Goal: Task Accomplishment & Management: Complete application form

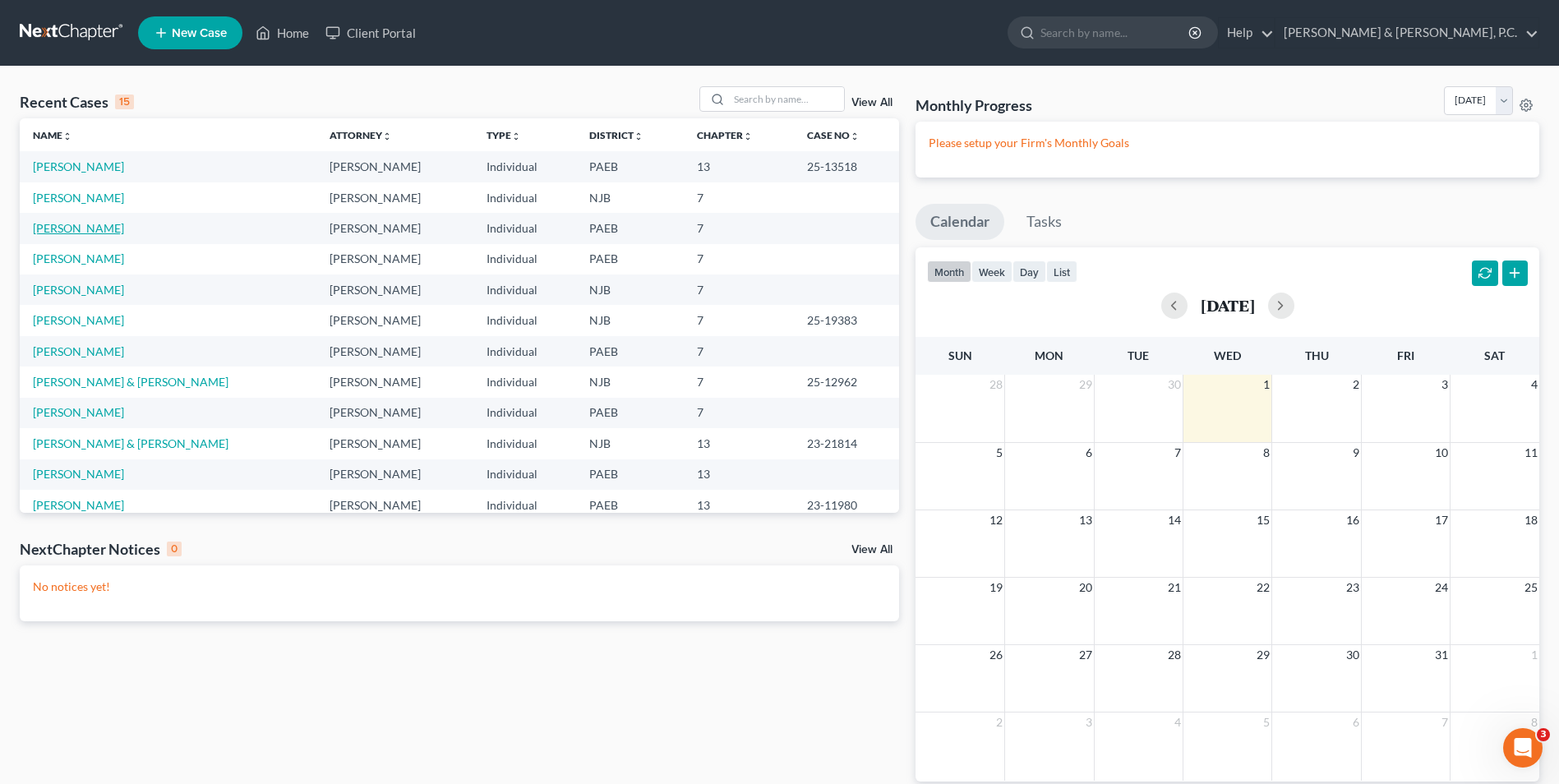
click at [80, 230] on link "[PERSON_NAME]" at bounding box center [78, 228] width 91 height 14
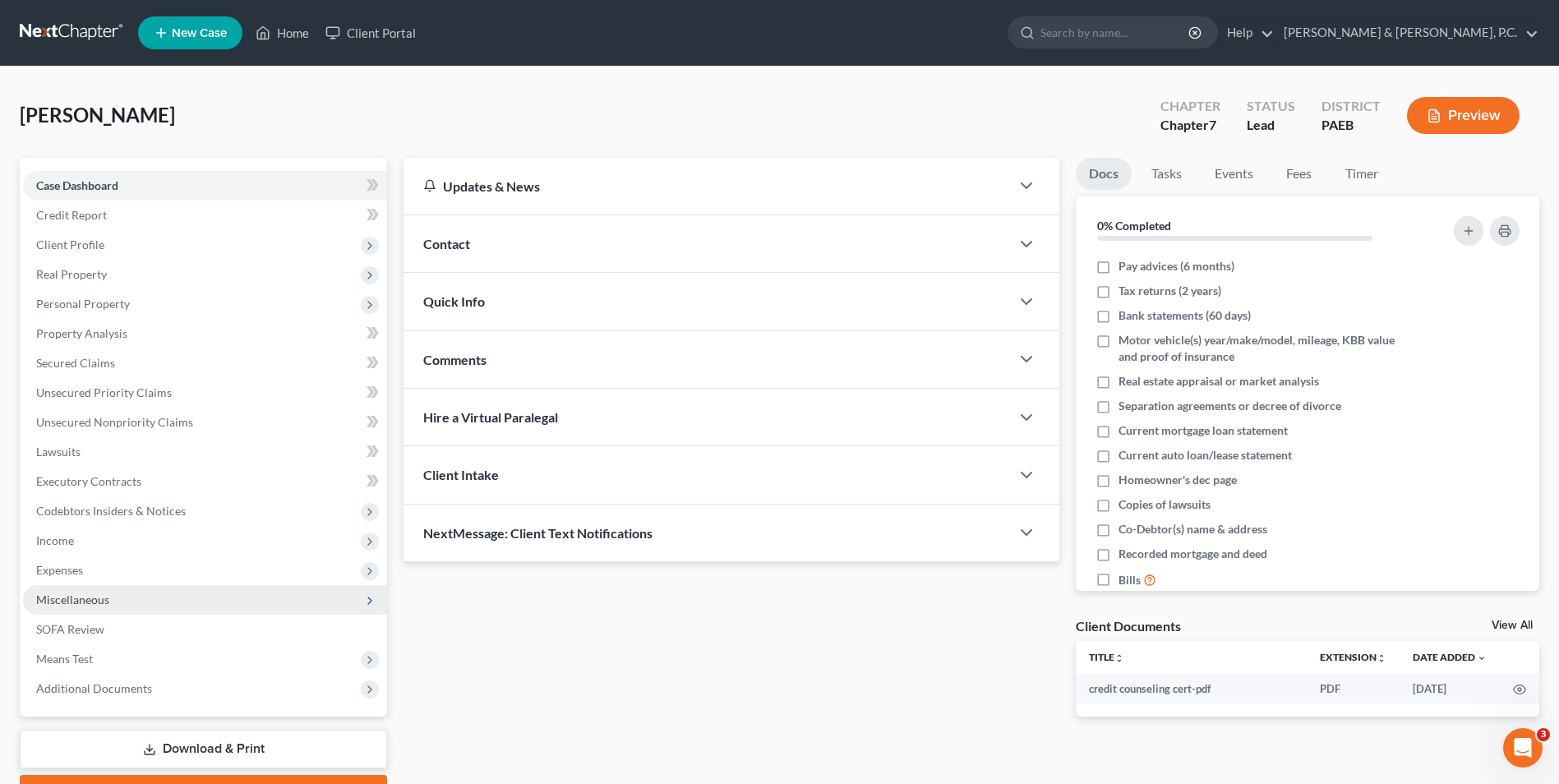
click at [92, 602] on span "Miscellaneous" at bounding box center [72, 599] width 73 height 14
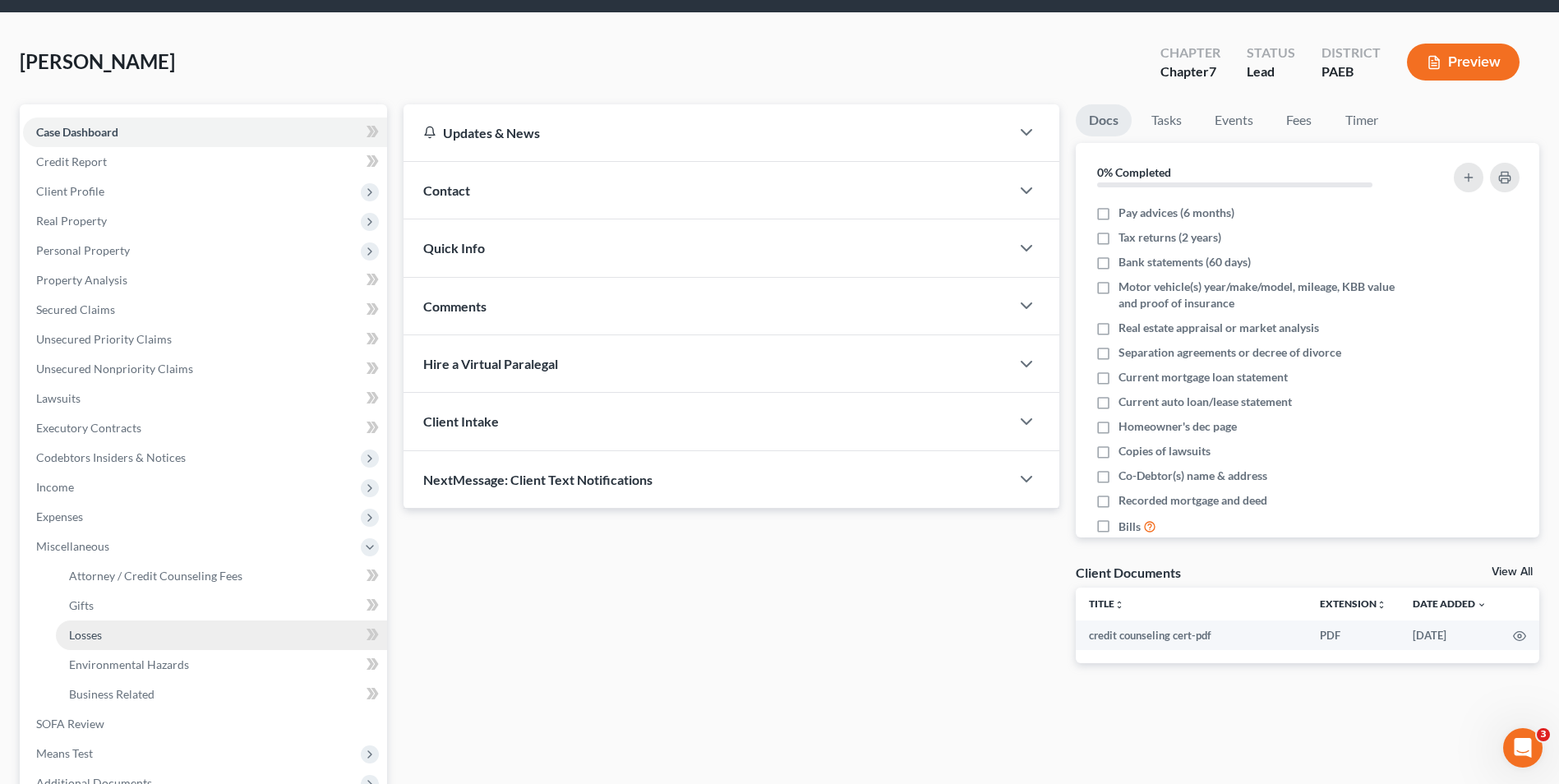
scroll to position [83, 0]
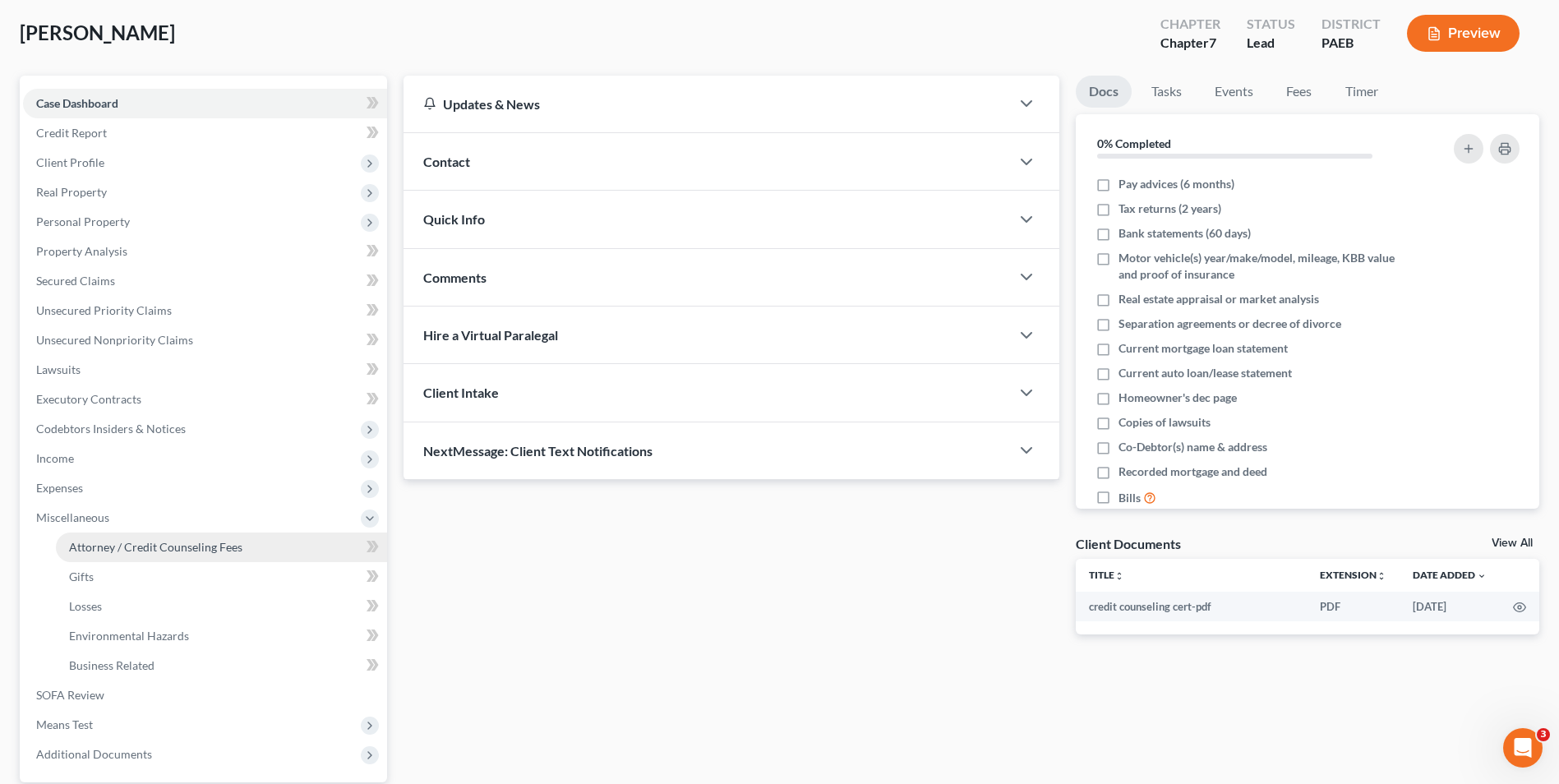
click at [136, 548] on span "Attorney / Credit Counseling Fees" at bounding box center [156, 547] width 174 height 14
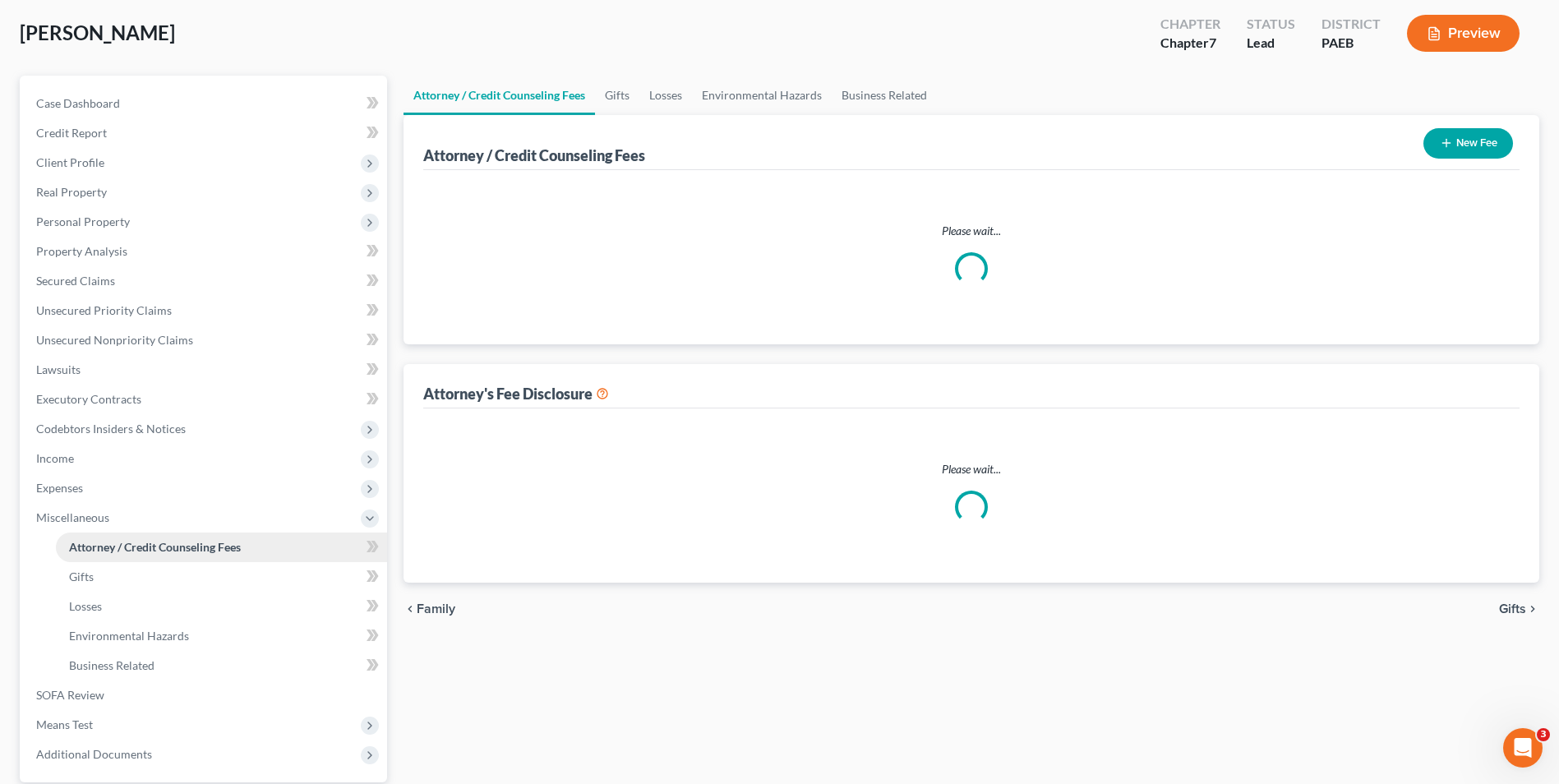
scroll to position [15, 0]
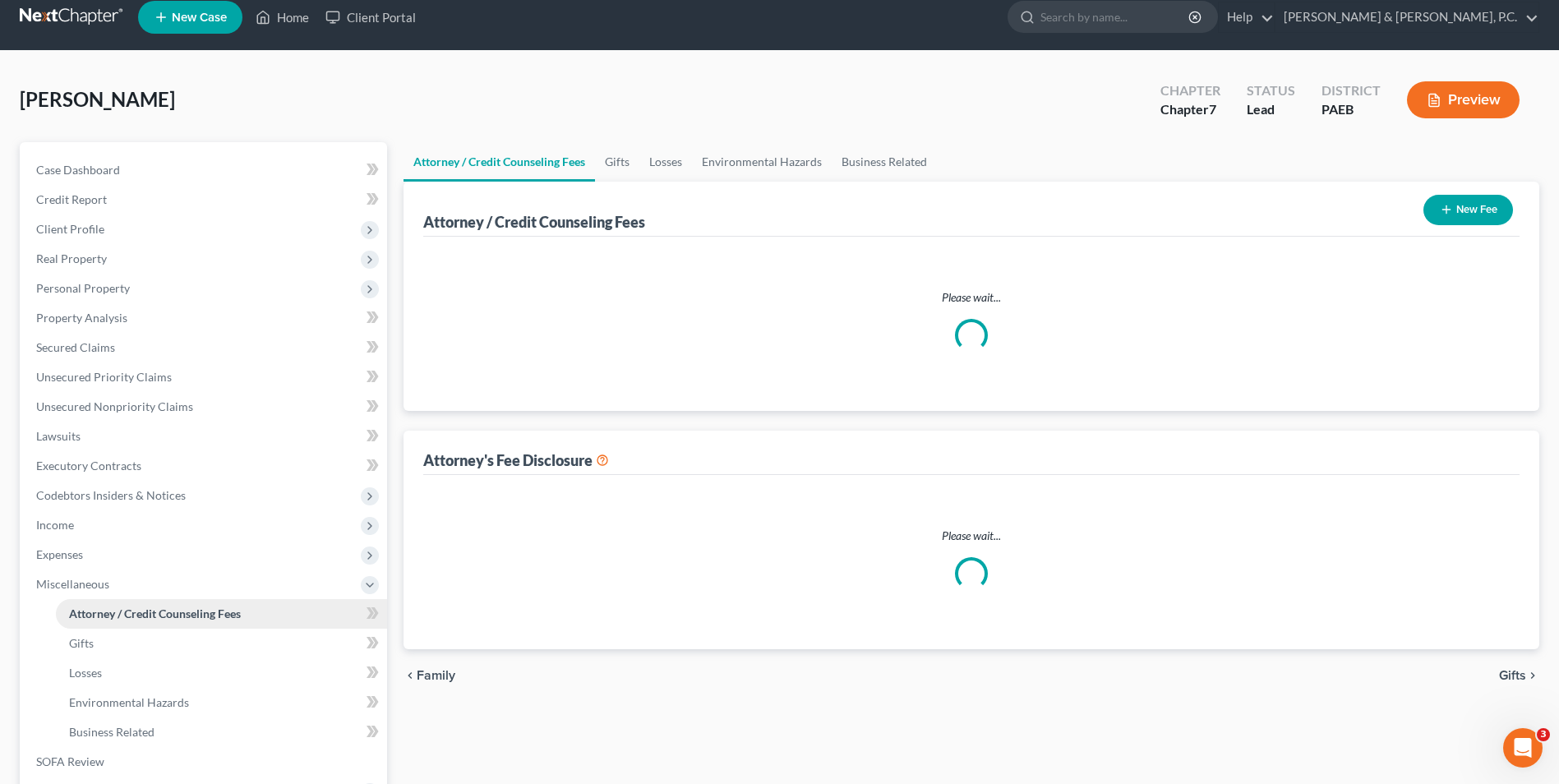
select select "0"
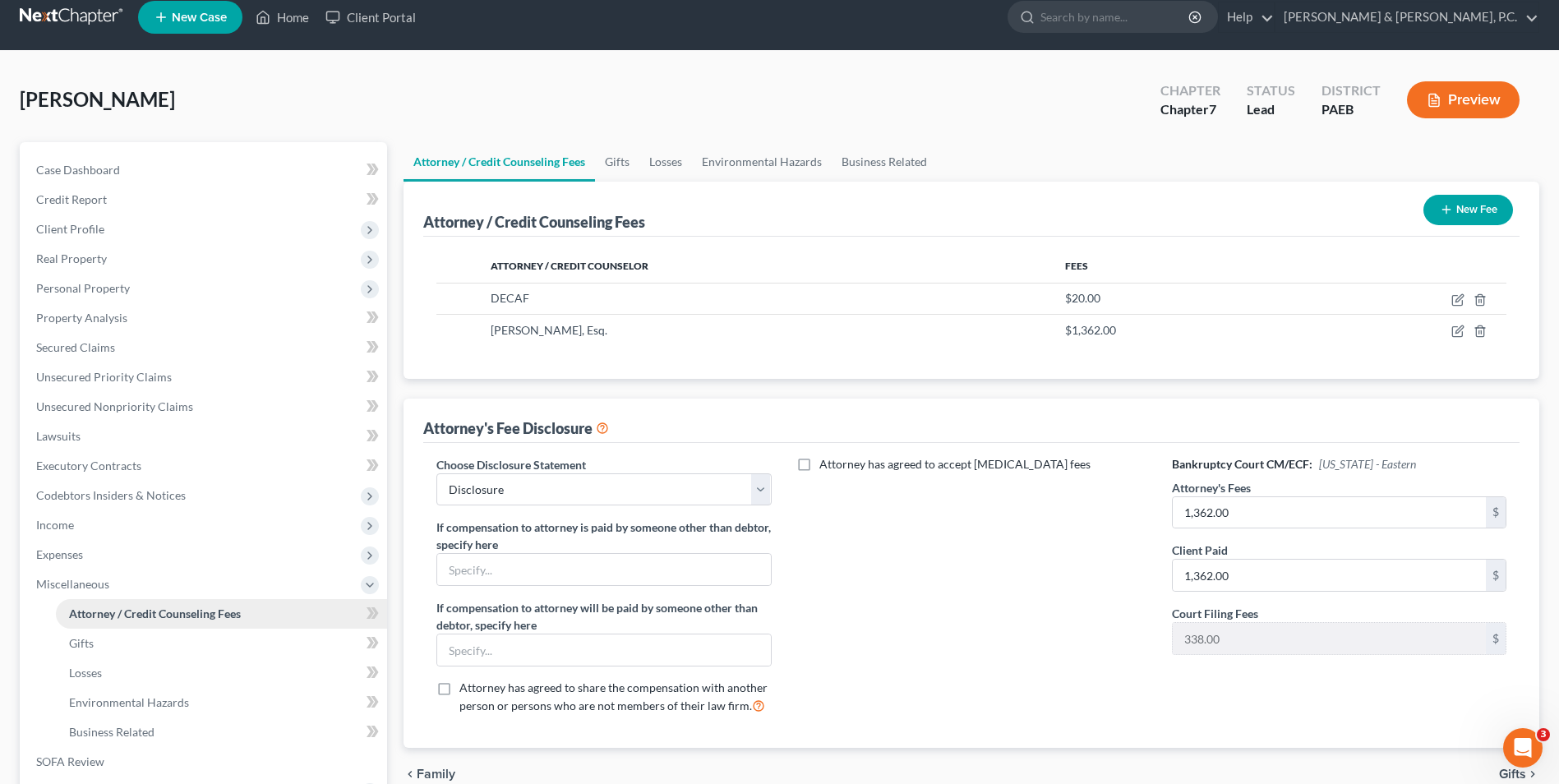
scroll to position [0, 0]
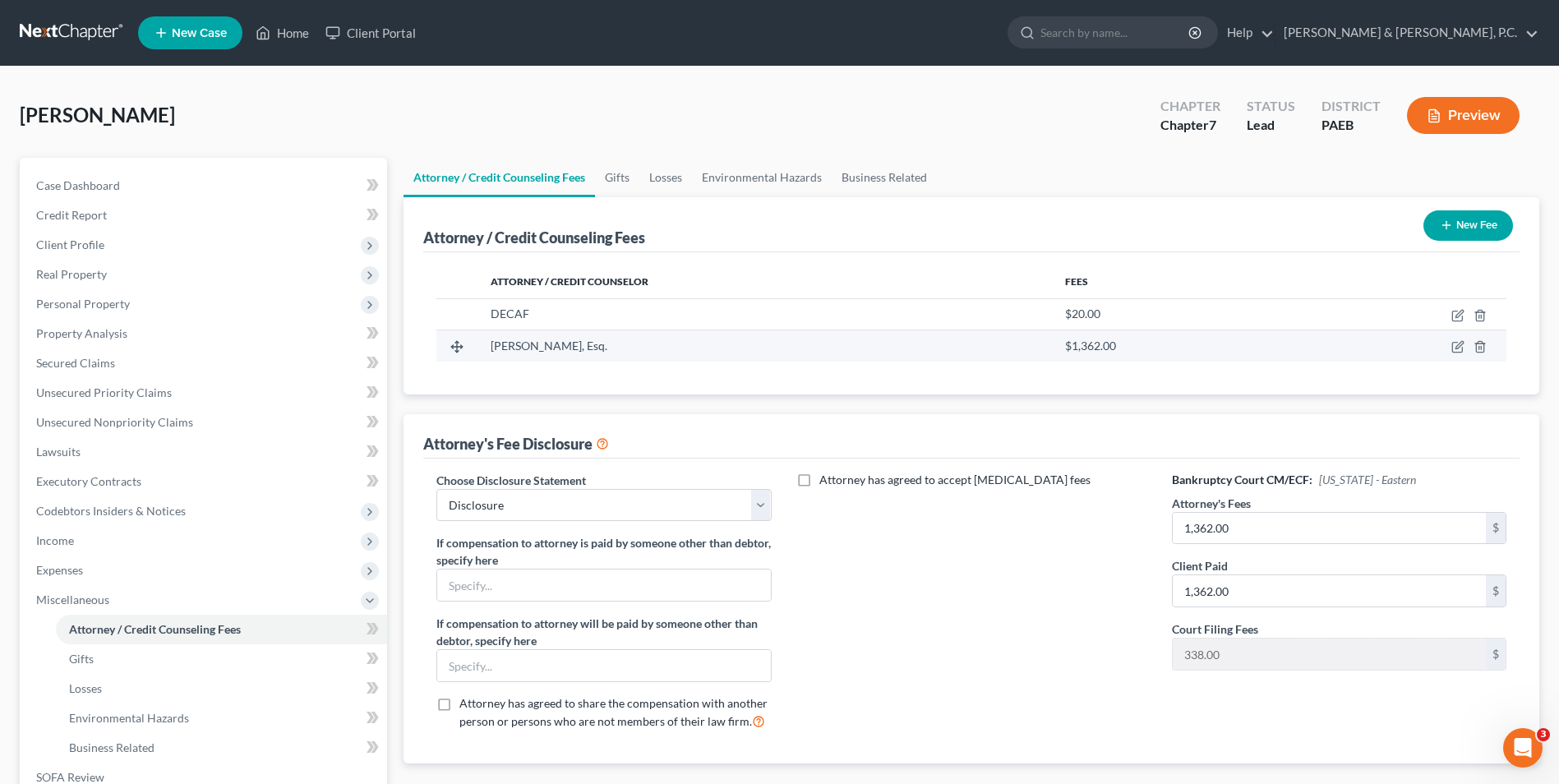
click at [1461, 337] on td at bounding box center [1400, 346] width 213 height 31
click at [1455, 351] on icon "button" at bounding box center [1458, 346] width 13 height 13
select select "33"
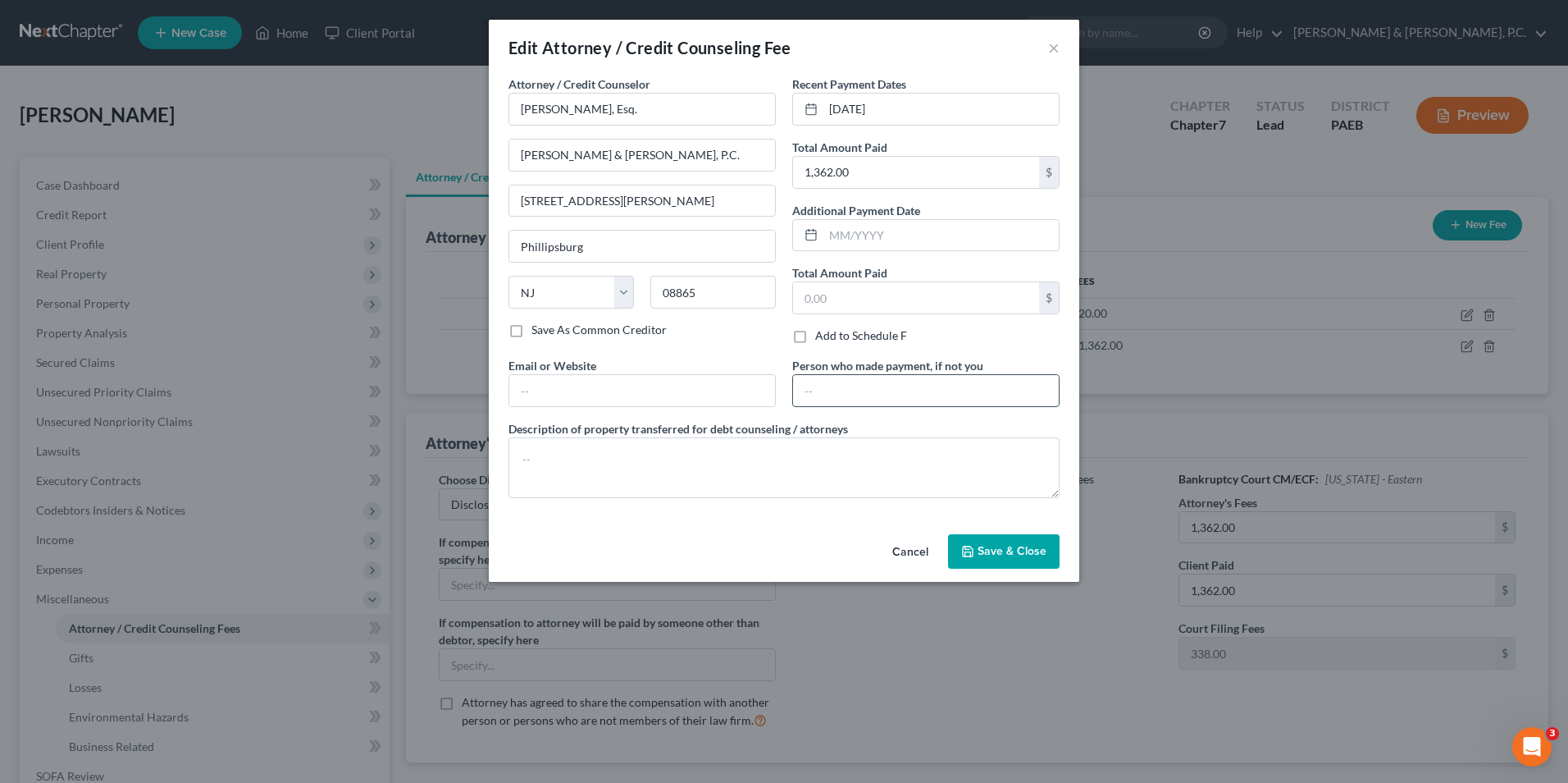
click at [913, 401] on input "text" at bounding box center [926, 391] width 266 height 31
type input "F"
type input "Father"
click at [990, 549] on span "Save & Close" at bounding box center [1012, 551] width 69 height 14
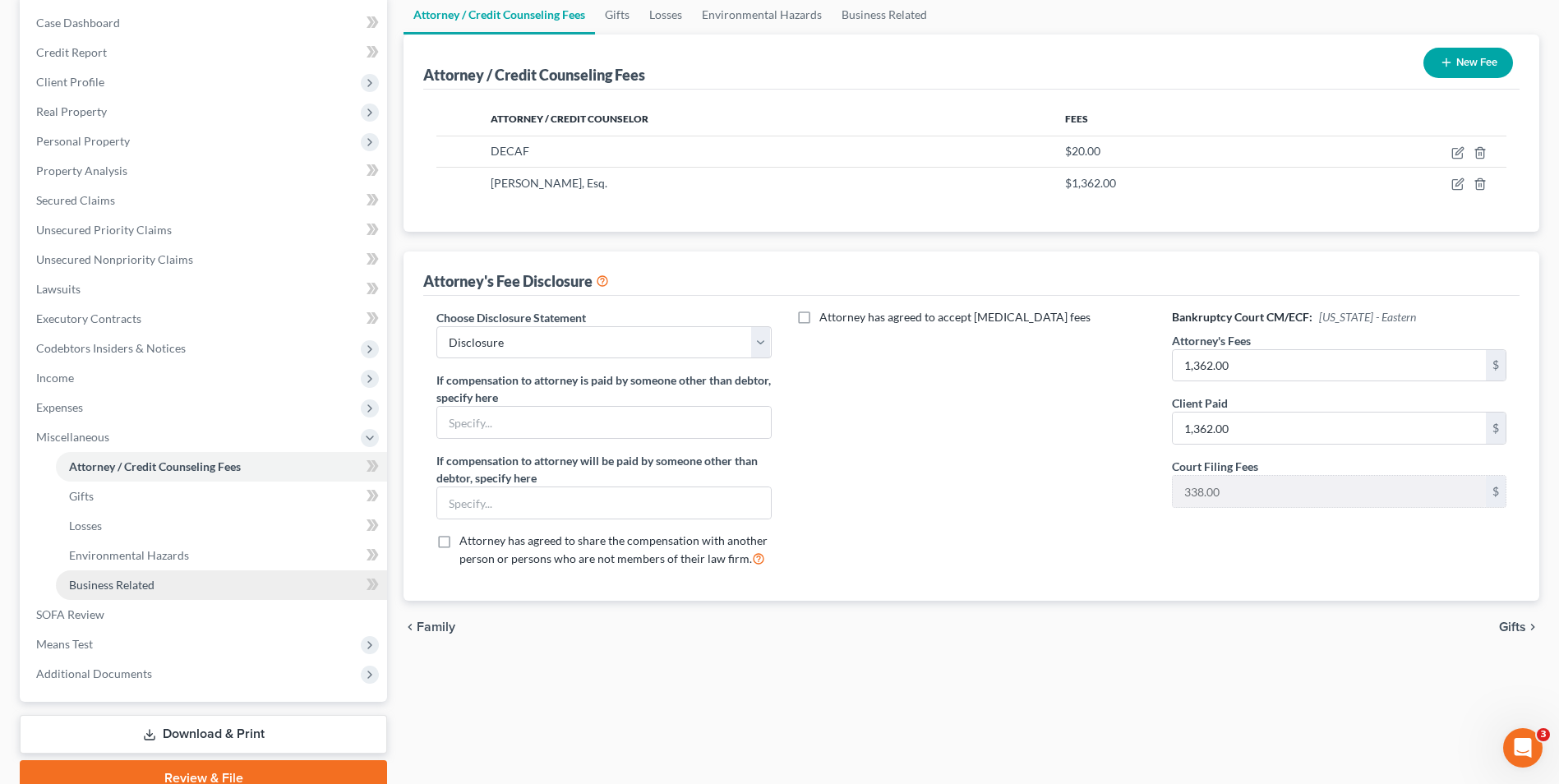
scroll to position [164, 0]
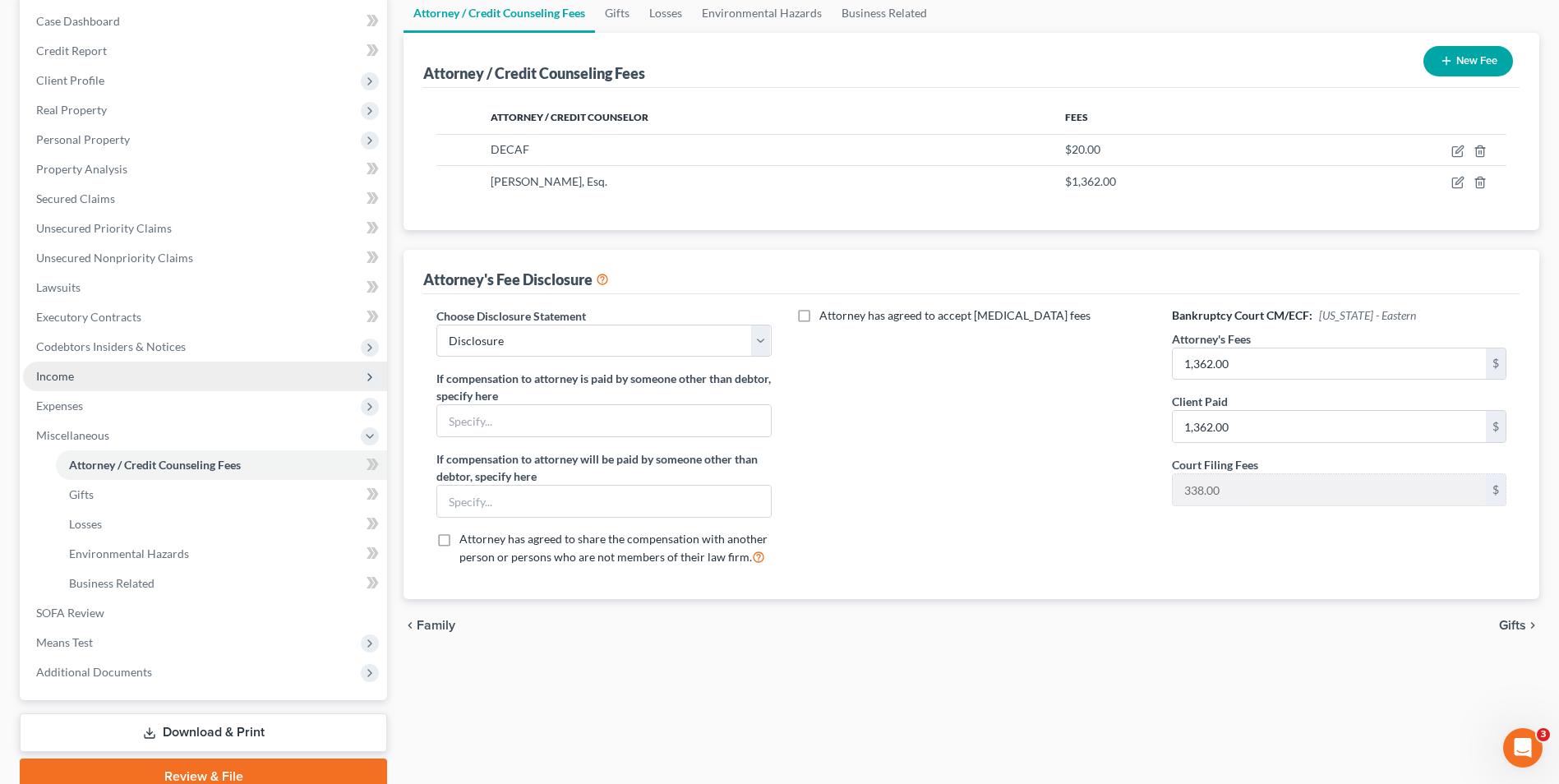
click at [69, 373] on span "Income" at bounding box center [55, 376] width 38 height 14
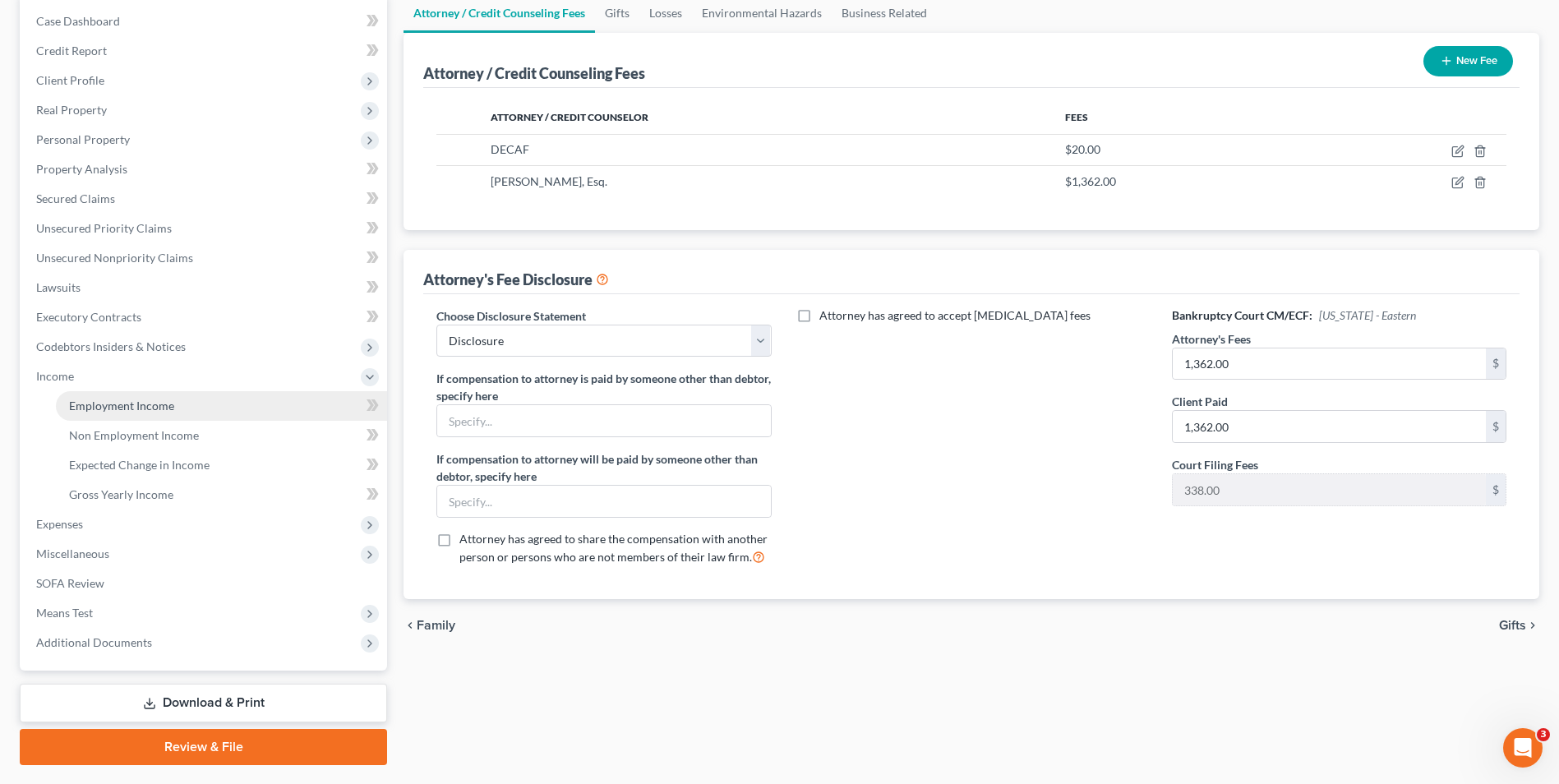
click at [151, 407] on span "Employment Income" at bounding box center [121, 405] width 105 height 14
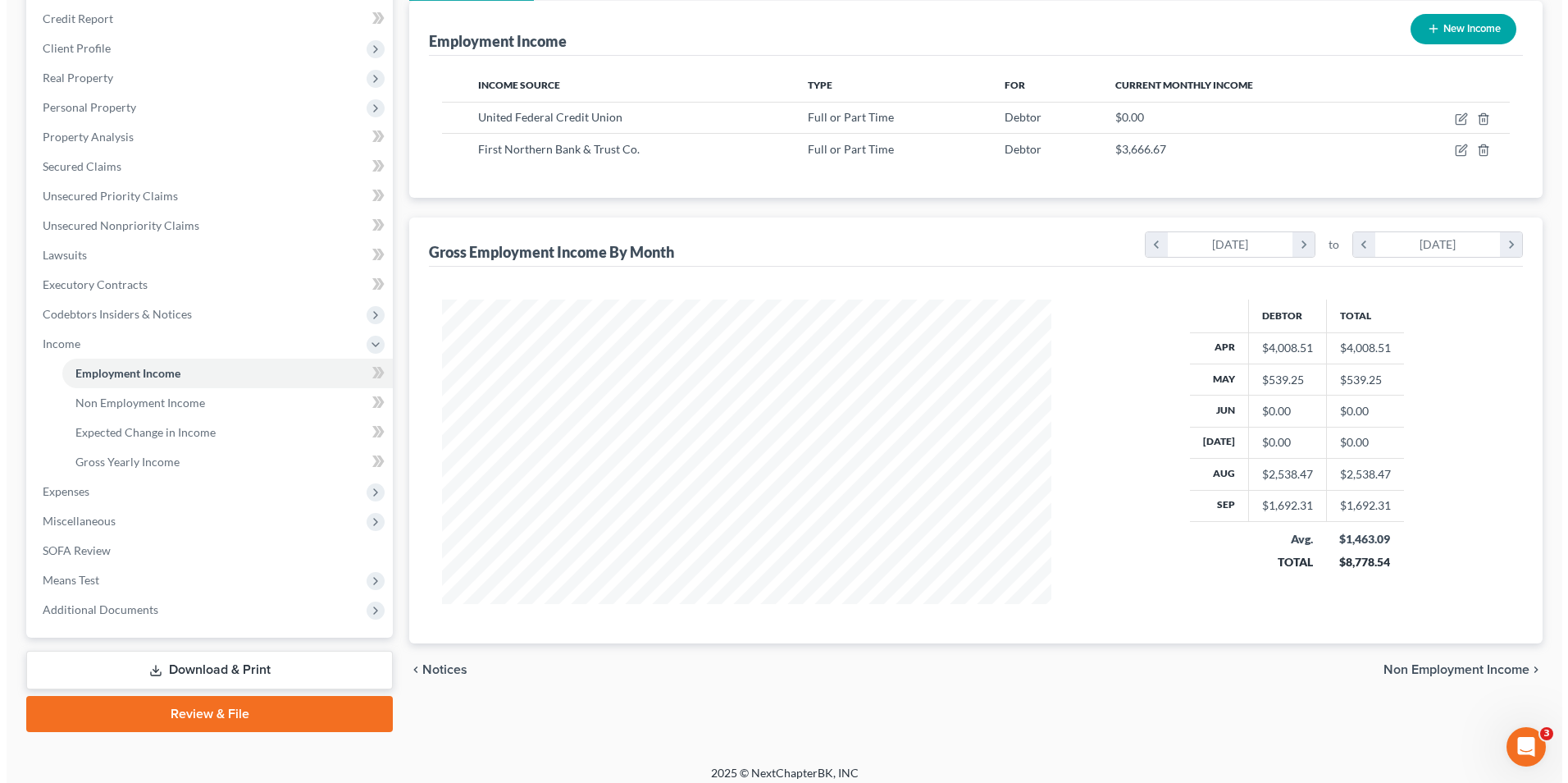
scroll to position [208, 0]
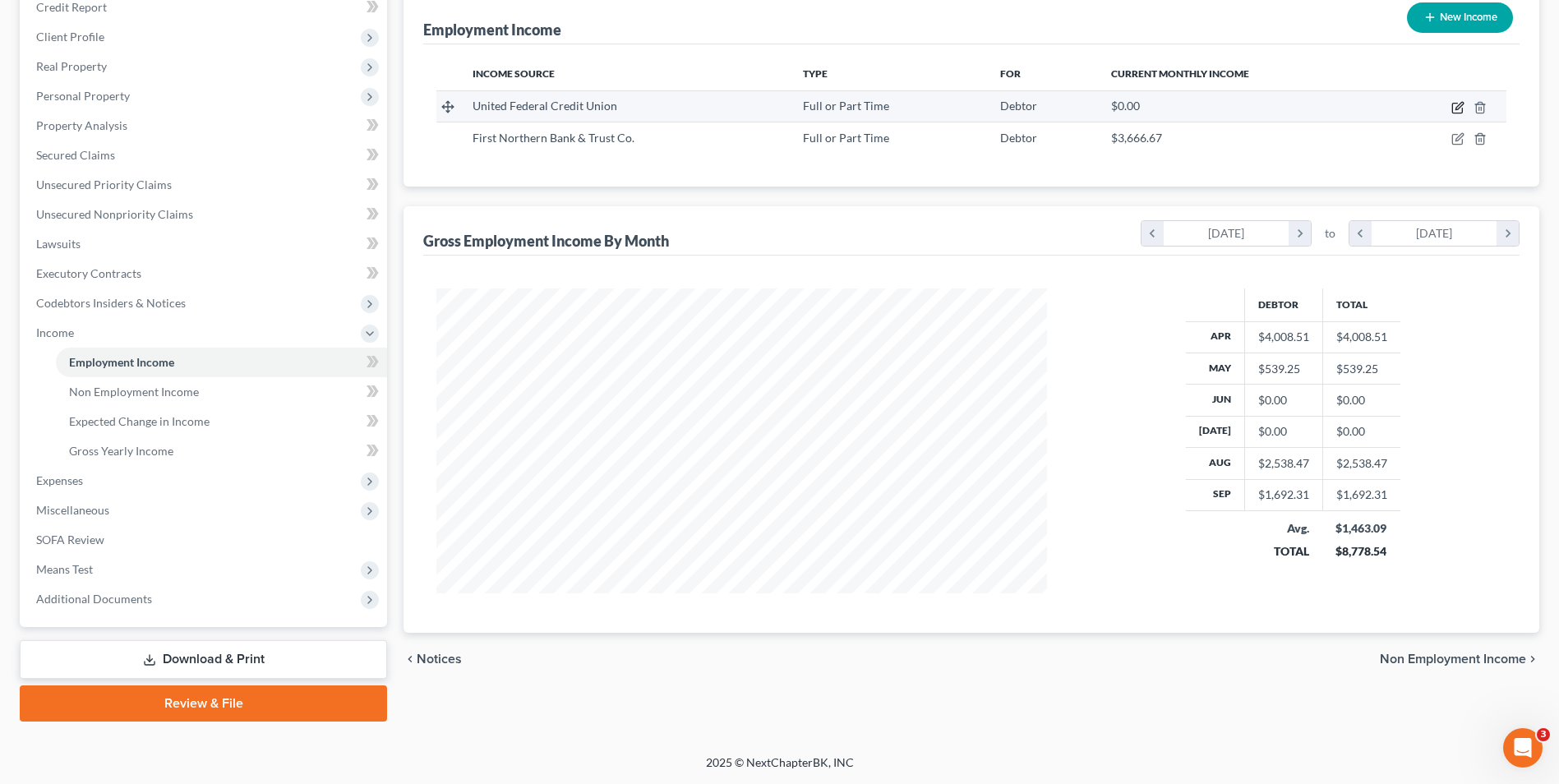
click at [1459, 109] on icon "button" at bounding box center [1458, 107] width 13 height 13
select select "0"
select select "23"
select select "2"
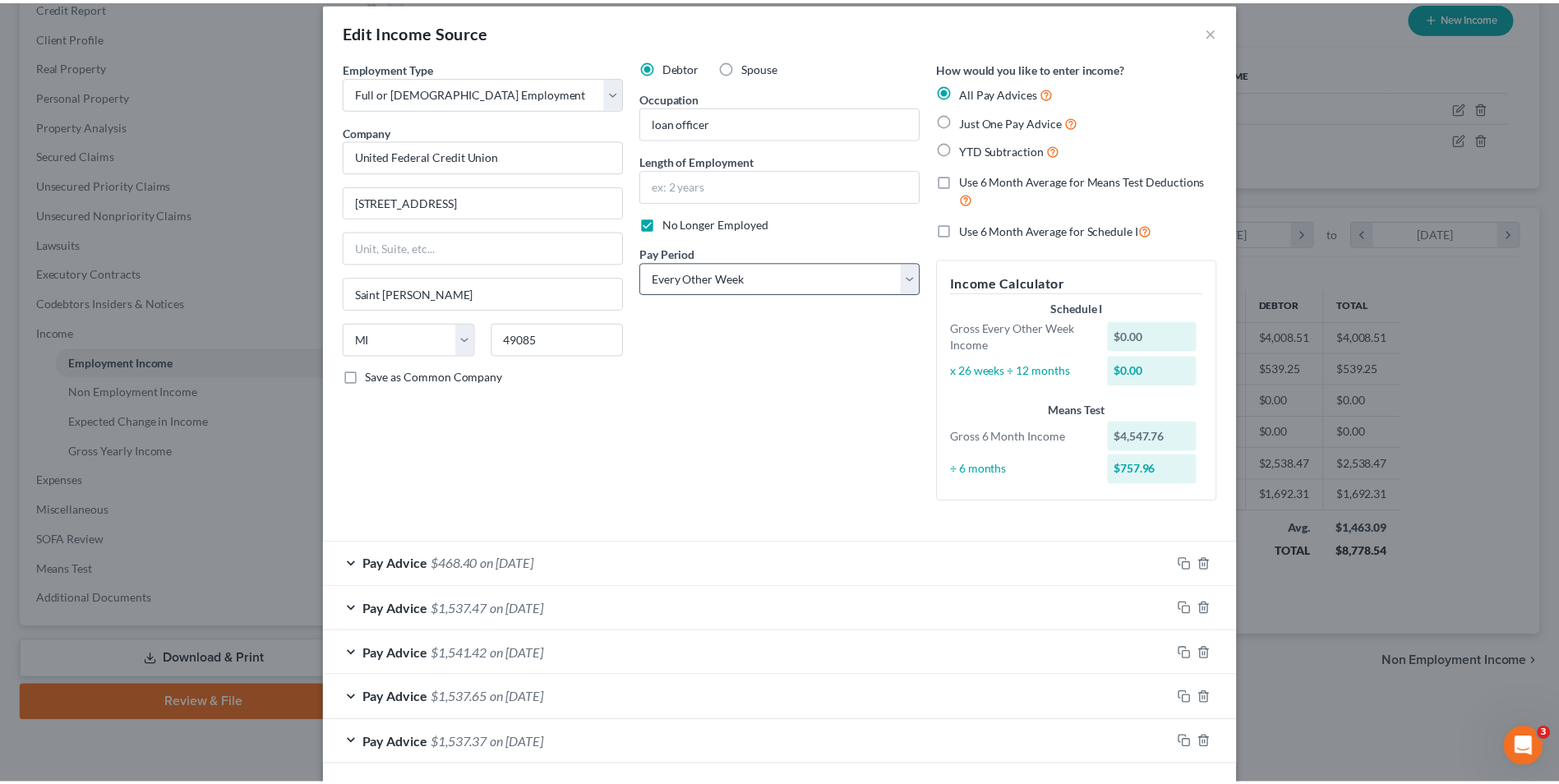
scroll to position [0, 0]
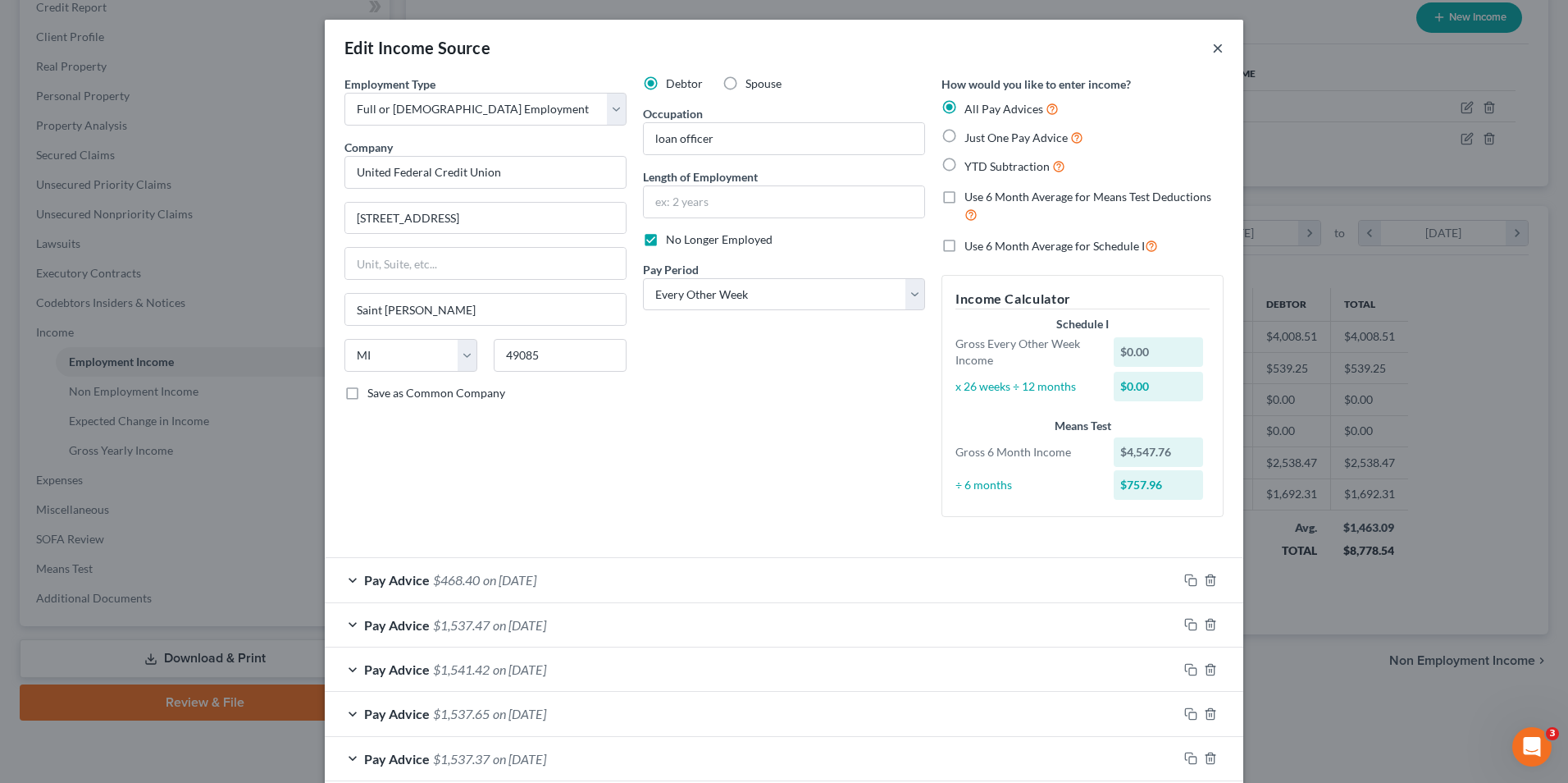
click at [1215, 47] on button "×" at bounding box center [1217, 47] width 11 height 20
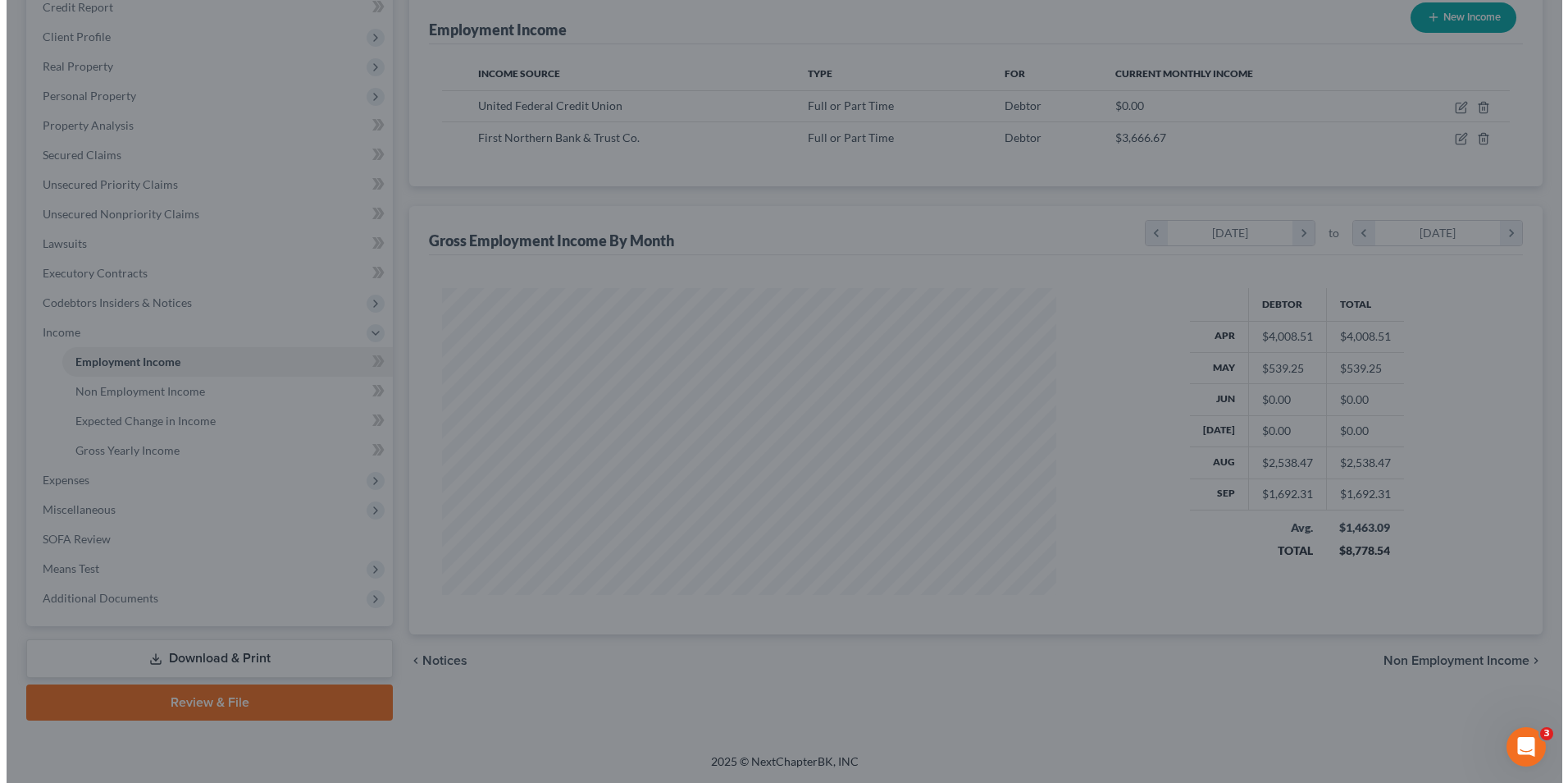
scroll to position [820150, 819510]
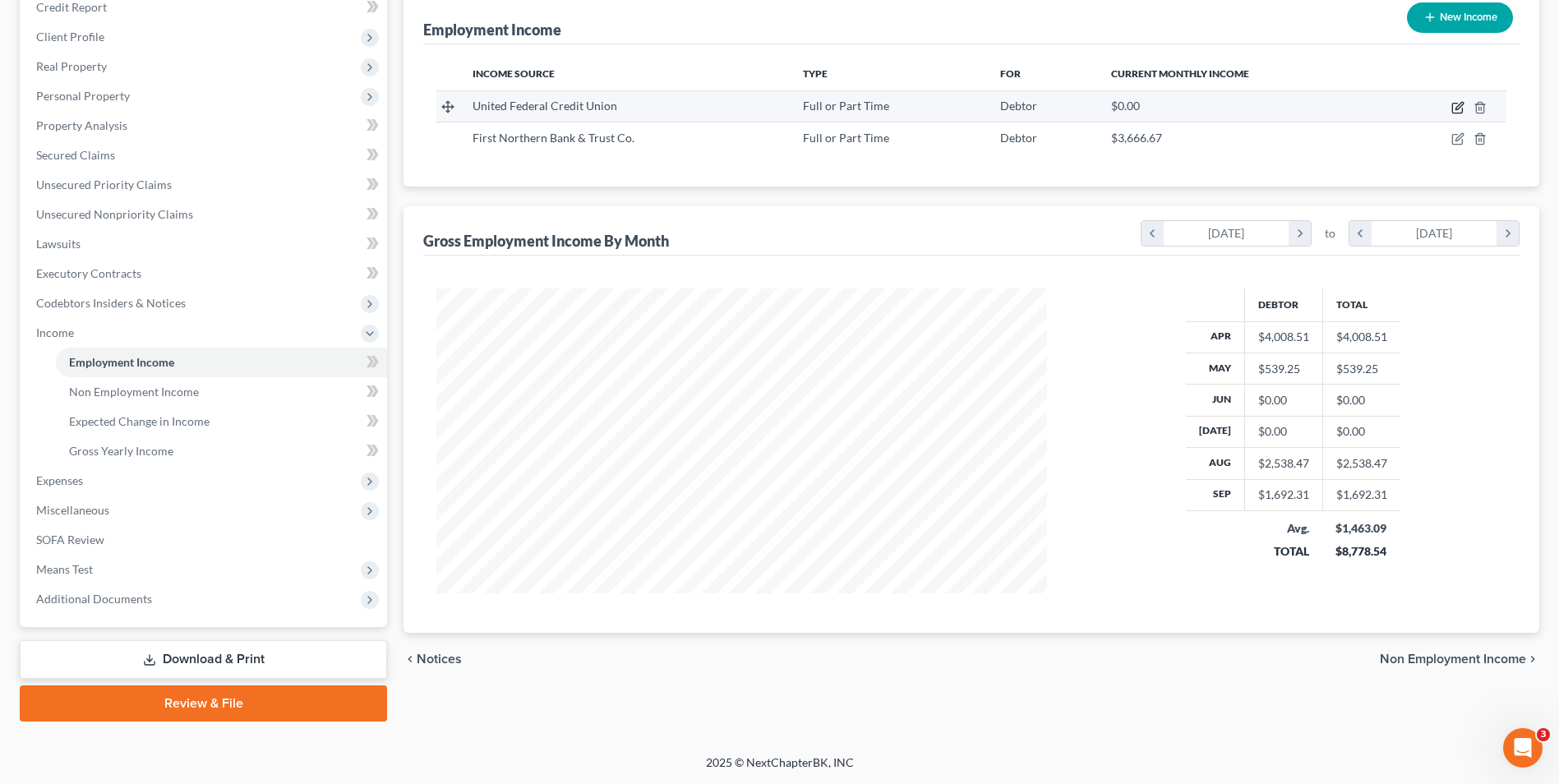
click at [1457, 107] on icon "button" at bounding box center [1458, 105] width 8 height 8
select select "0"
select select "23"
select select "2"
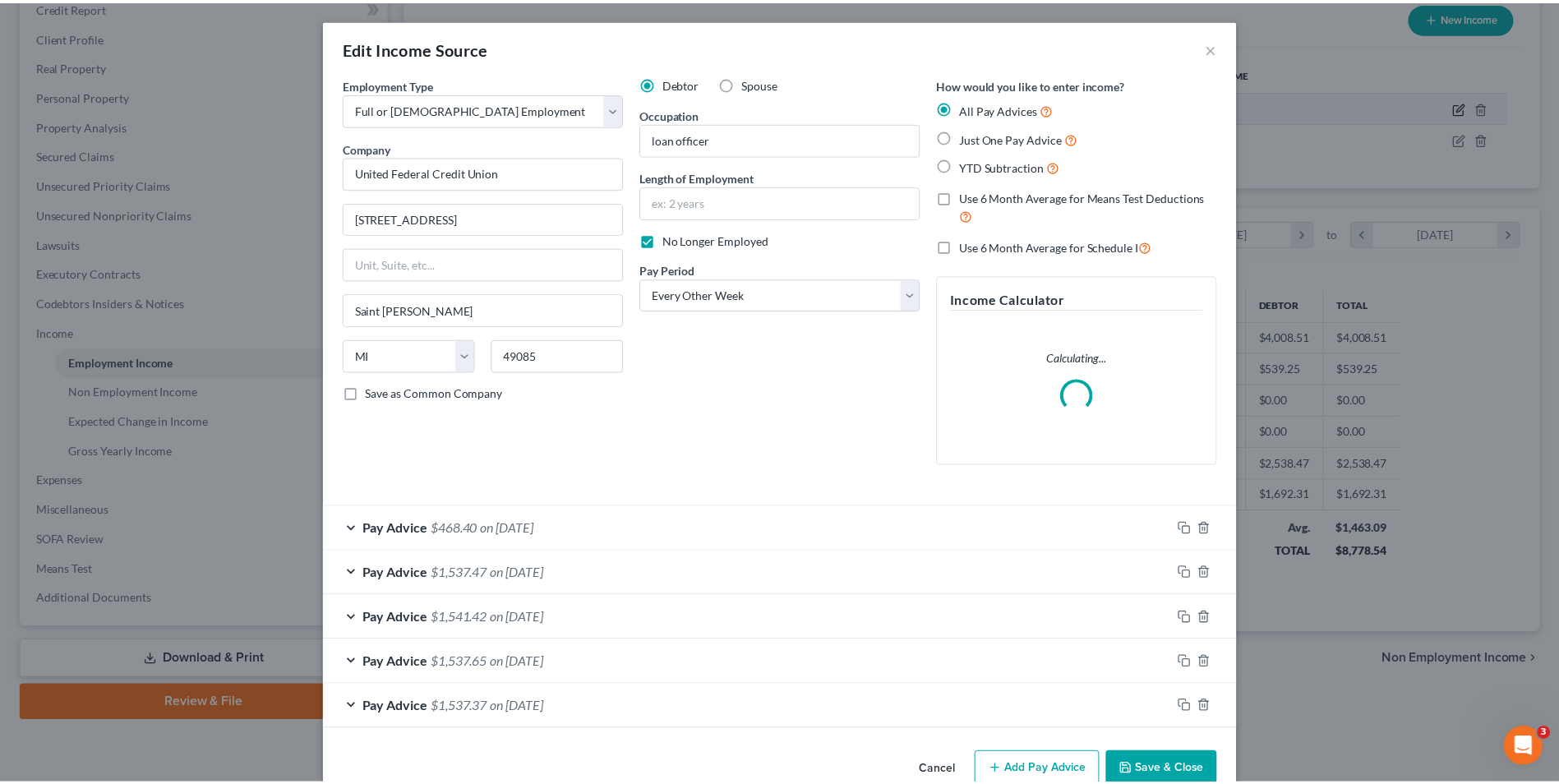
scroll to position [307, 649]
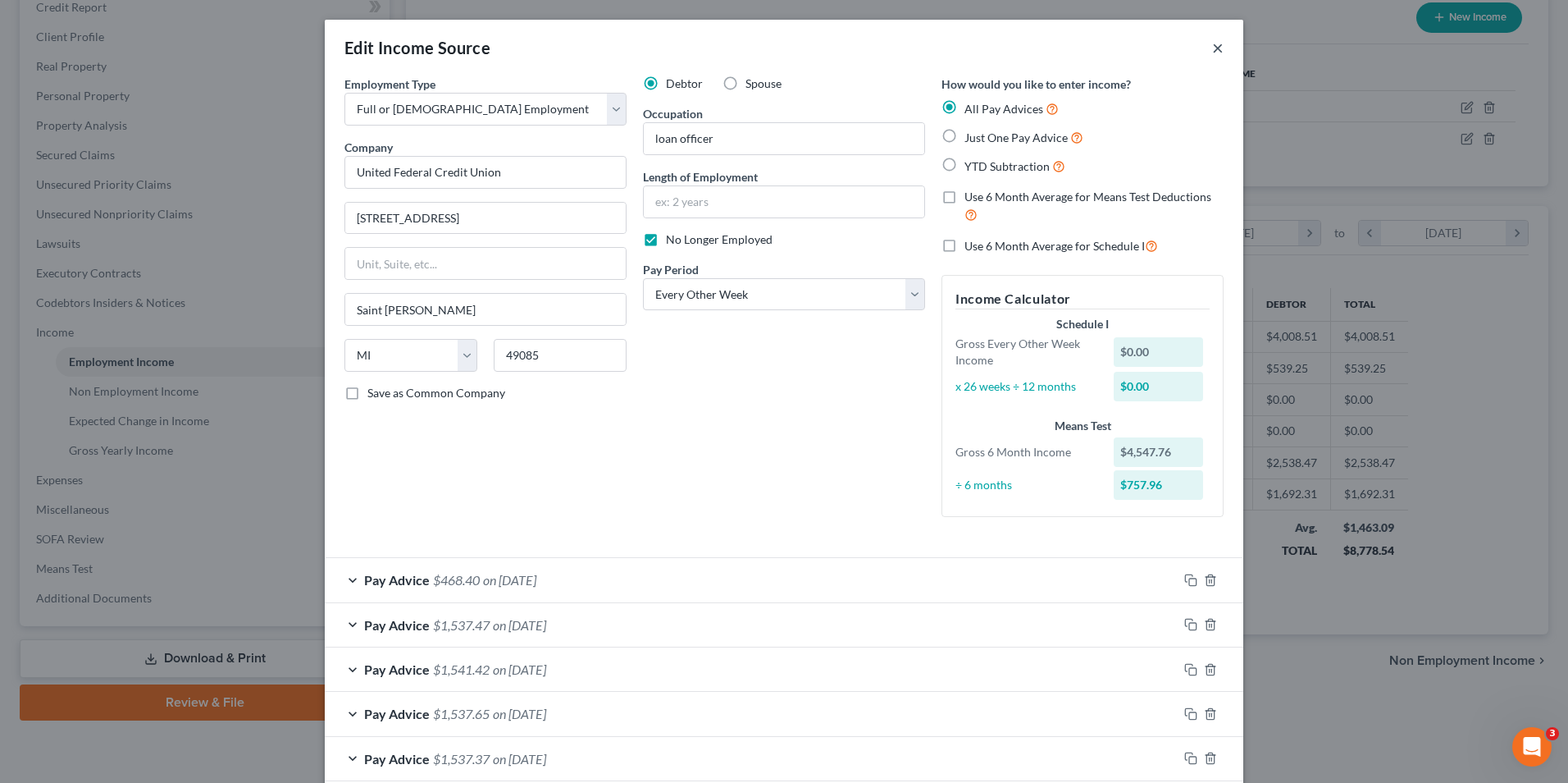
click at [1212, 46] on button "×" at bounding box center [1217, 47] width 11 height 20
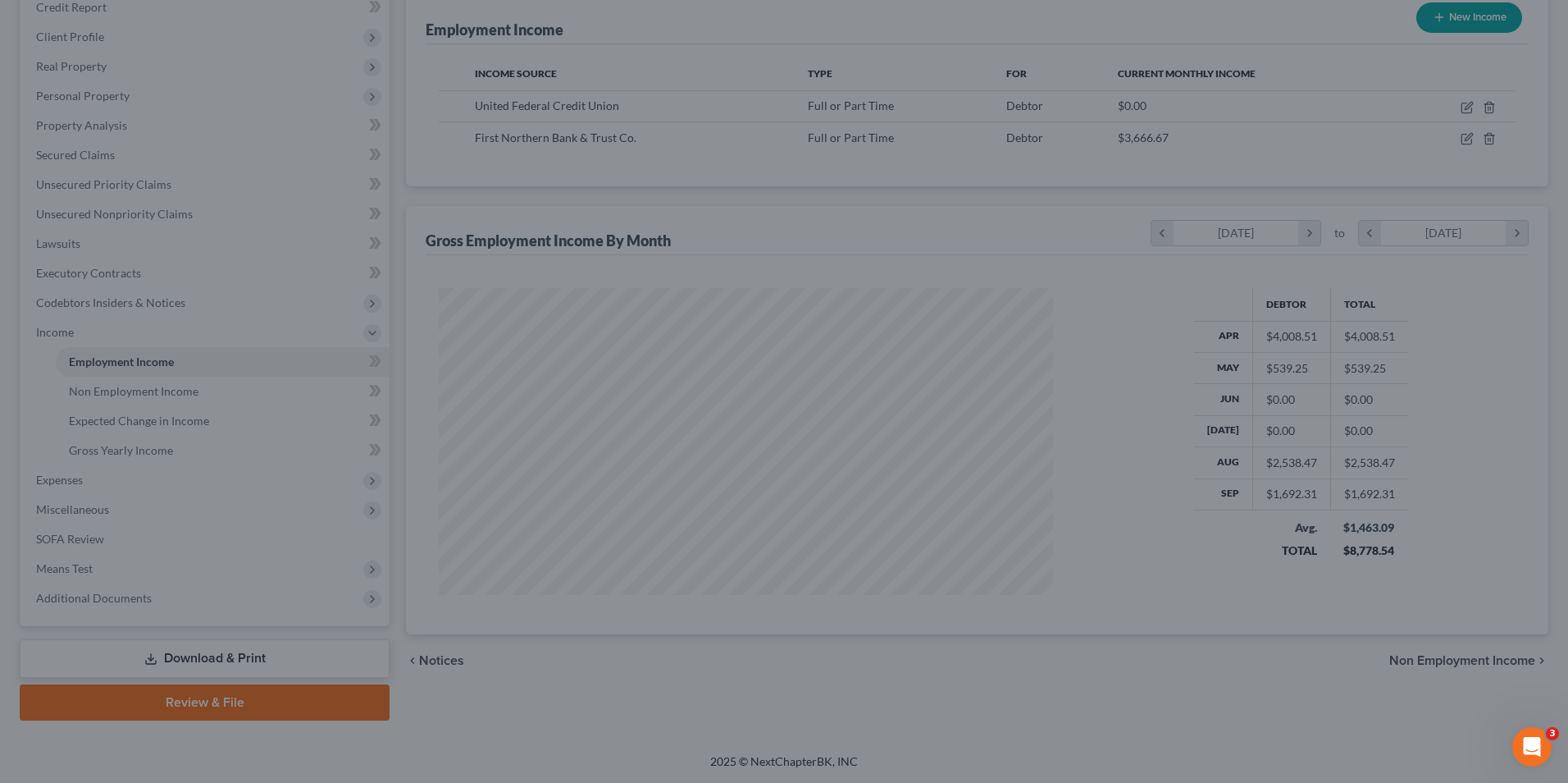
scroll to position [820150, 819510]
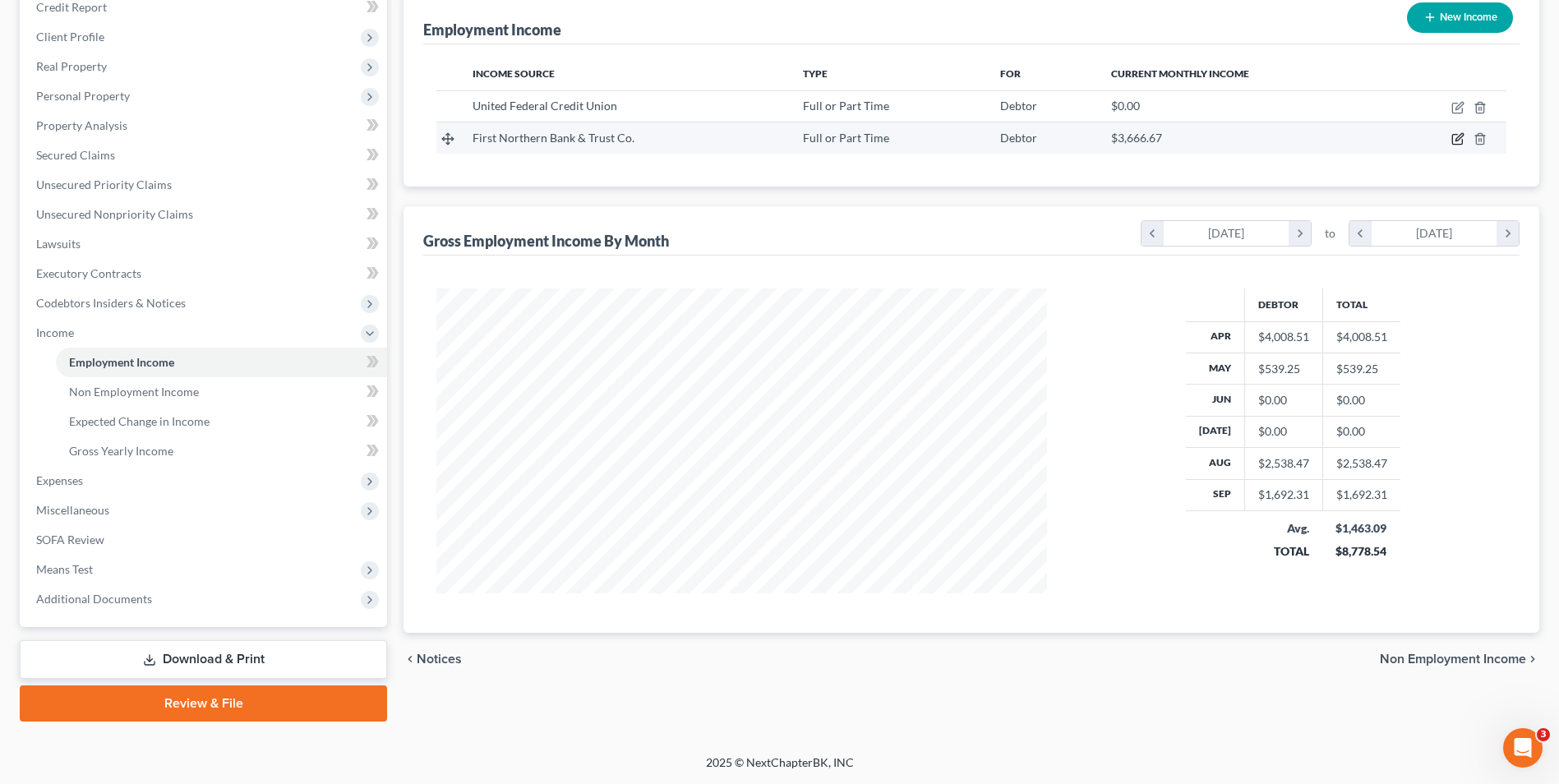
click at [1462, 139] on icon "button" at bounding box center [1457, 139] width 9 height 9
select select "0"
select select "39"
select select "2"
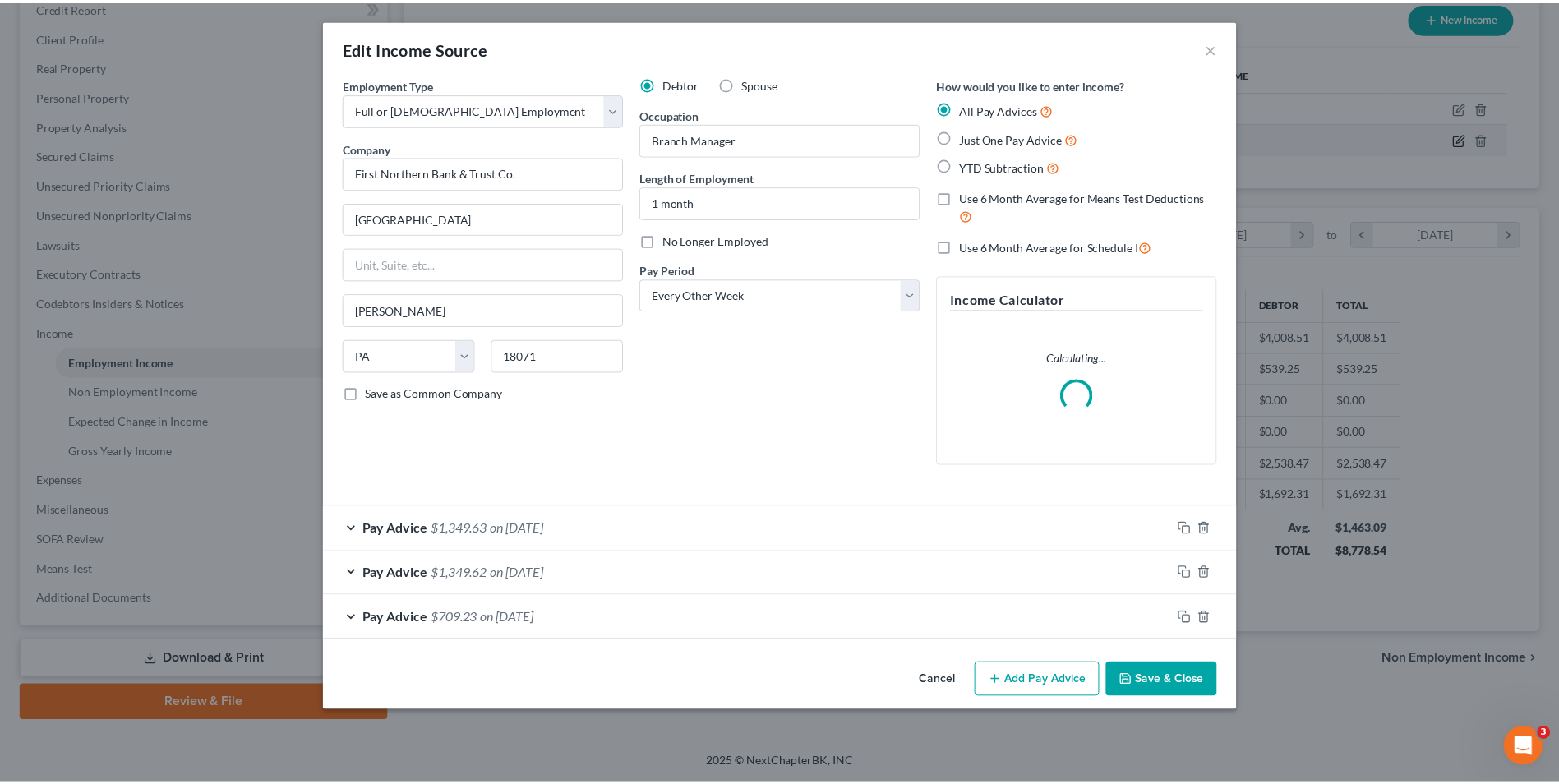
scroll to position [307, 649]
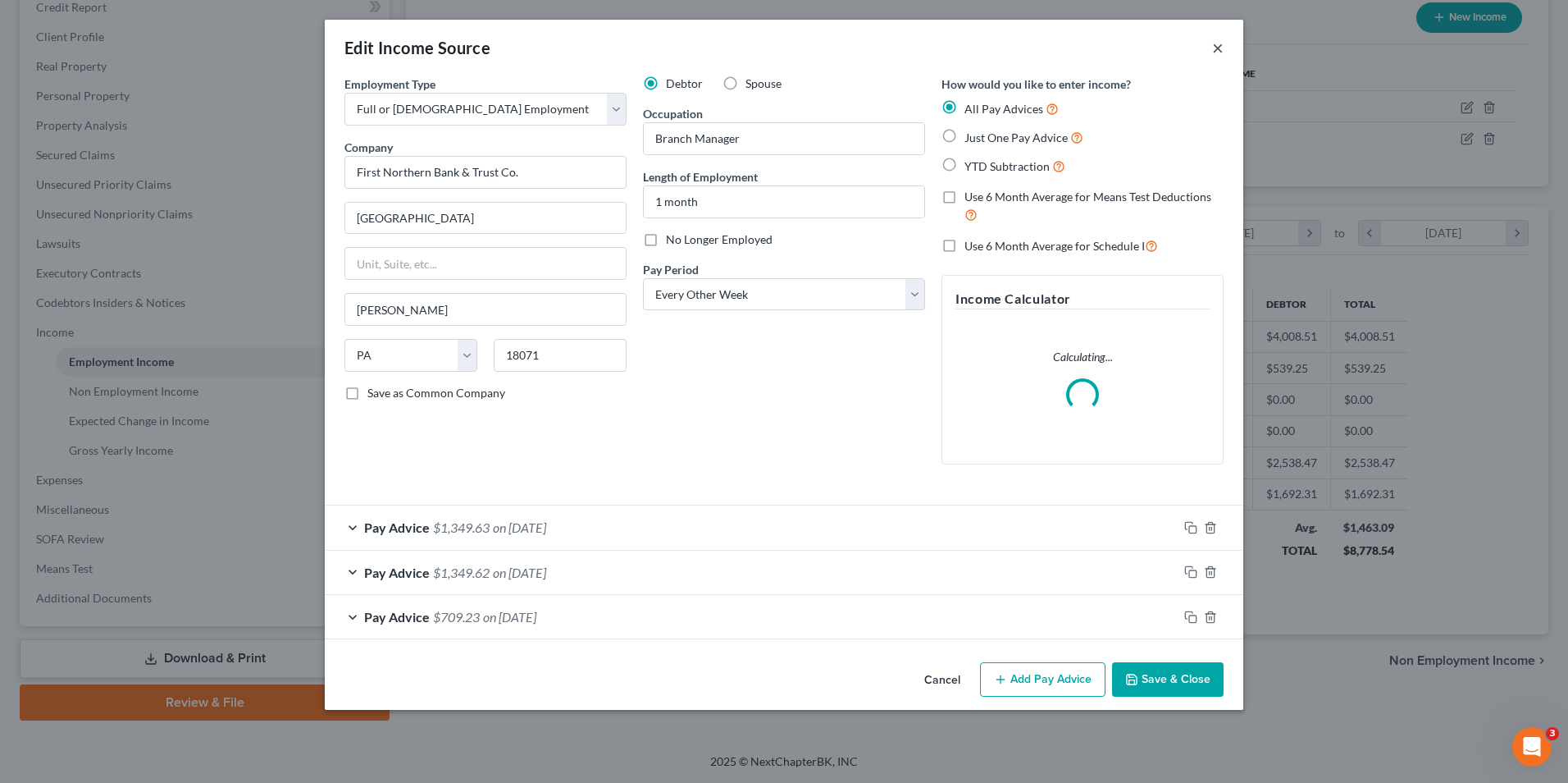
click at [1219, 53] on button "×" at bounding box center [1217, 47] width 11 height 20
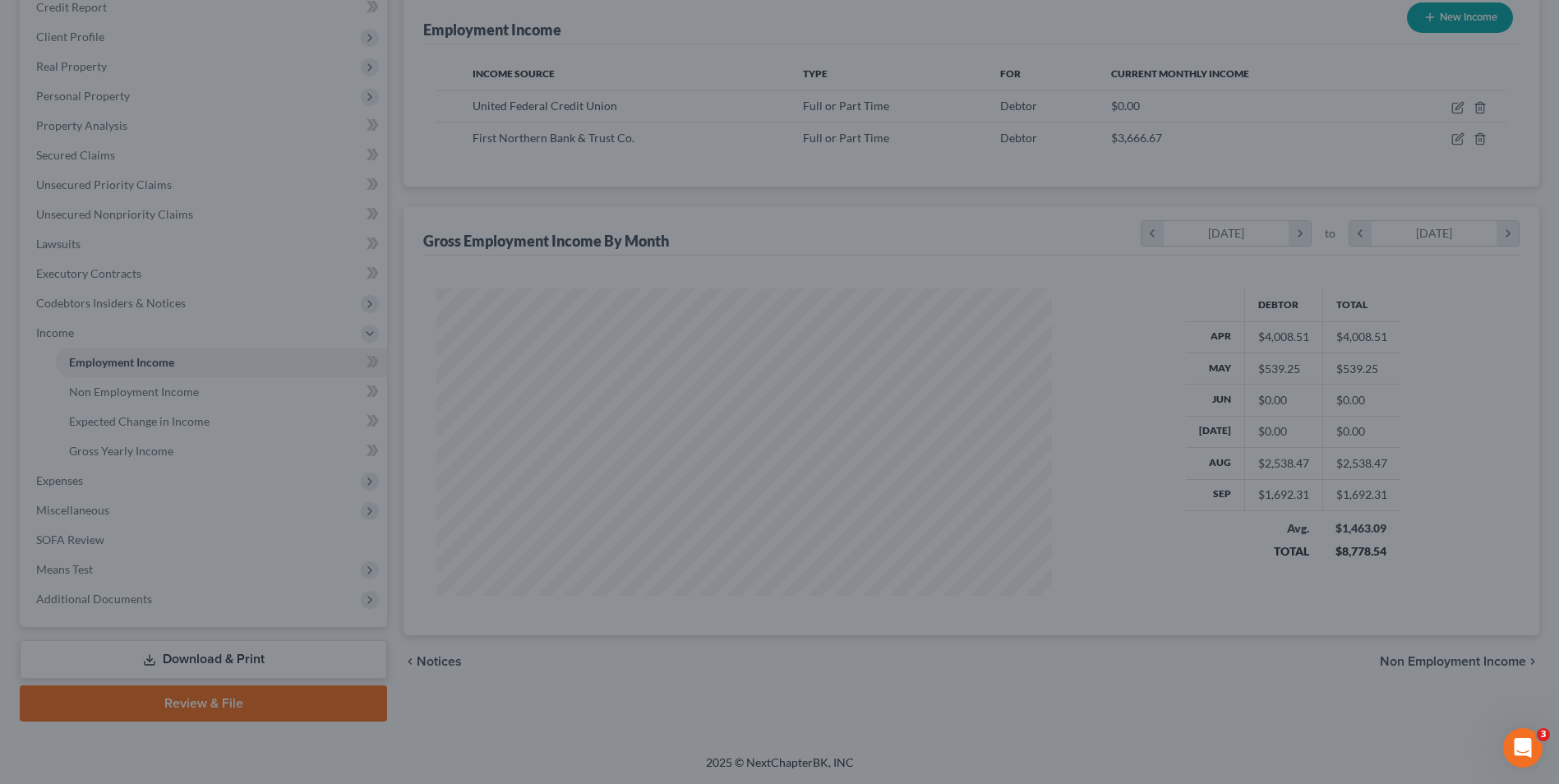
scroll to position [821197, 821099]
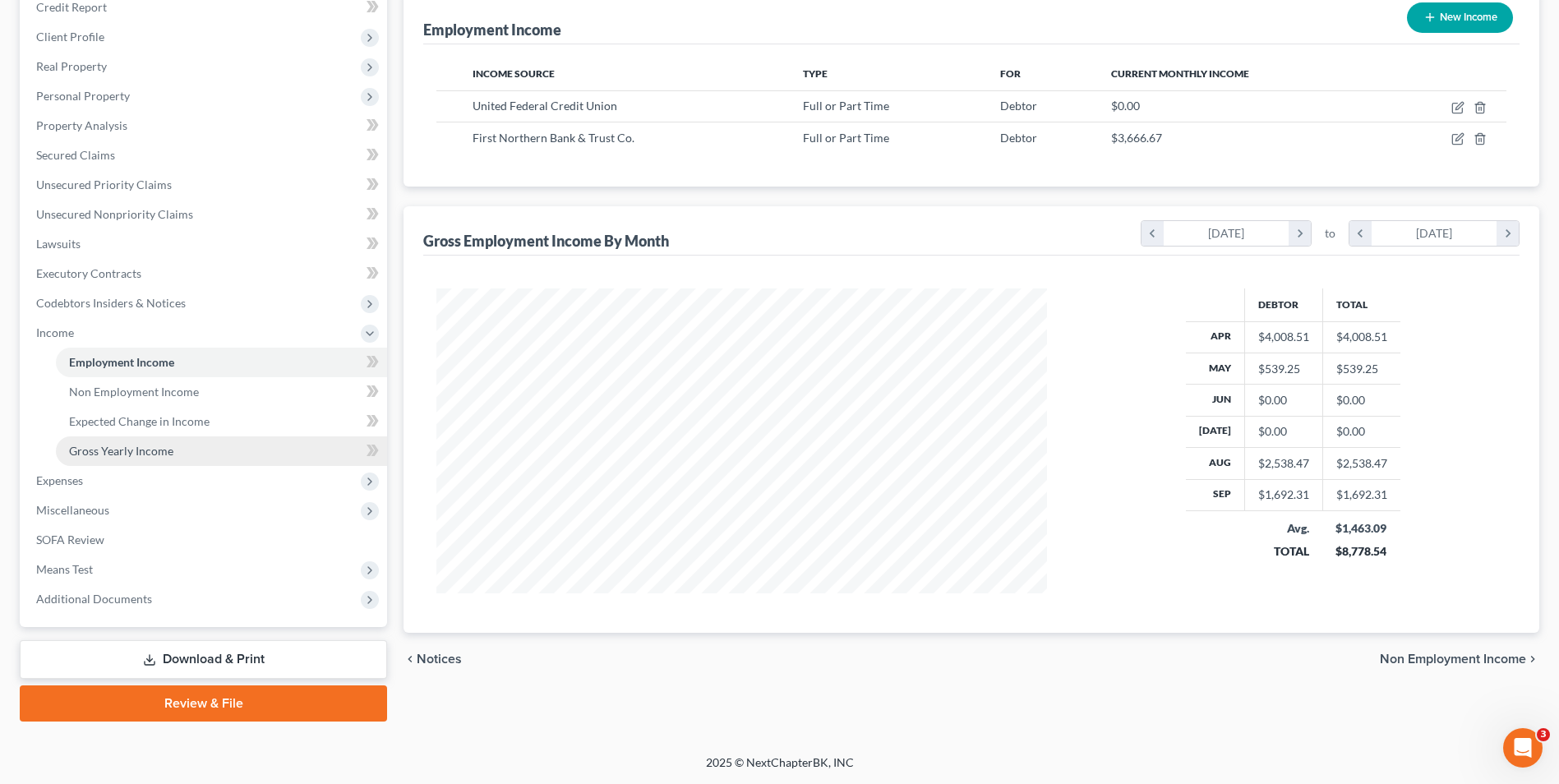
click at [137, 451] on span "Gross Yearly Income" at bounding box center [120, 450] width 104 height 14
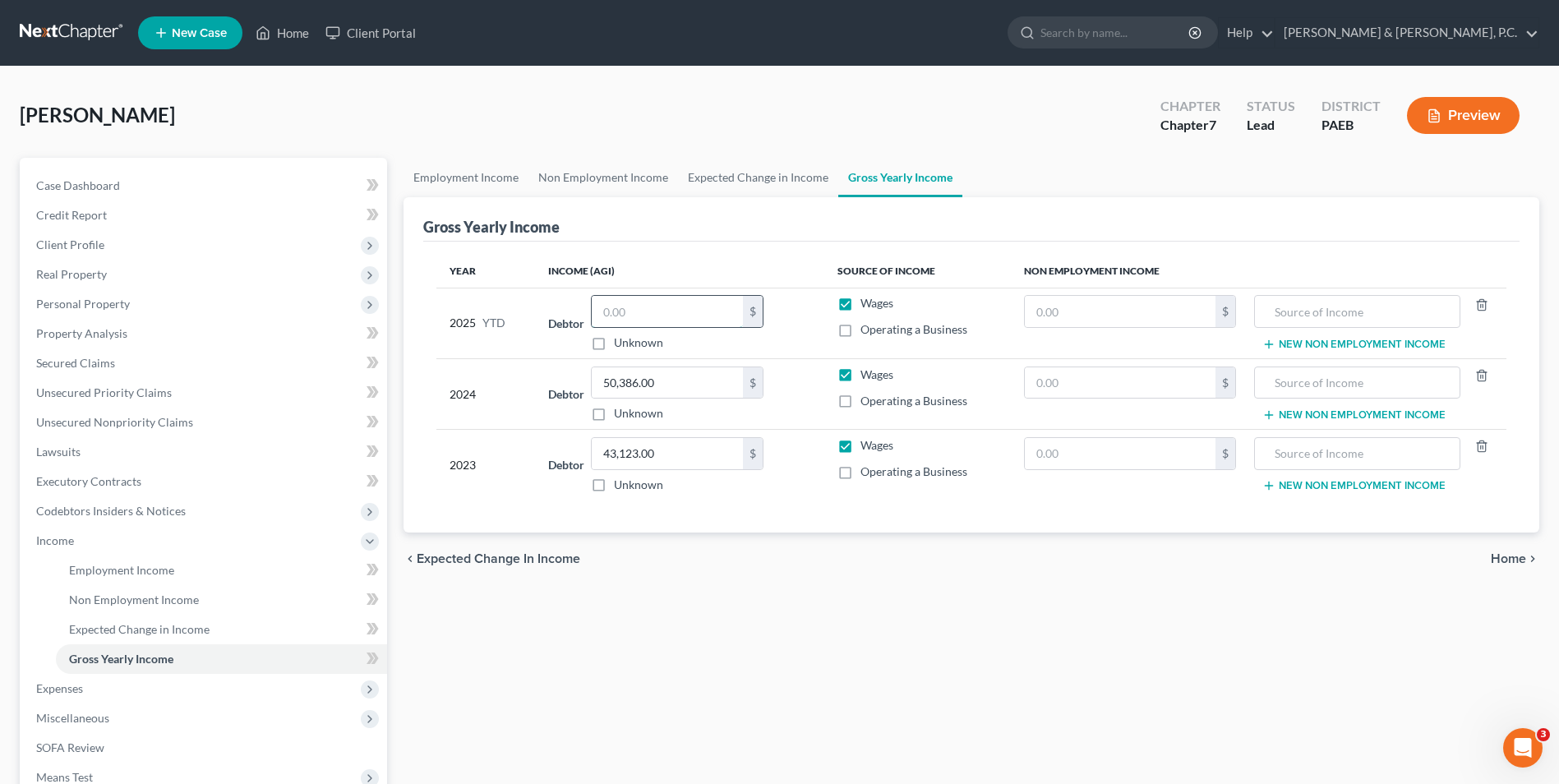
click at [641, 313] on input "text" at bounding box center [667, 311] width 151 height 31
type input "10,288.98"
click at [124, 308] on span "Personal Property" at bounding box center [83, 303] width 94 height 14
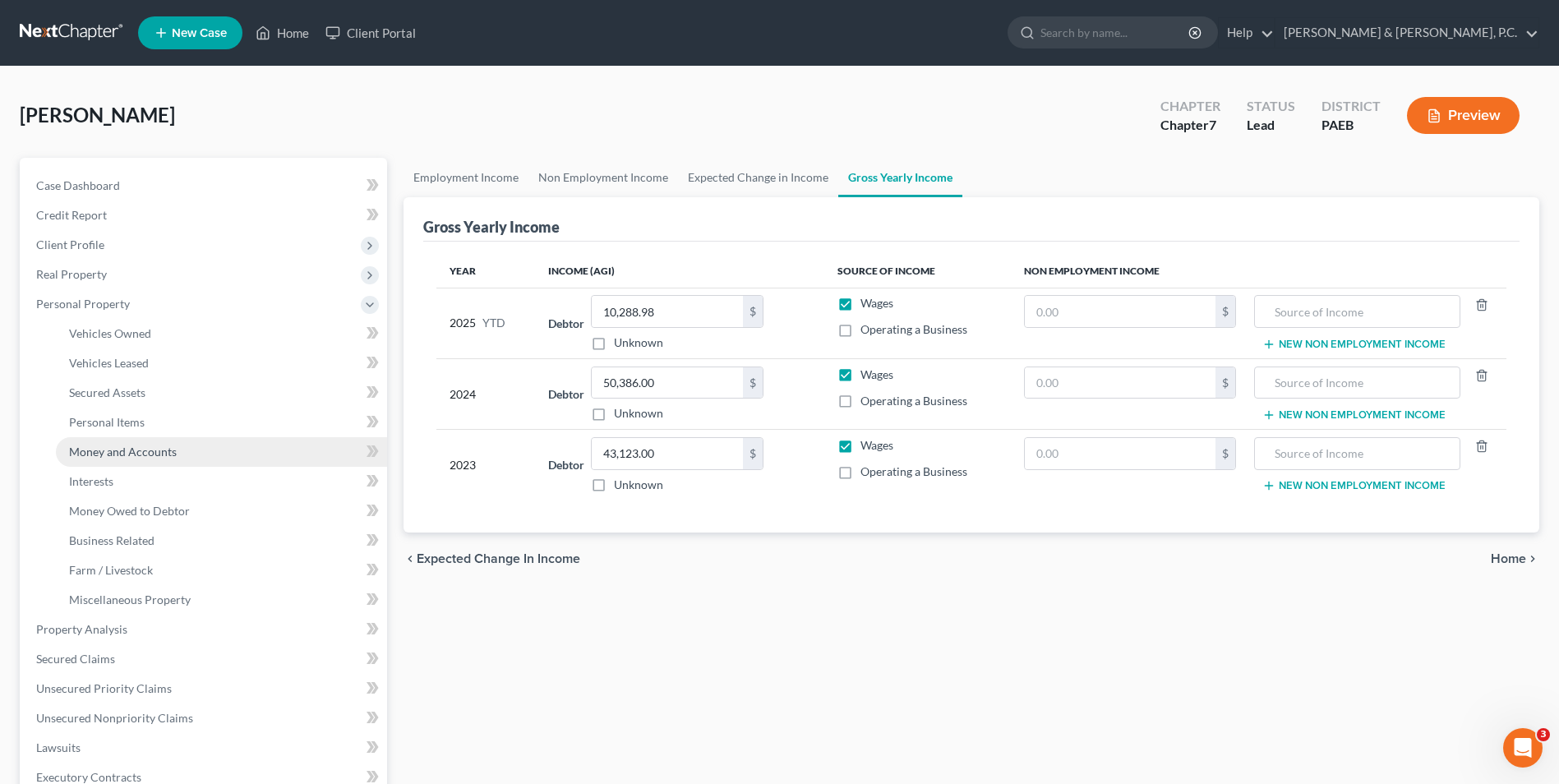
click at [117, 450] on span "Money and Accounts" at bounding box center [122, 451] width 107 height 14
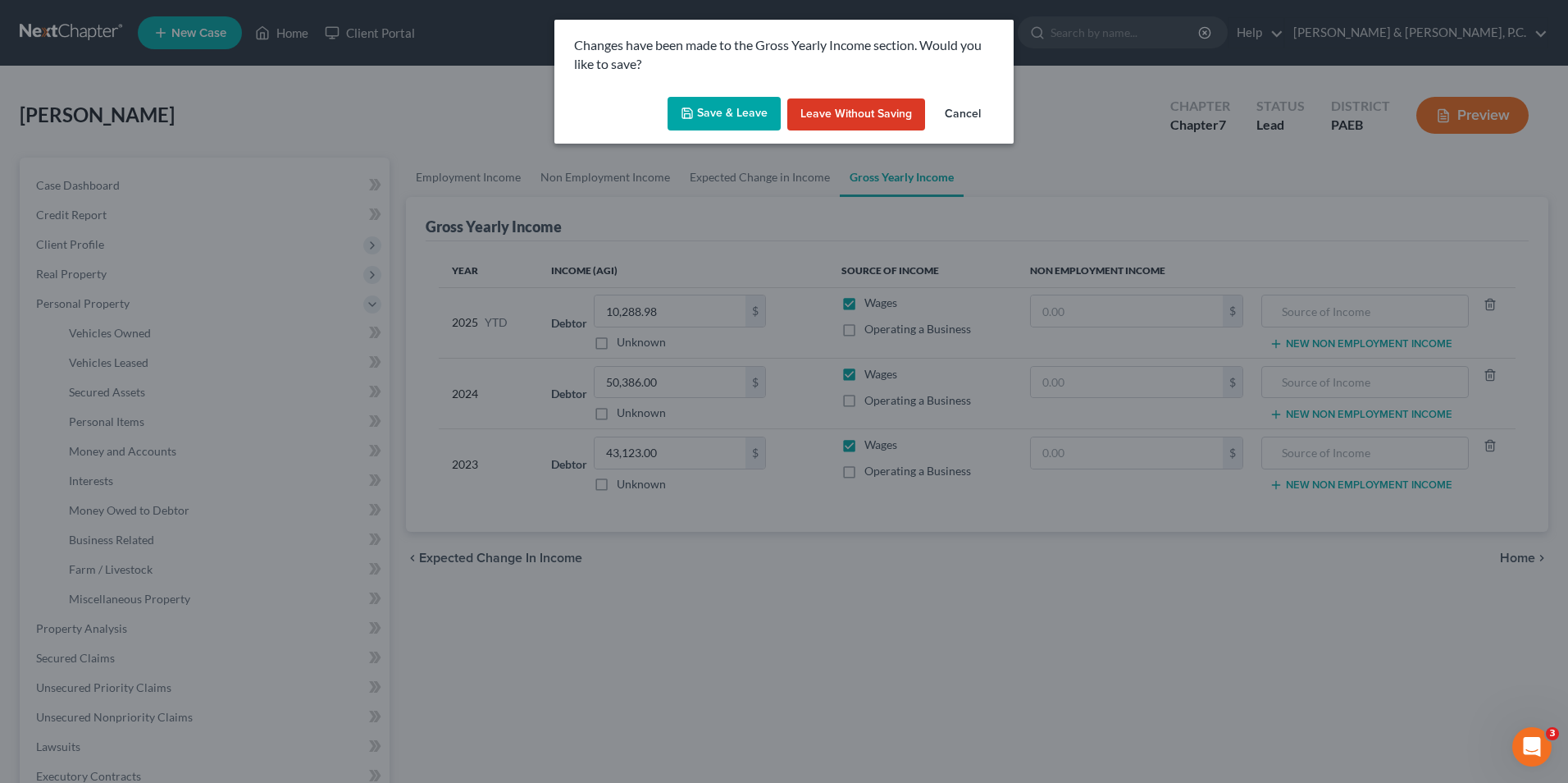
click at [739, 105] on button "Save & Leave" at bounding box center [724, 114] width 113 height 34
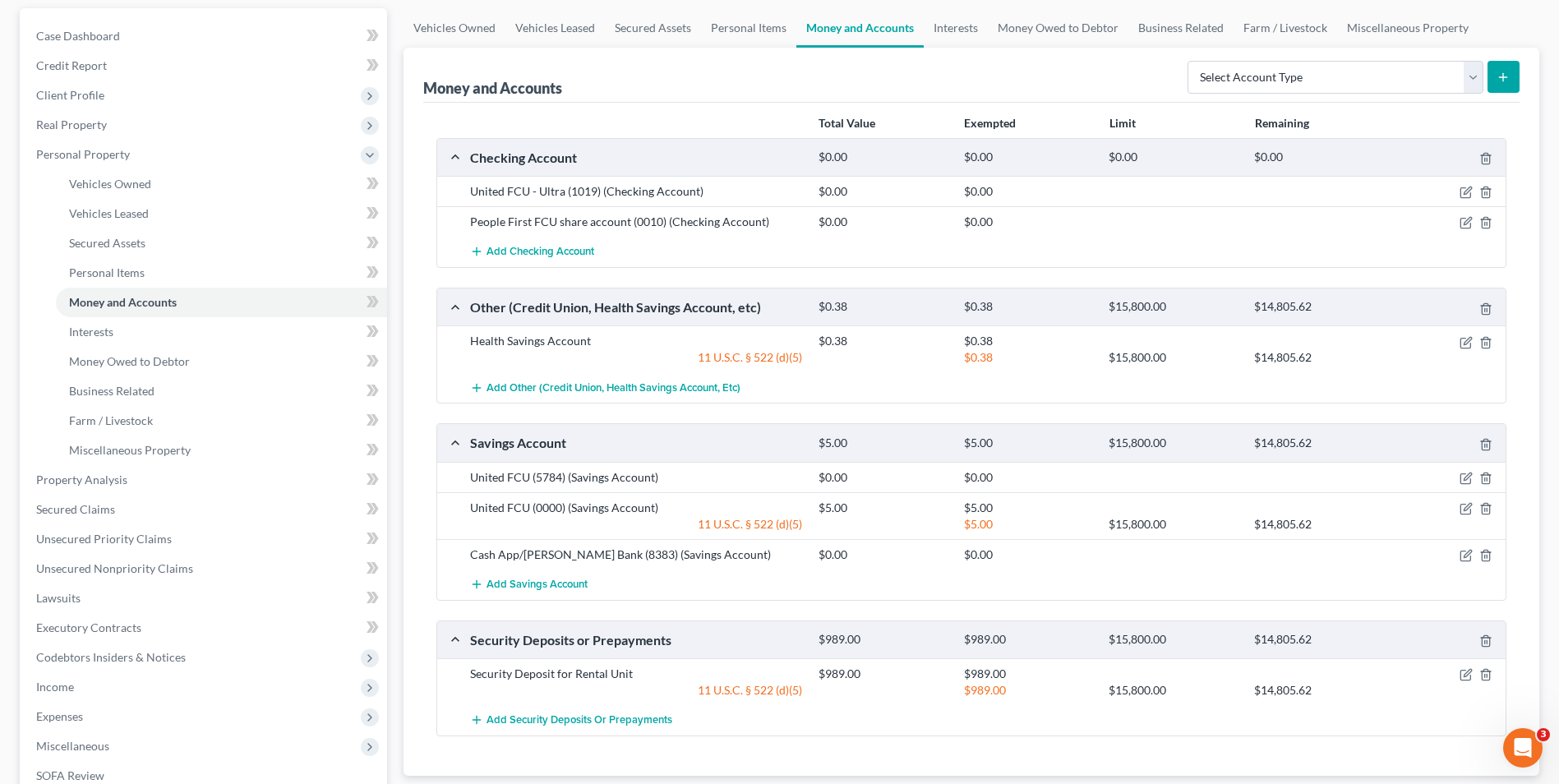
scroll to position [164, 0]
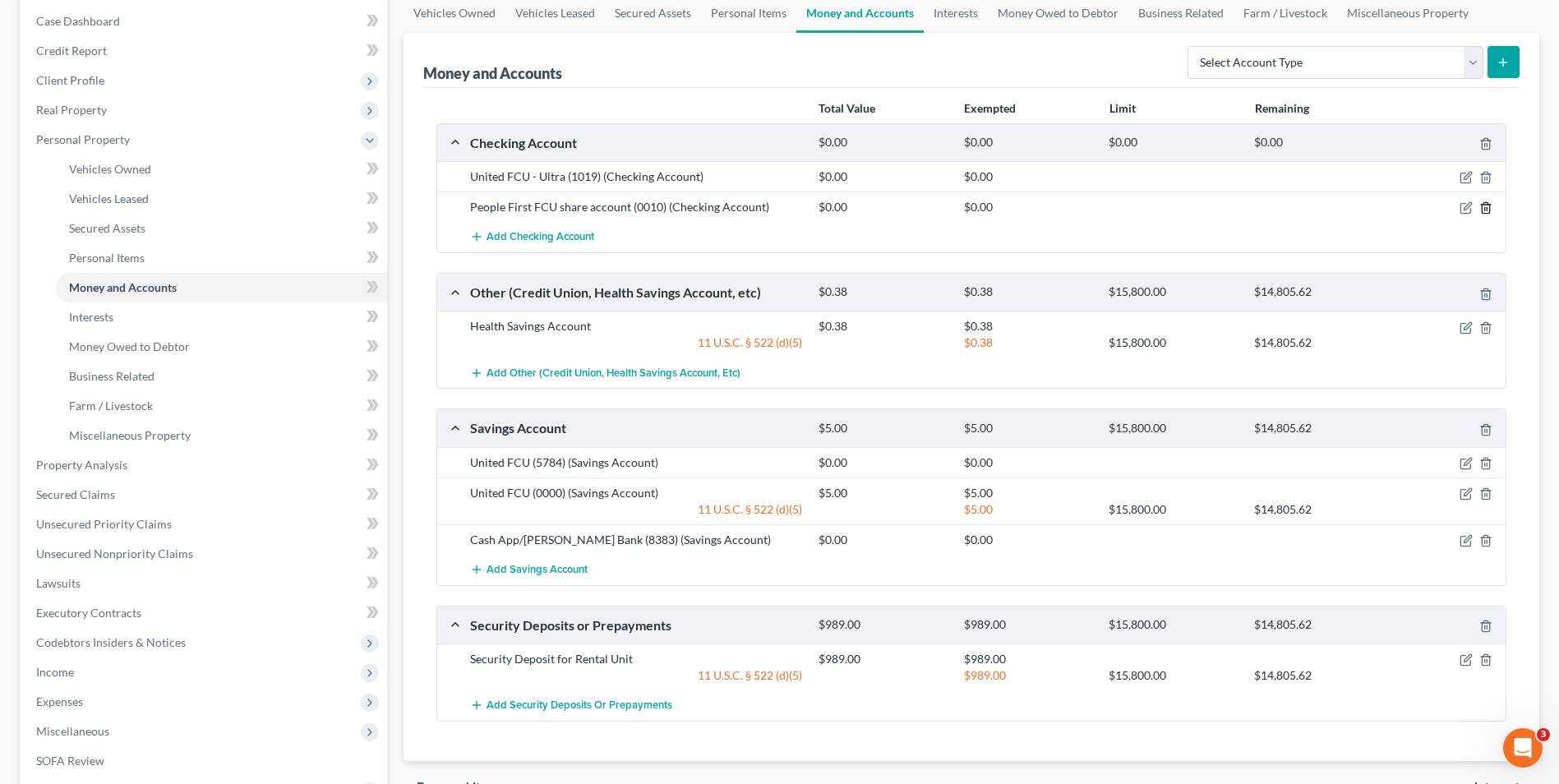
click at [1486, 208] on icon "button" at bounding box center [1485, 207] width 13 height 13
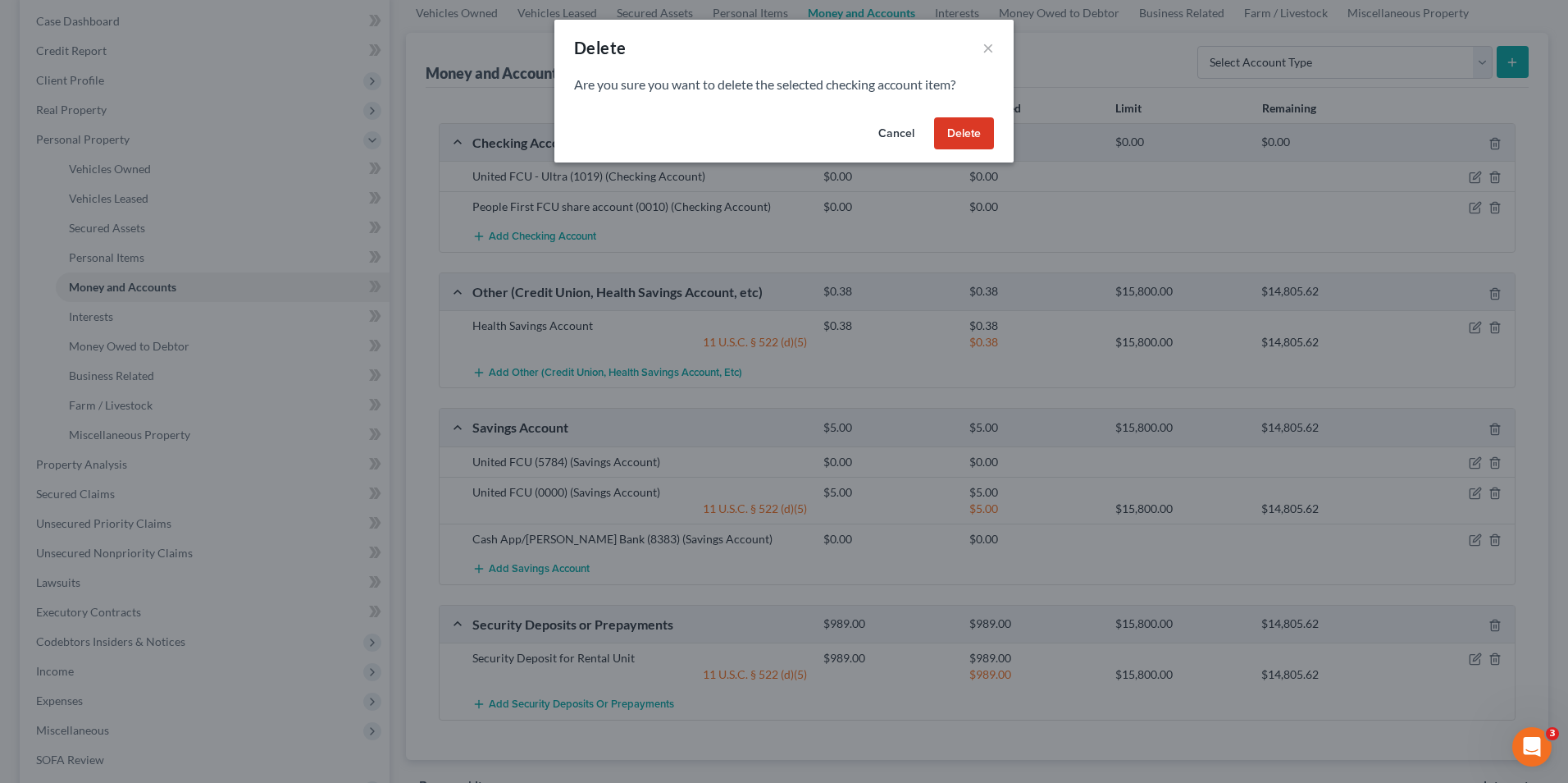
click at [966, 135] on button "Delete" at bounding box center [964, 134] width 60 height 33
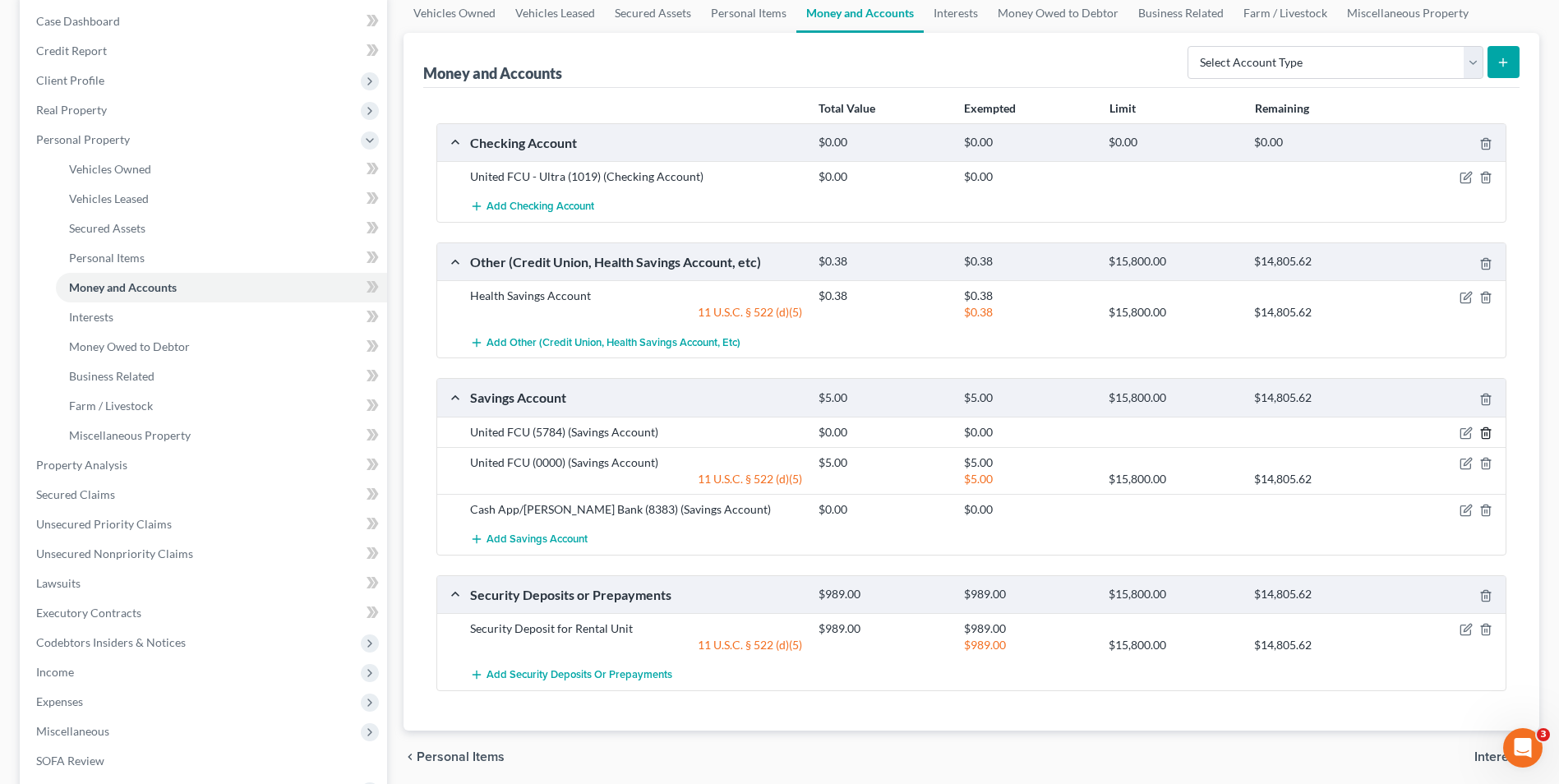
click at [1488, 434] on icon "button" at bounding box center [1485, 432] width 13 height 13
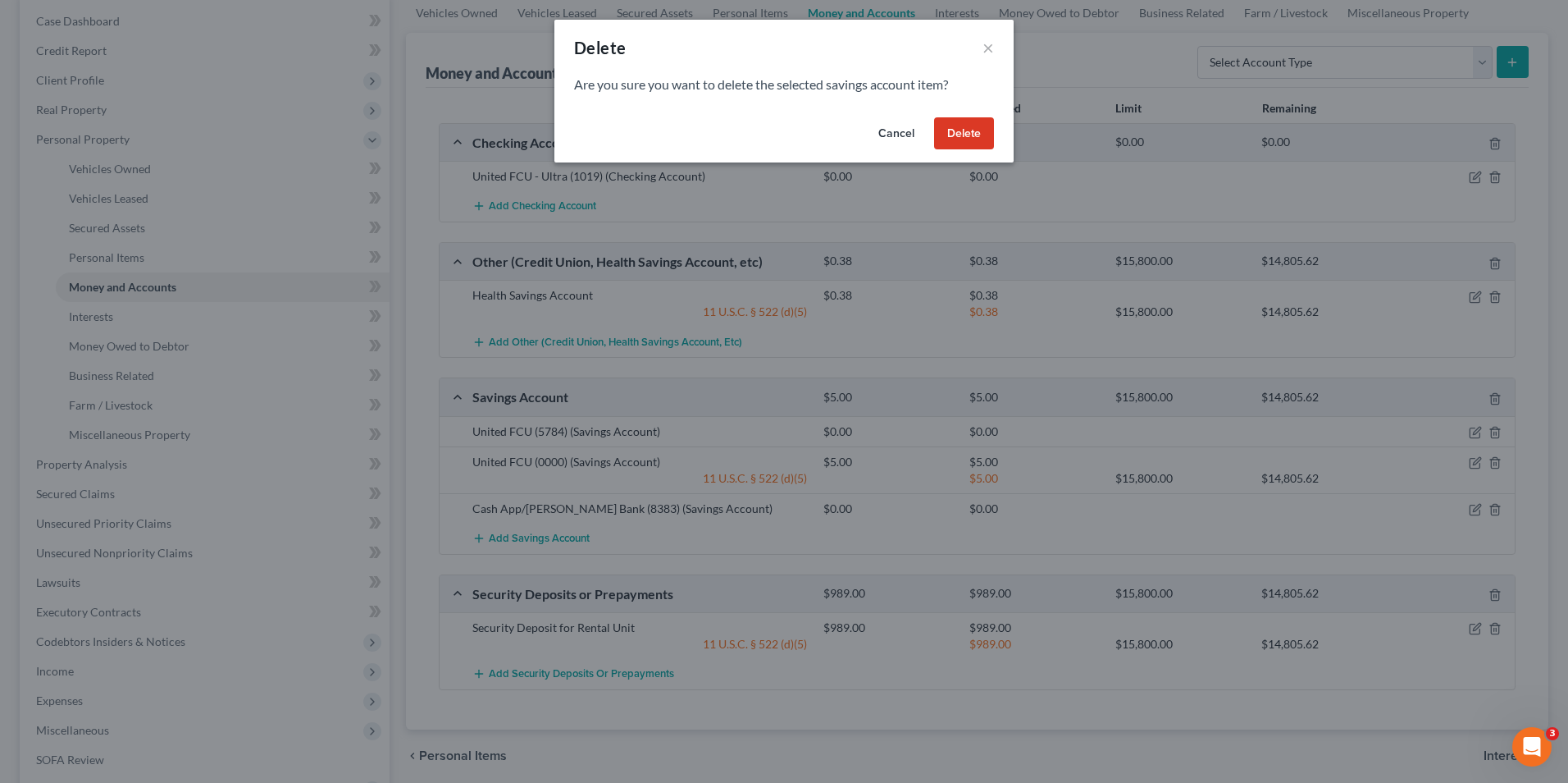
click at [977, 134] on button "Delete" at bounding box center [964, 134] width 60 height 33
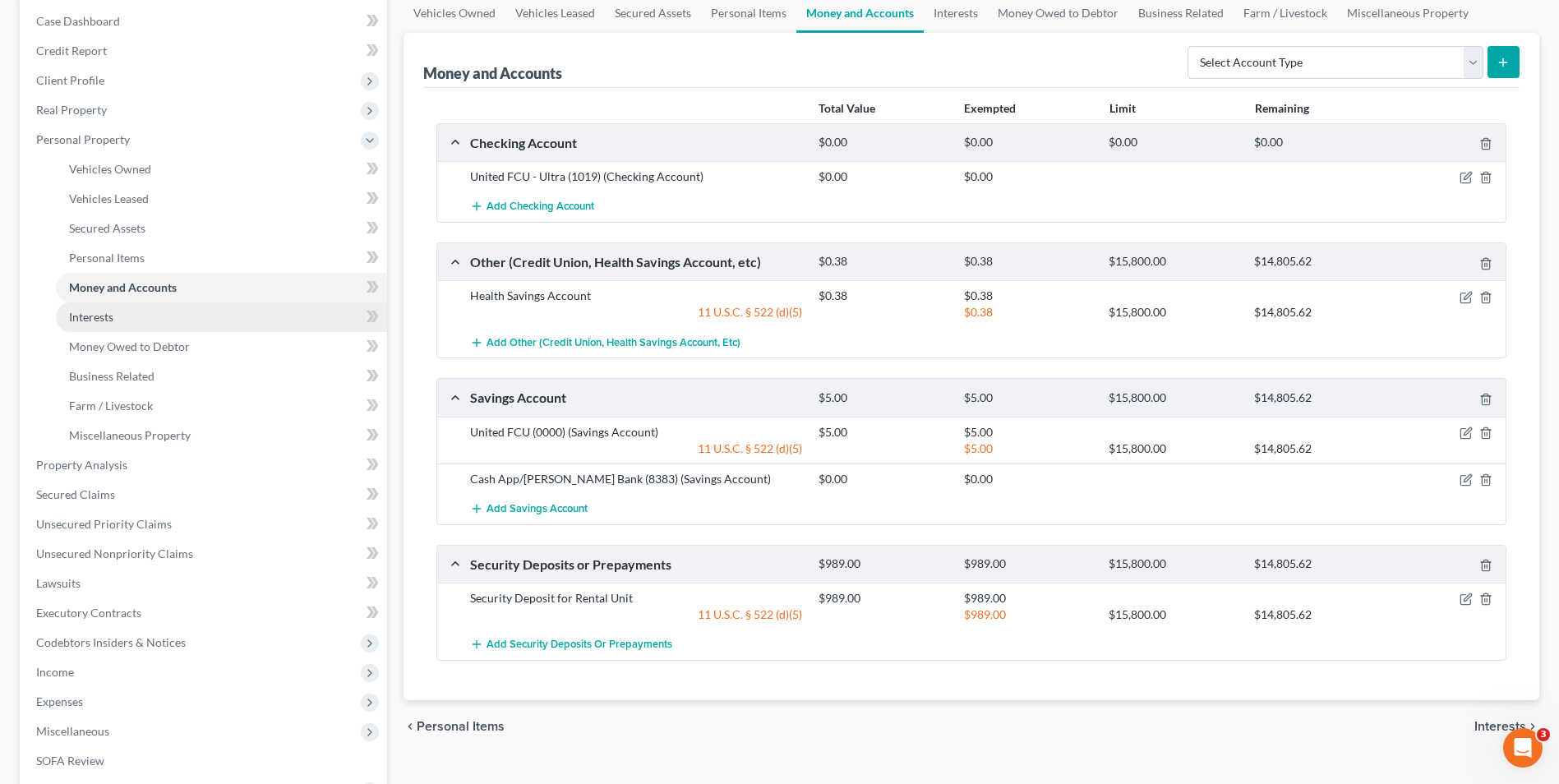
click at [77, 322] on span "Interests" at bounding box center [91, 316] width 45 height 14
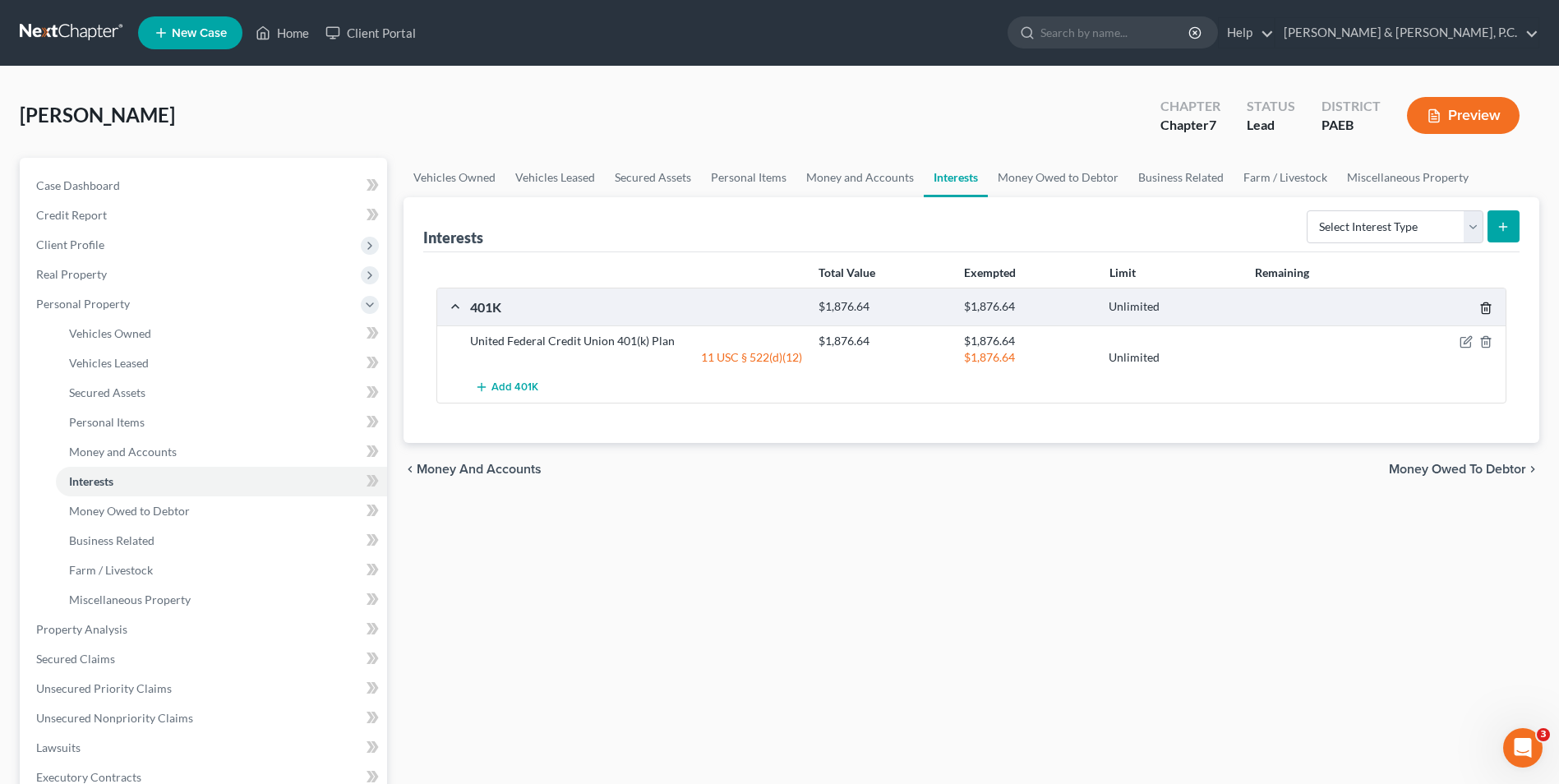
click at [1489, 307] on icon "button" at bounding box center [1485, 309] width 8 height 10
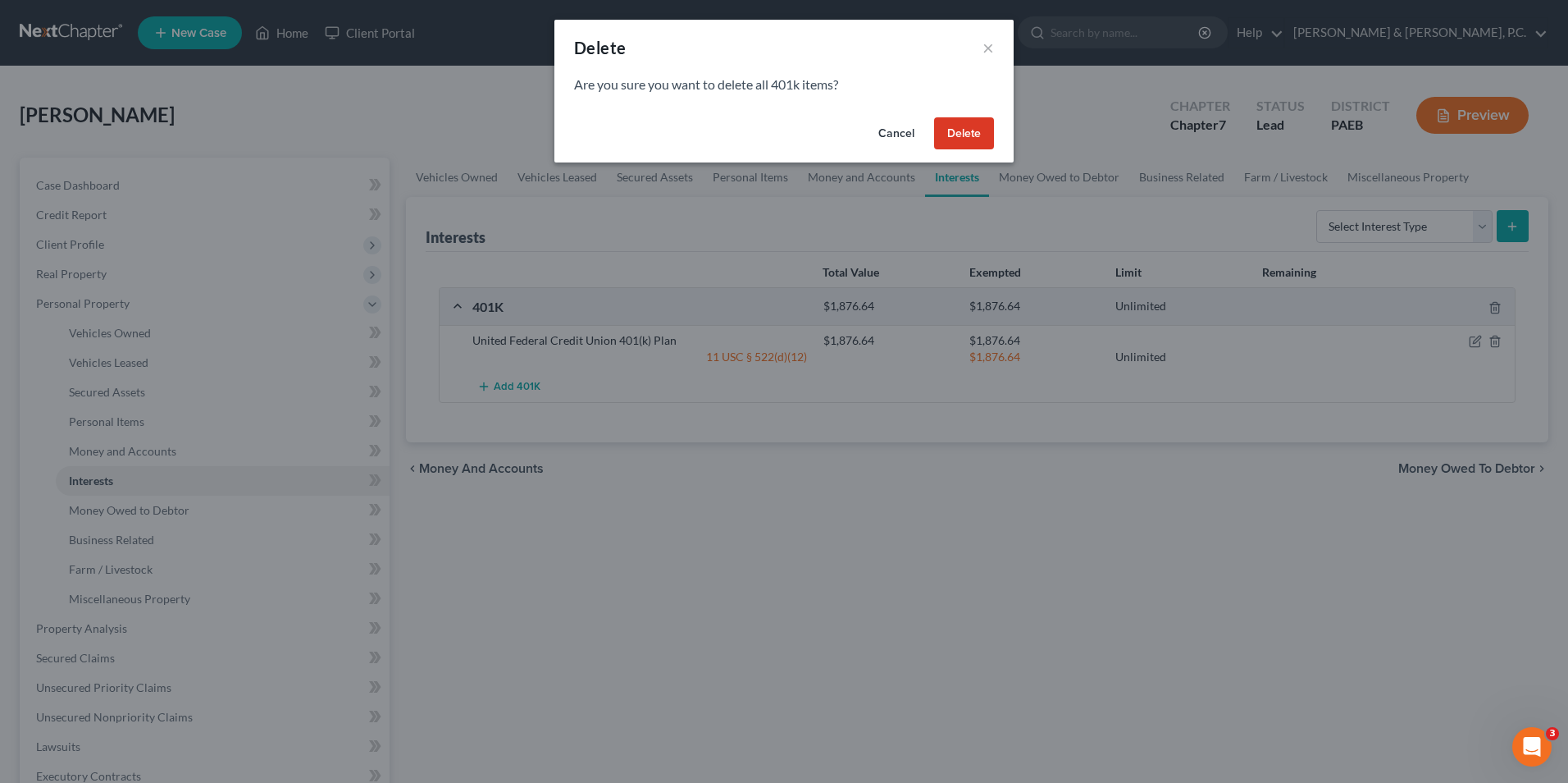
click at [954, 130] on button "Delete" at bounding box center [964, 134] width 60 height 33
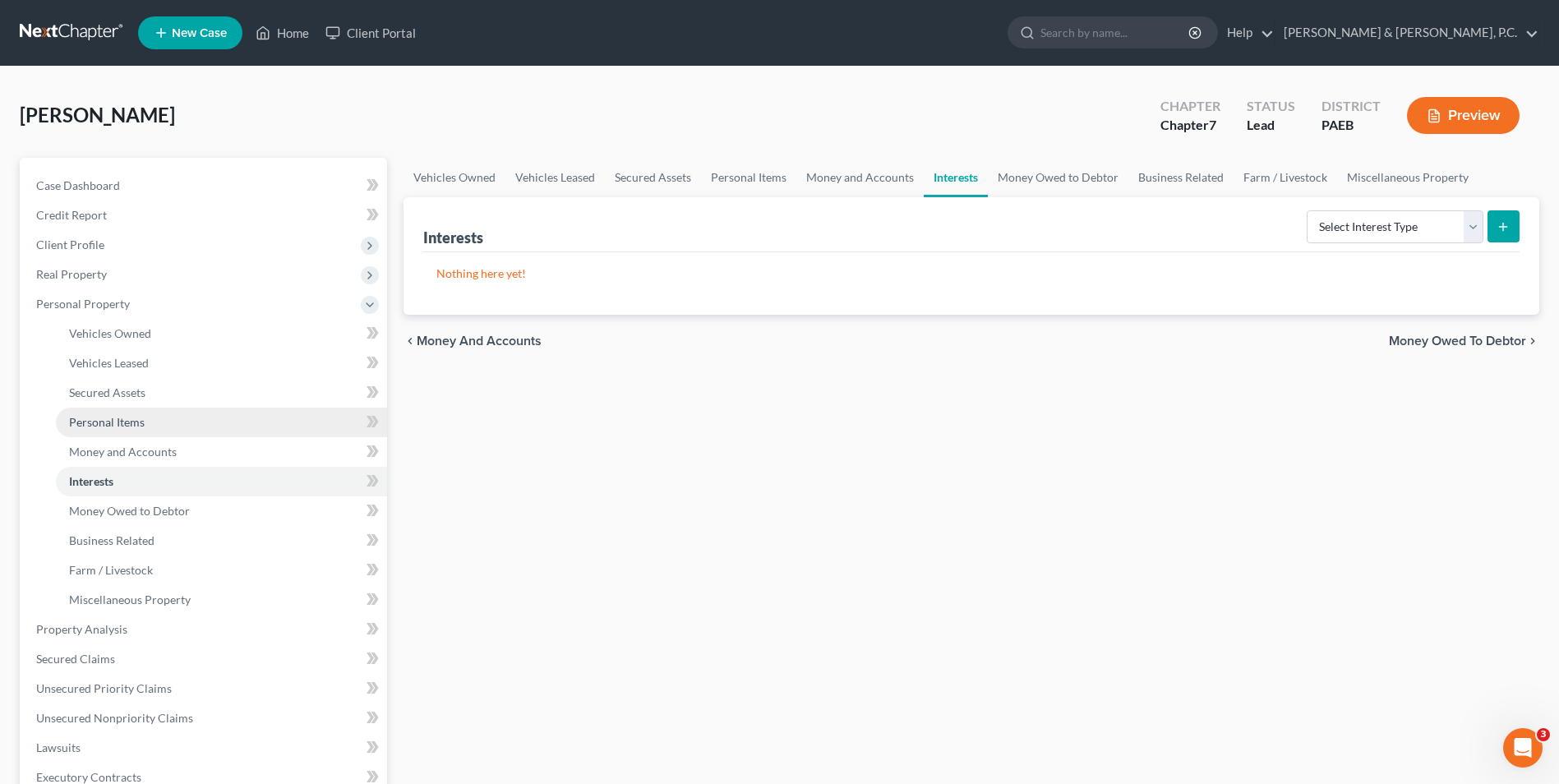
click at [120, 426] on span "Personal Items" at bounding box center [107, 422] width 76 height 14
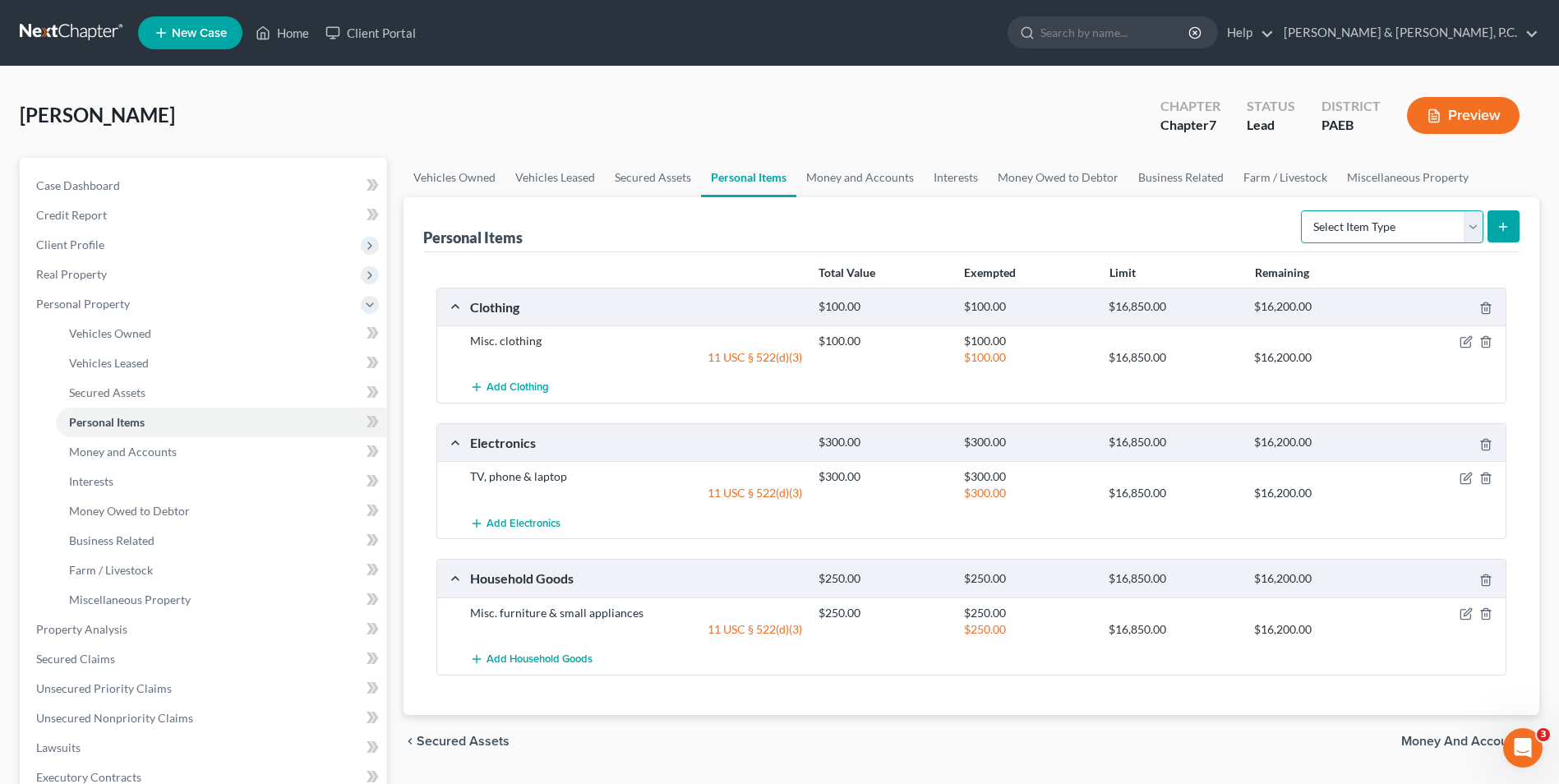
click at [1476, 224] on select "Select Item Type Clothing Collectibles Of Value Electronics Firearms Household …" at bounding box center [1392, 227] width 182 height 33
select select "collectibles_of_value"
click at [1303, 211] on select "Select Item Type Clothing Collectibles Of Value Electronics Firearms Household …" at bounding box center [1392, 227] width 182 height 33
click at [1503, 231] on icon "submit" at bounding box center [1502, 226] width 13 height 13
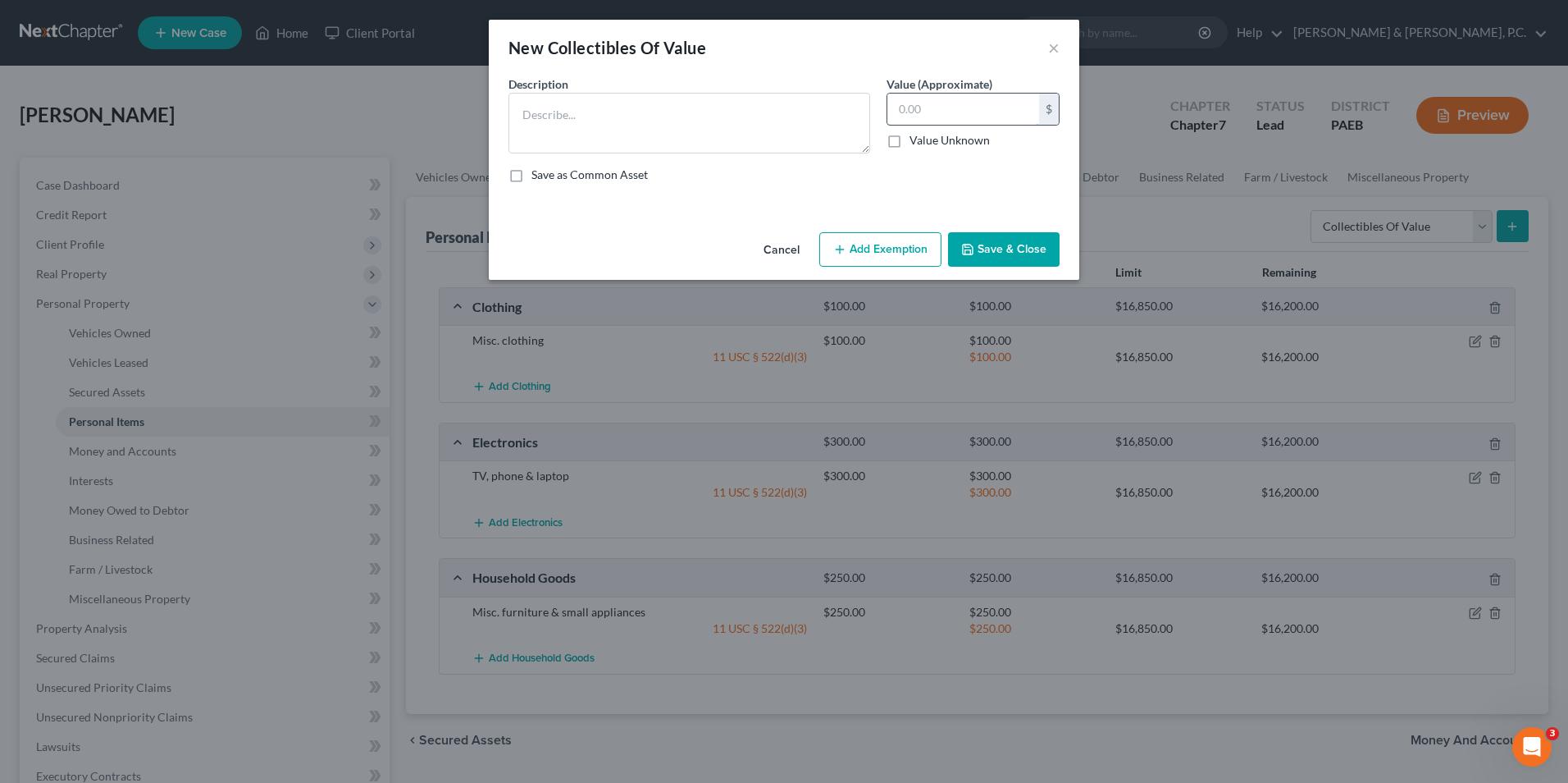
click at [984, 110] on input "text" at bounding box center [963, 109] width 152 height 31
type input "200"
click at [705, 124] on textarea at bounding box center [688, 123] width 361 height 61
type textarea "m"
type textarea "Misc. collectables of value"
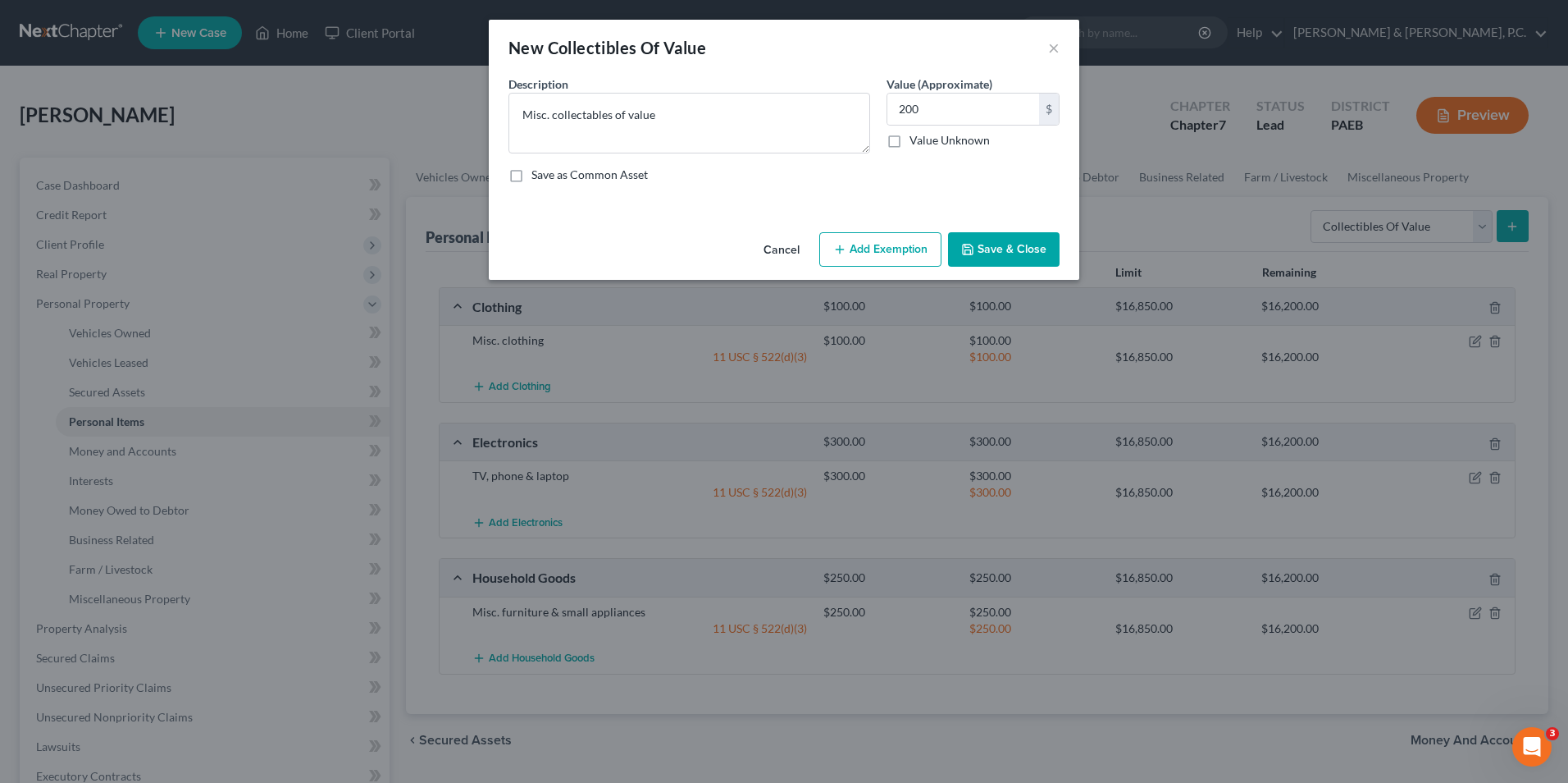
click at [999, 240] on button "Save & Close" at bounding box center [1004, 249] width 112 height 34
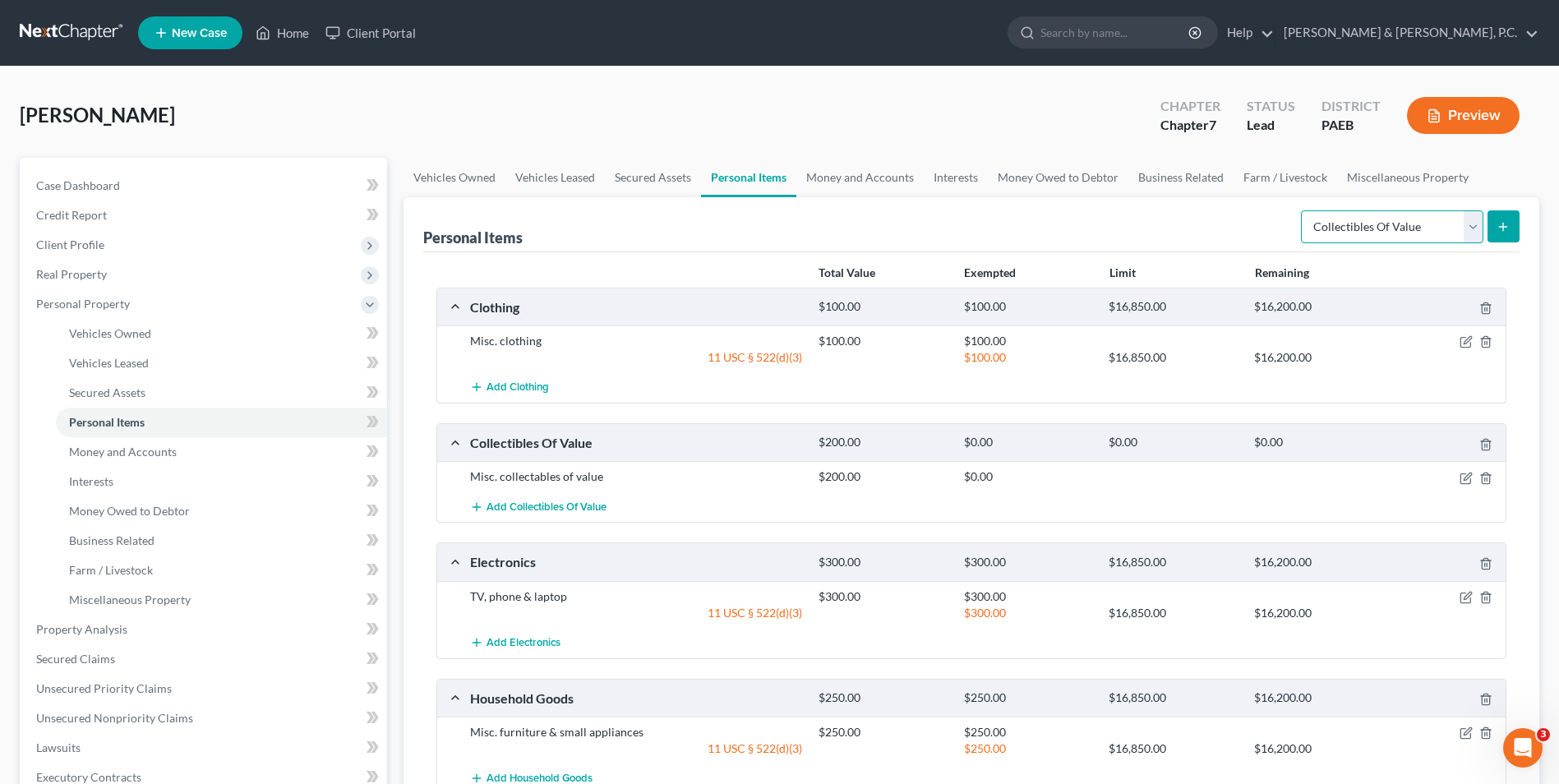
click at [1462, 231] on select "Select Item Type Clothing Collectibles Of Value Electronics Firearms Household …" at bounding box center [1392, 227] width 182 height 33
select select "sports_and_hobby_equipment"
click at [1303, 211] on select "Select Item Type Clothing Collectibles Of Value Electronics Firearms Household …" at bounding box center [1392, 227] width 182 height 33
click at [1511, 229] on button "submit" at bounding box center [1503, 226] width 32 height 32
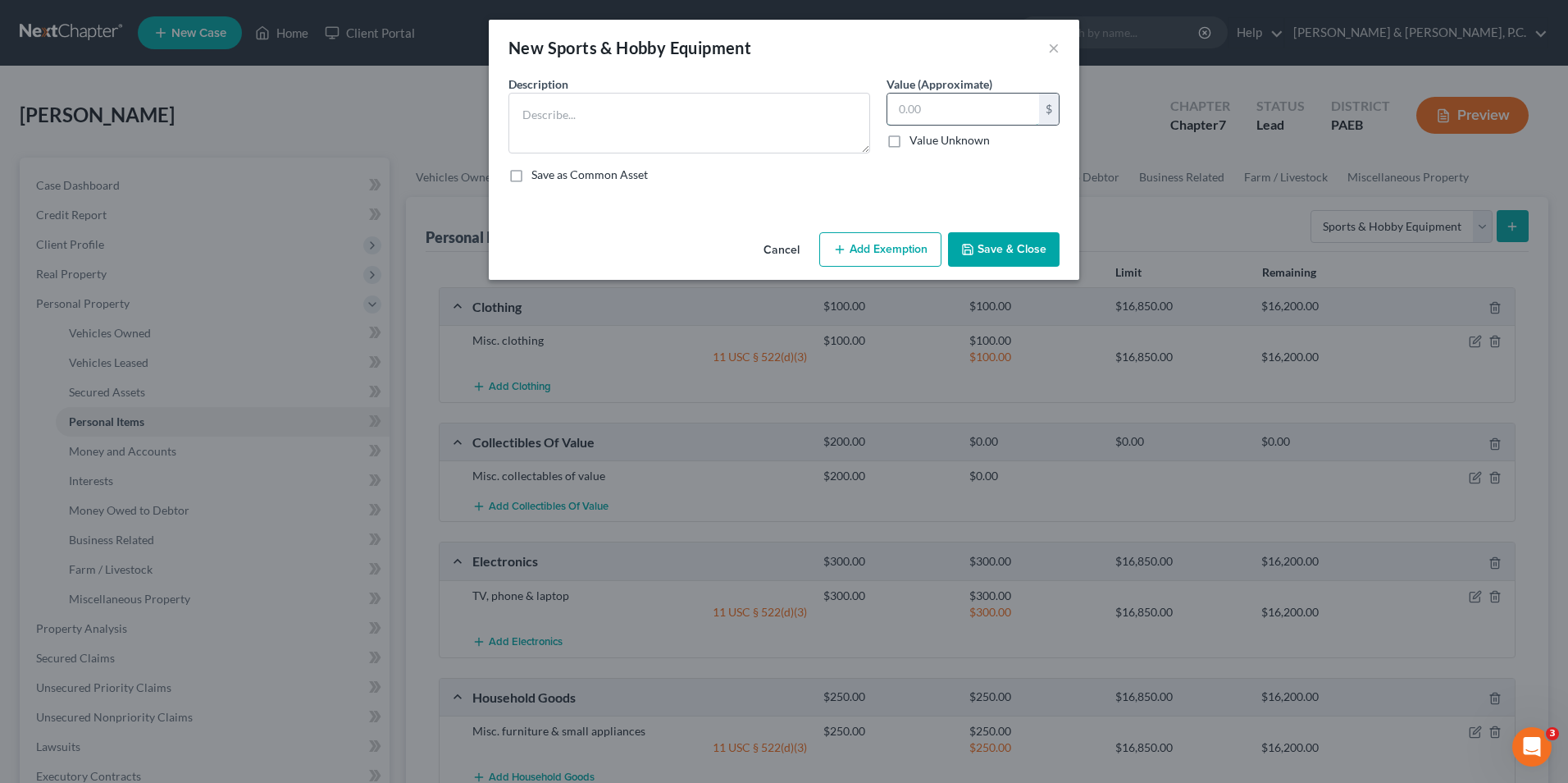
click at [915, 111] on input "text" at bounding box center [963, 109] width 152 height 31
type input "150"
click at [693, 106] on textarea at bounding box center [688, 123] width 361 height 61
type textarea "Misc. books and hobby items"
click at [872, 256] on button "Add Exemption" at bounding box center [881, 249] width 122 height 34
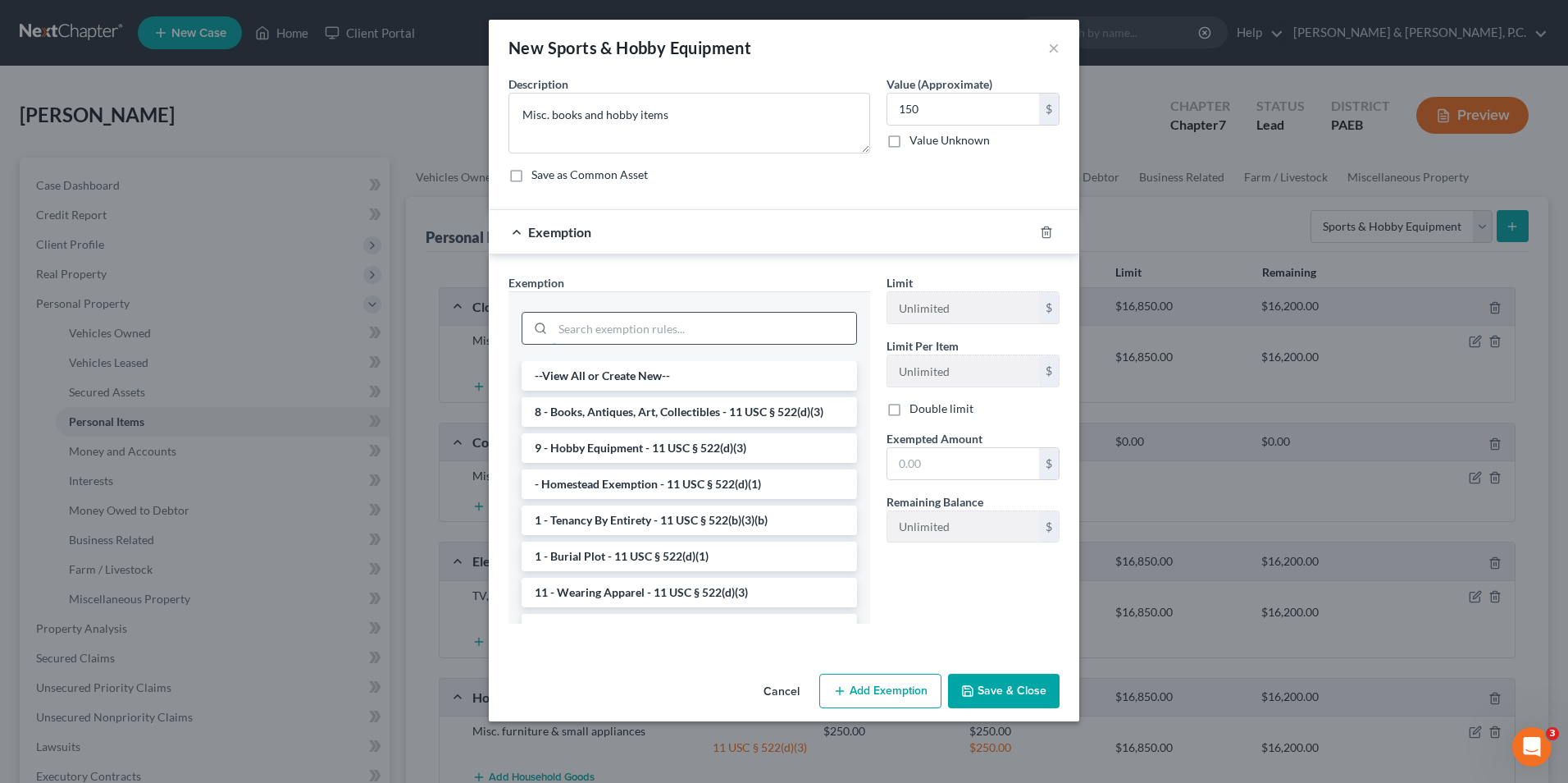
click at [722, 332] on input "search" at bounding box center [705, 328] width 304 height 31
click at [729, 416] on li "8 - Books, Antiques, Art, Collectibles - 11 USC § 522(d)(3)" at bounding box center [689, 412] width 336 height 29
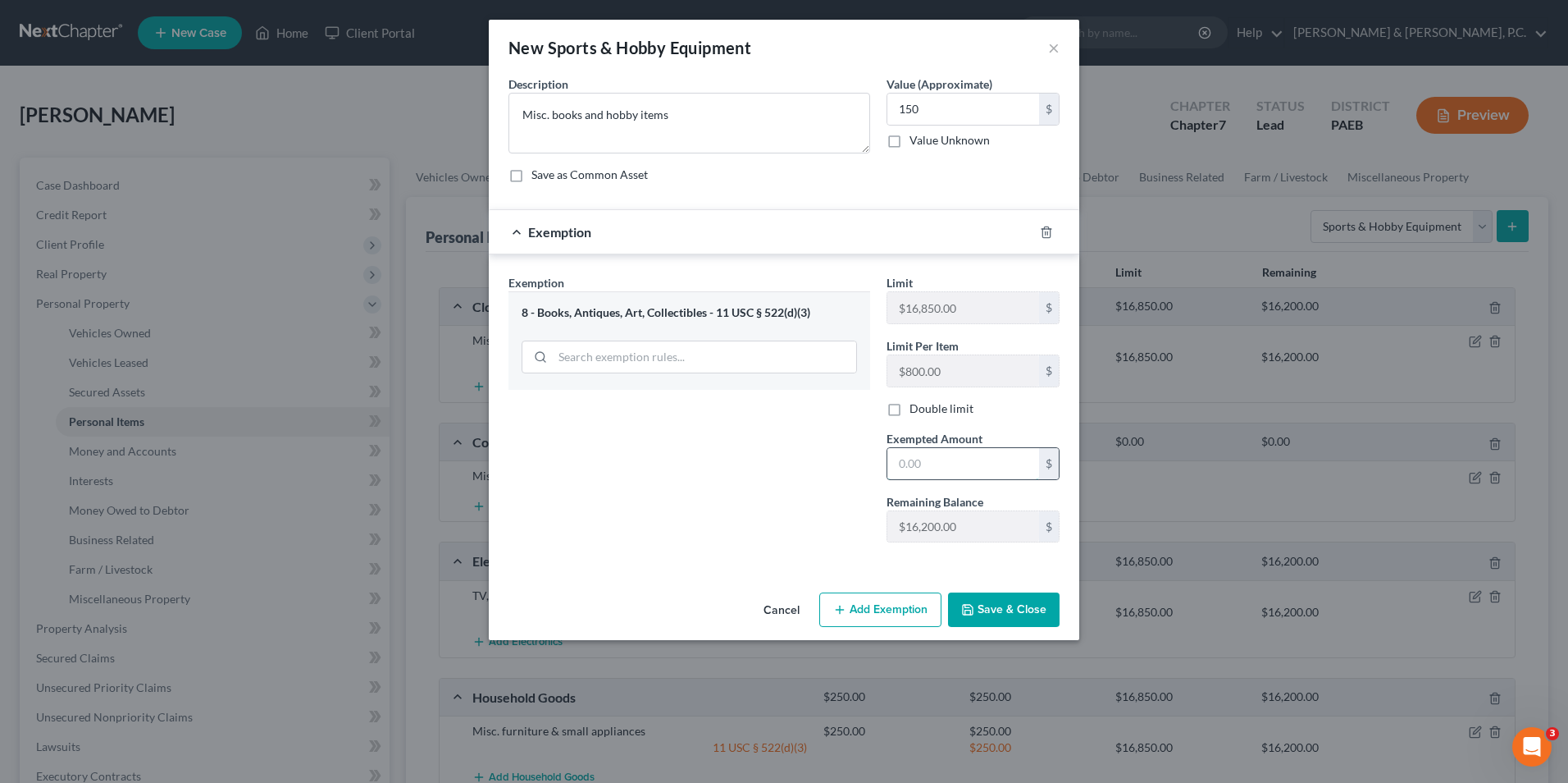
click at [917, 470] on input "text" at bounding box center [963, 464] width 152 height 31
type input "150"
click at [1006, 620] on button "Save & Close" at bounding box center [1004, 610] width 112 height 34
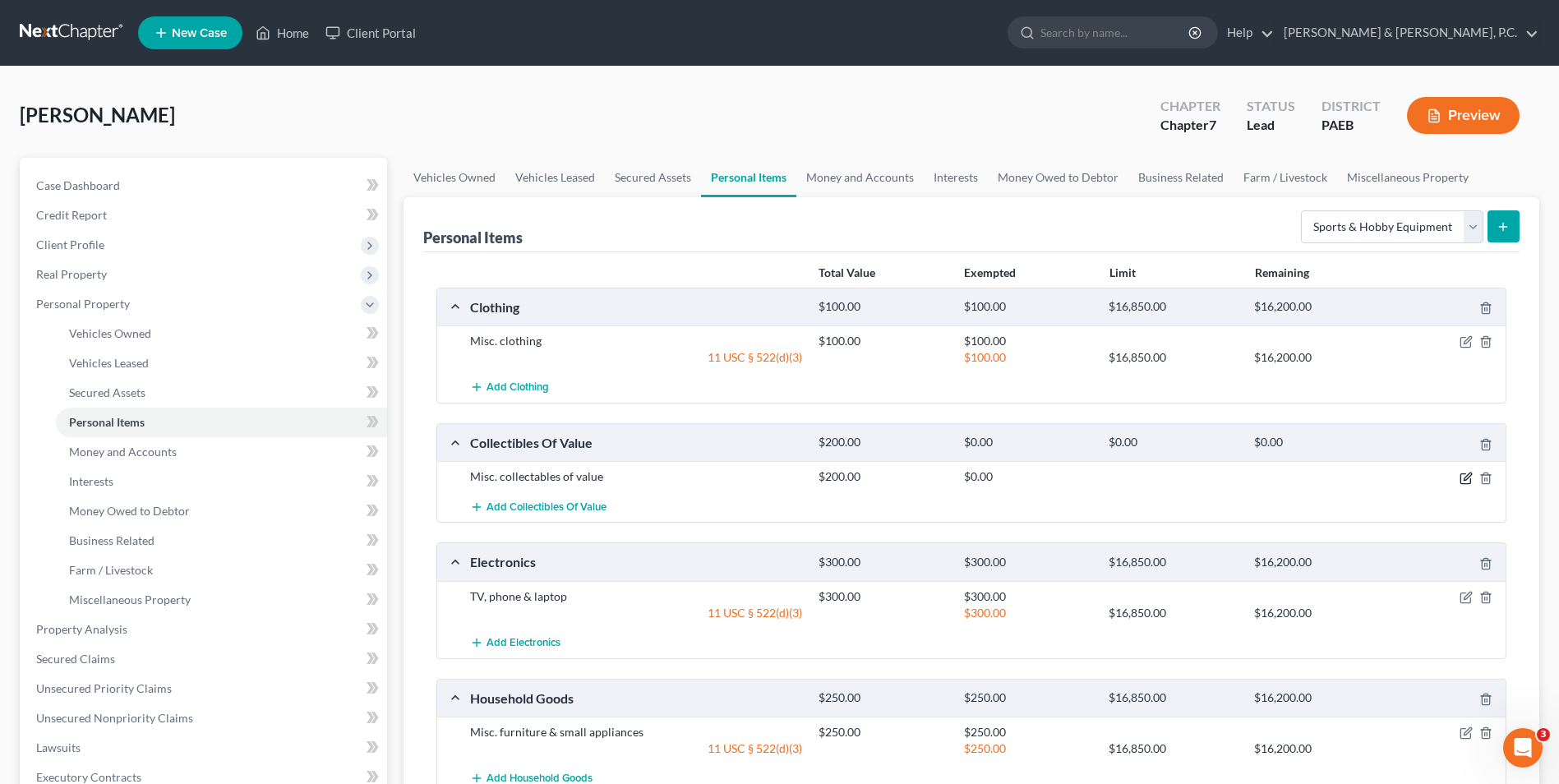
click at [1463, 479] on icon "button" at bounding box center [1465, 478] width 13 height 13
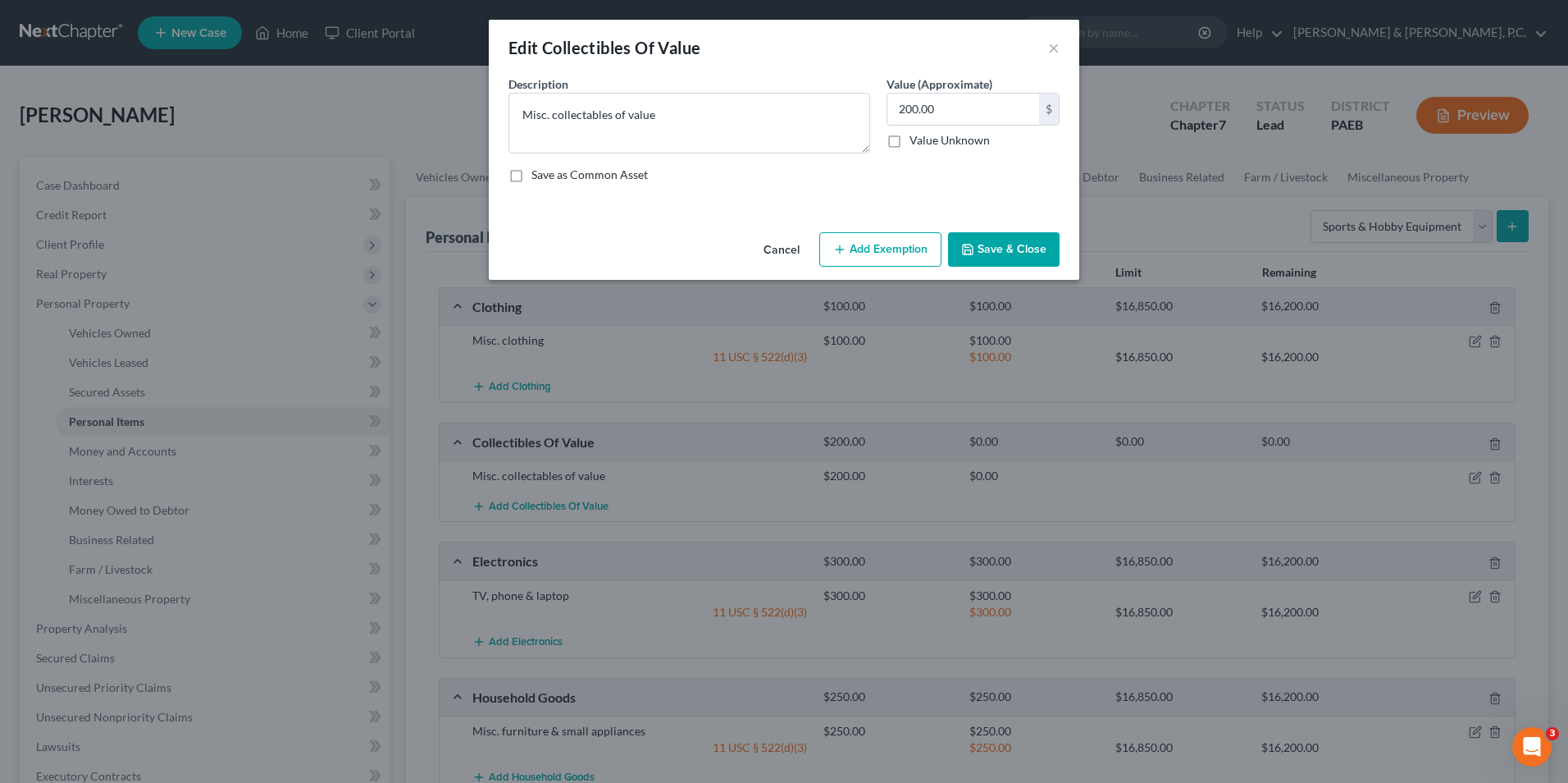
click at [879, 248] on button "Add Exemption" at bounding box center [881, 249] width 122 height 34
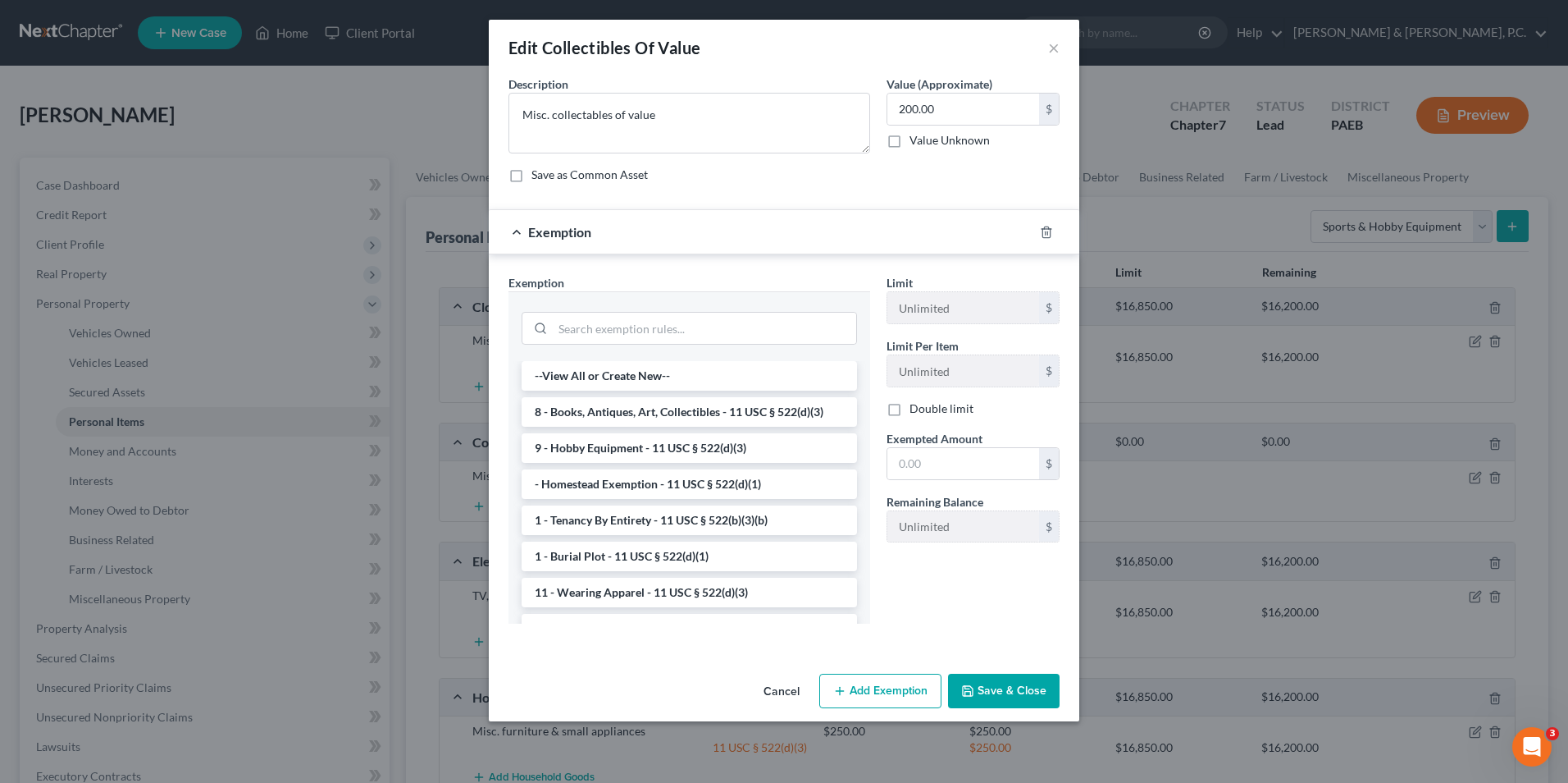
drag, startPoint x: 656, startPoint y: 413, endPoint x: 676, endPoint y: 413, distance: 20.0
click at [656, 413] on li "8 - Books, Antiques, Art, Collectibles - 11 USC § 522(d)(3)" at bounding box center [689, 412] width 336 height 29
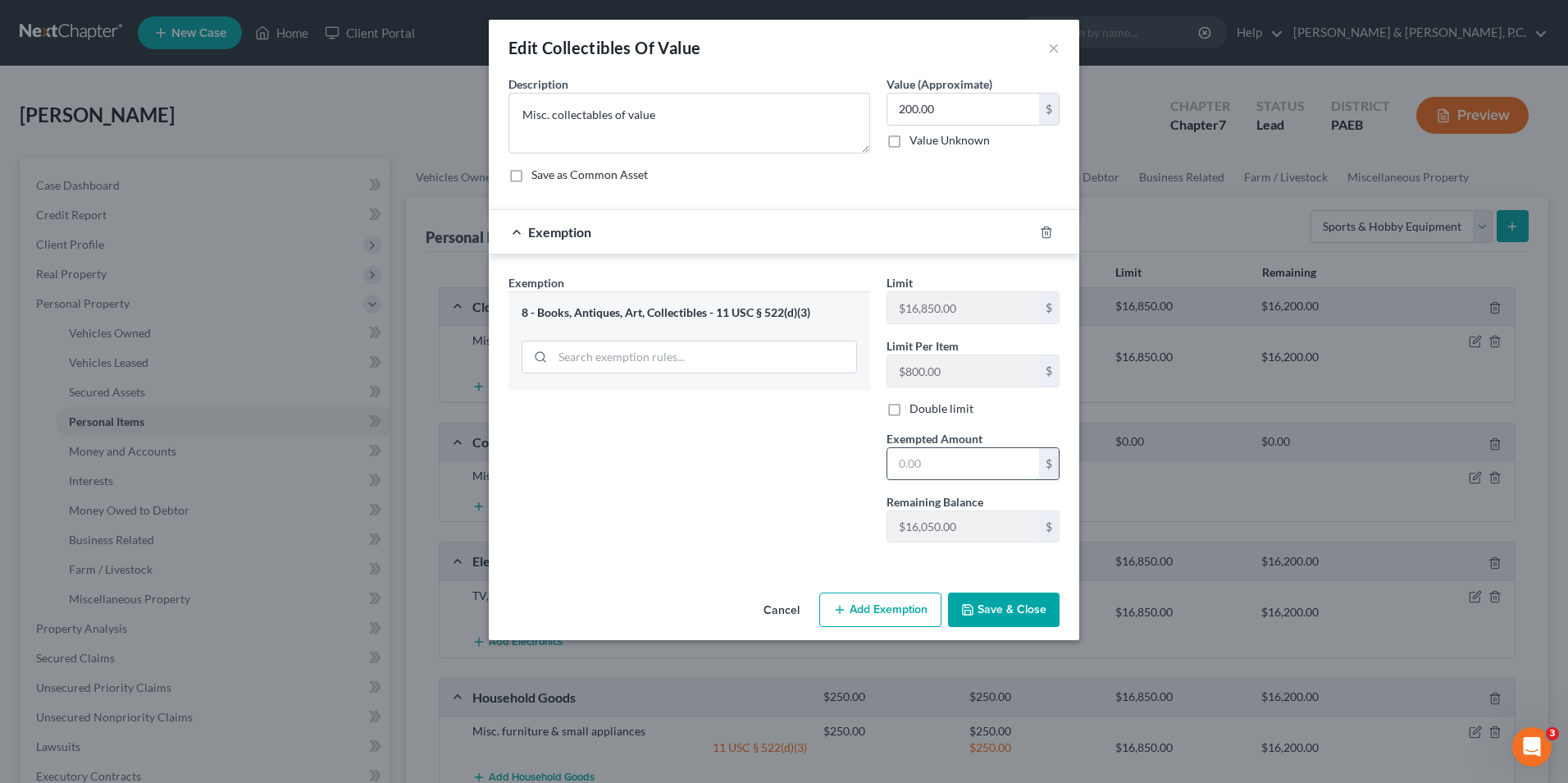
click at [938, 464] on input "text" at bounding box center [963, 464] width 152 height 31
type input "200"
click at [1008, 622] on button "Save & Close" at bounding box center [1004, 610] width 112 height 34
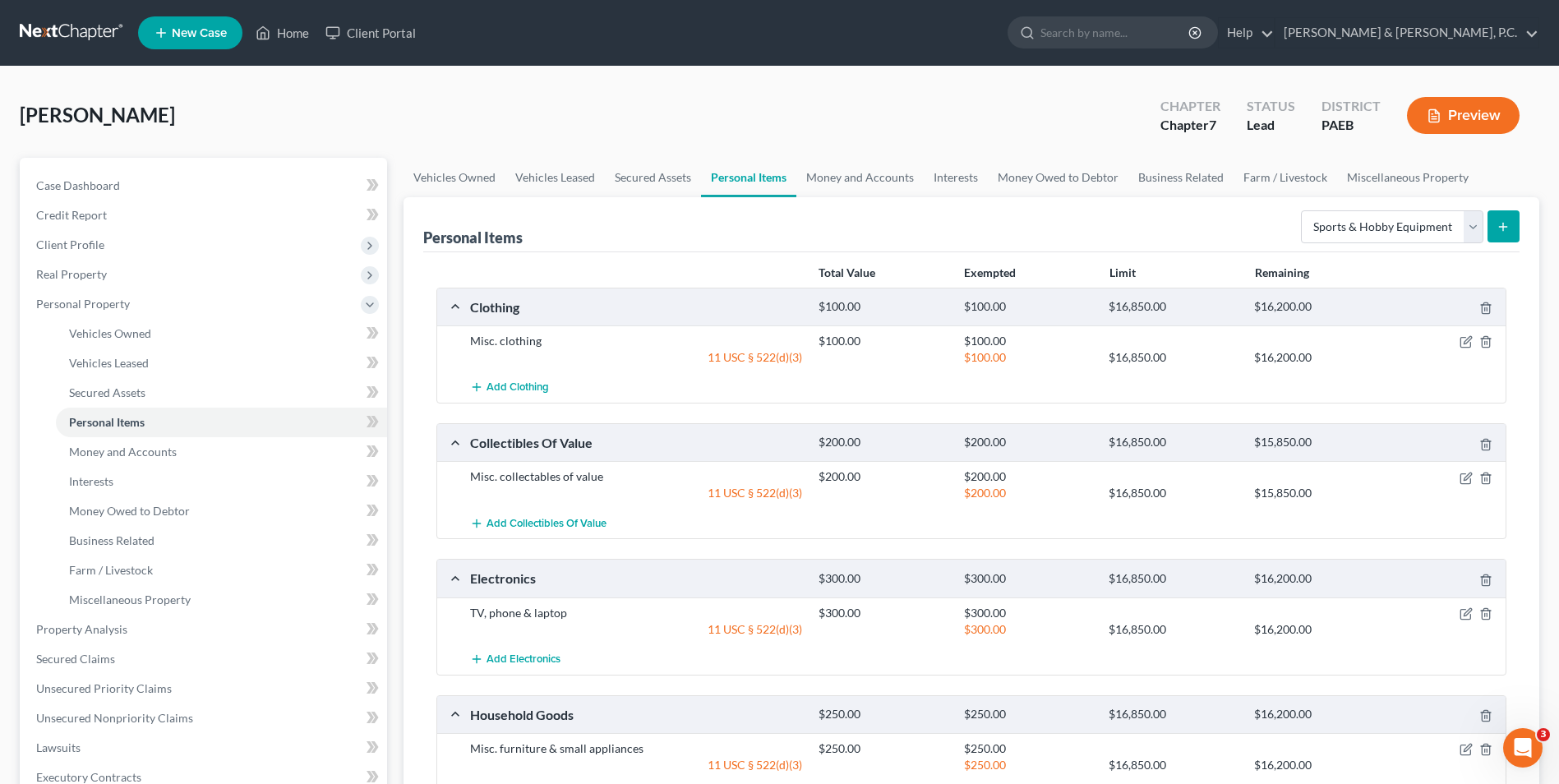
click at [1483, 231] on form "Select Item Type Clothing Collectibles Of Value Electronics Firearms Household …" at bounding box center [1410, 227] width 218 height 34
click at [1464, 233] on select "Select Item Type Clothing Collectibles Of Value Electronics Firearms Household …" at bounding box center [1392, 227] width 182 height 33
select select "jewelry"
click at [1303, 211] on select "Select Item Type Clothing Collectibles Of Value Electronics Firearms Household …" at bounding box center [1392, 227] width 182 height 33
click at [1510, 221] on button "submit" at bounding box center [1503, 226] width 32 height 32
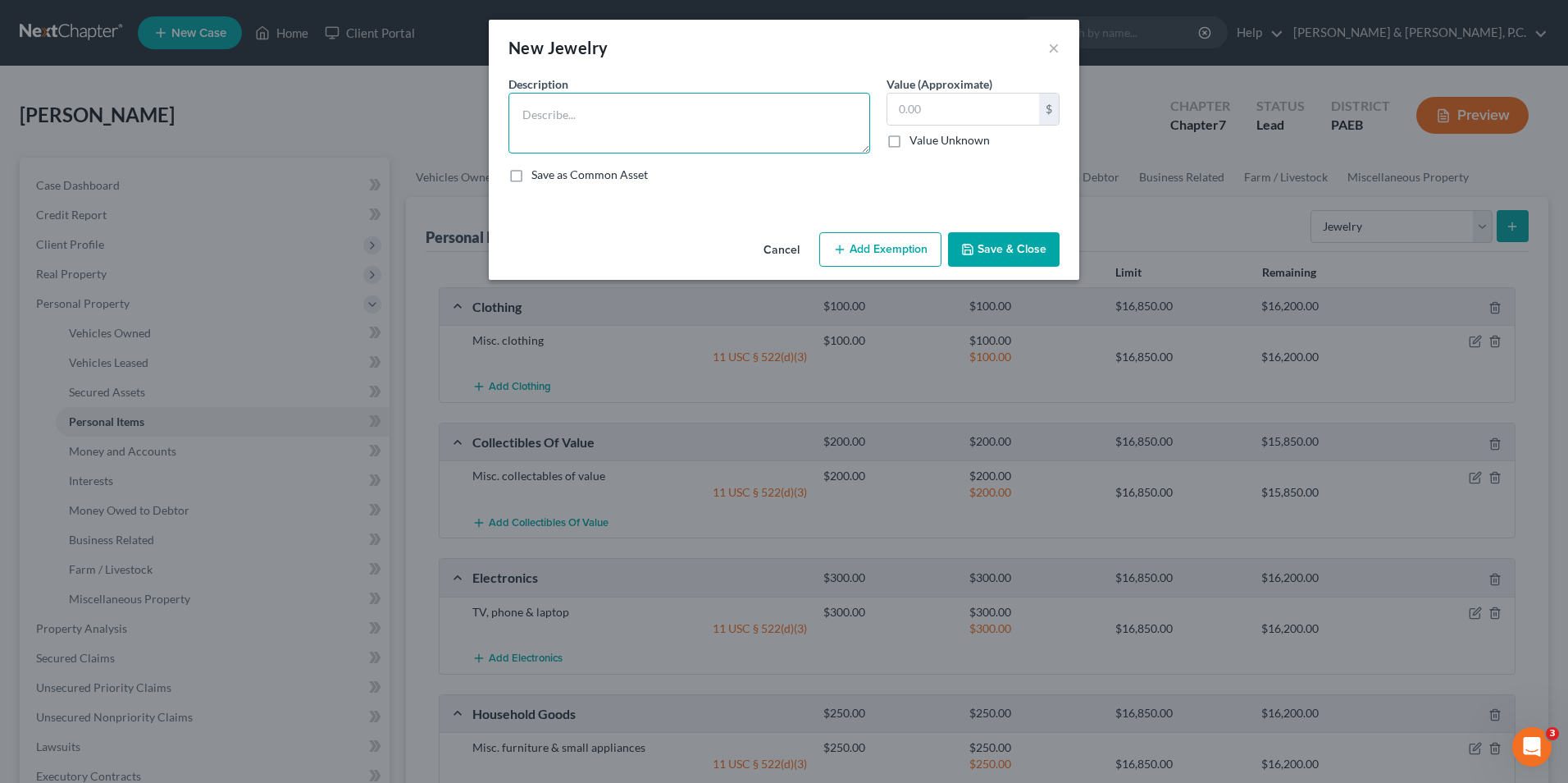
click at [619, 112] on textarea at bounding box center [688, 123] width 361 height 61
type textarea "Misc. jewelry"
click at [933, 121] on input "text" at bounding box center [963, 109] width 152 height 31
type input "100"
click at [861, 254] on button "Add Exemption" at bounding box center [881, 249] width 122 height 34
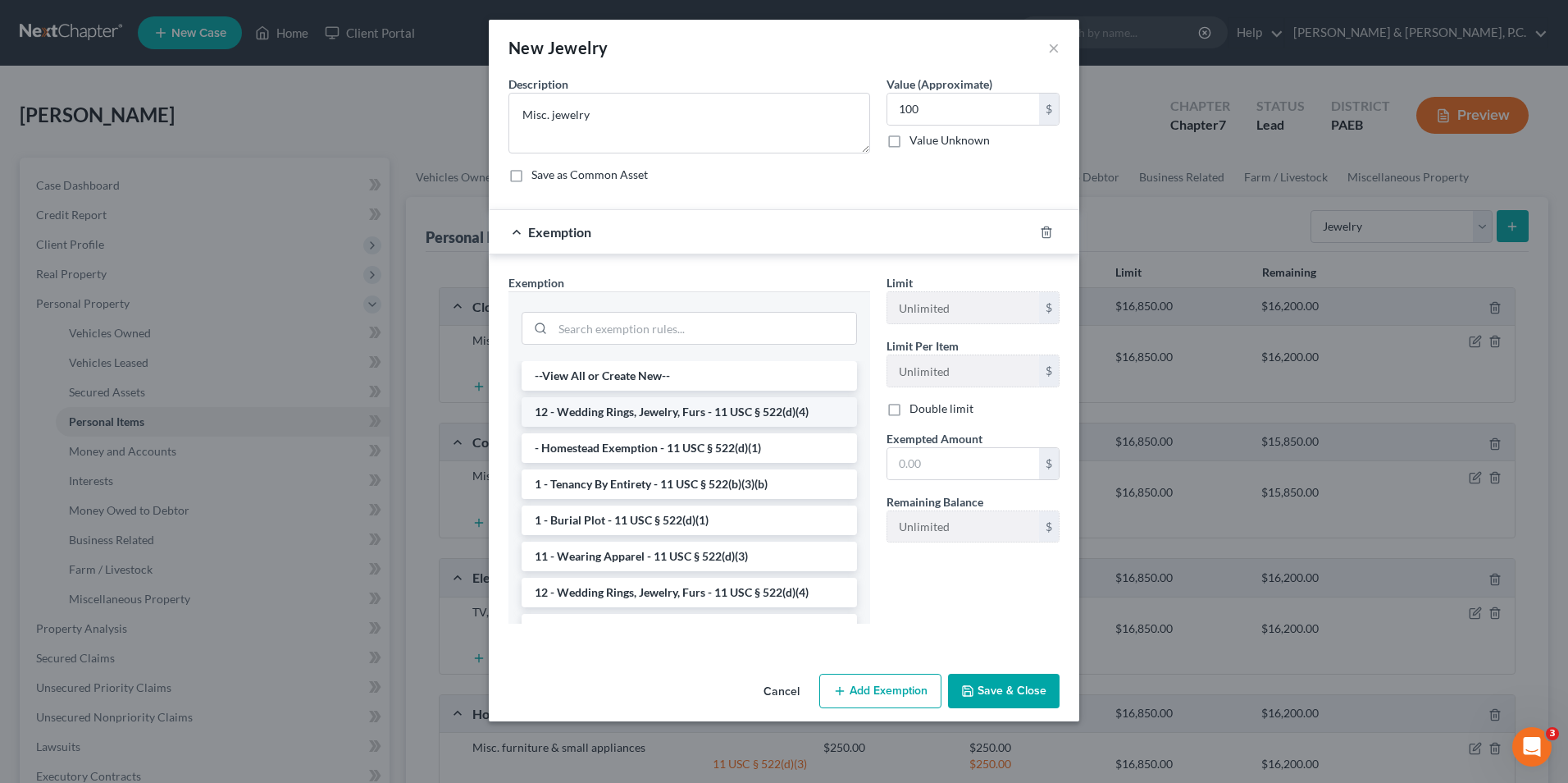
click at [681, 419] on li "12 - Wedding Rings, Jewelry, Furs - 11 USC § 522(d)(4)" at bounding box center [689, 412] width 336 height 29
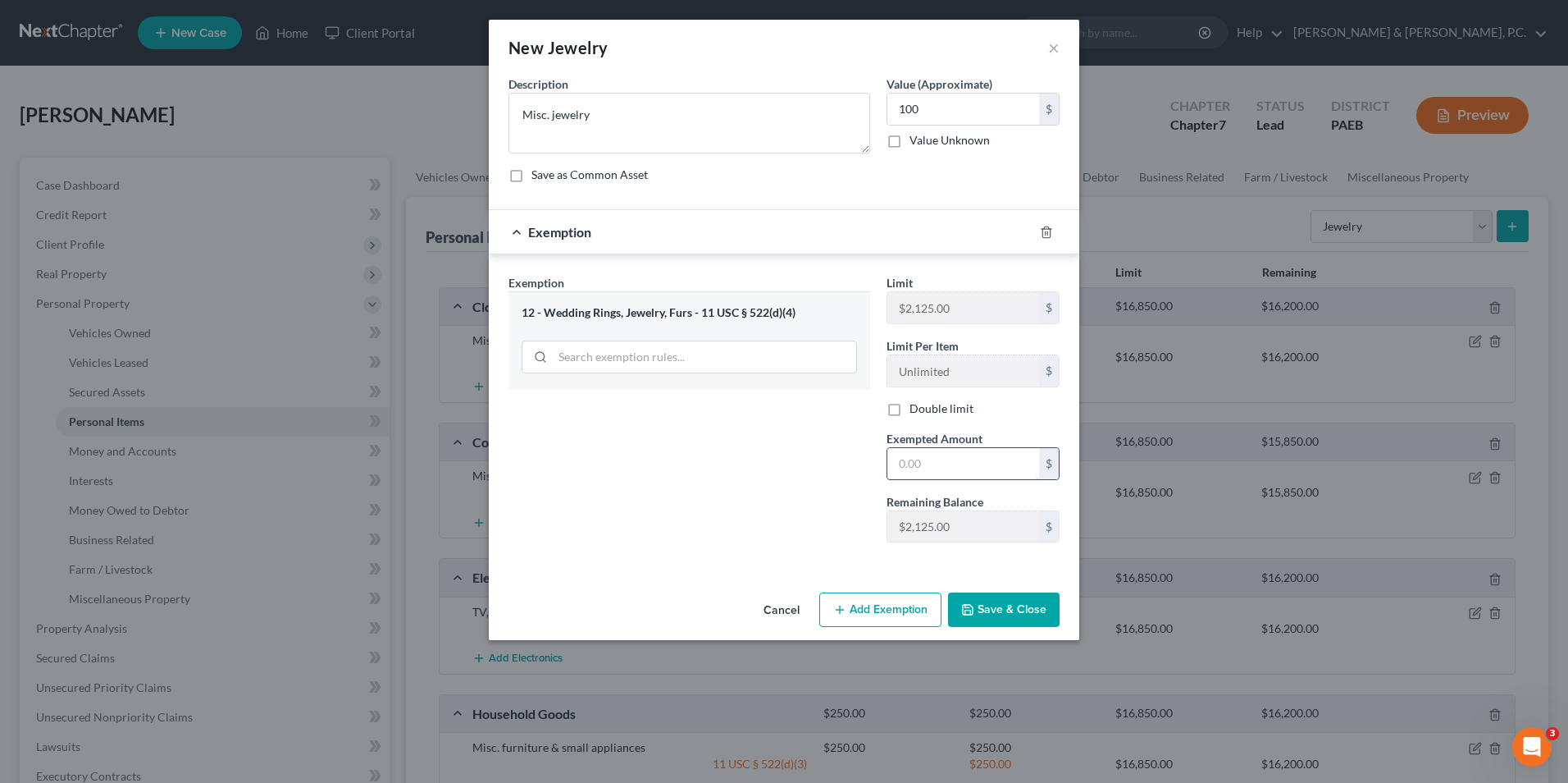
click at [946, 474] on input "text" at bounding box center [963, 464] width 152 height 31
type input "100"
click at [1046, 598] on button "Save & Close" at bounding box center [1004, 610] width 112 height 34
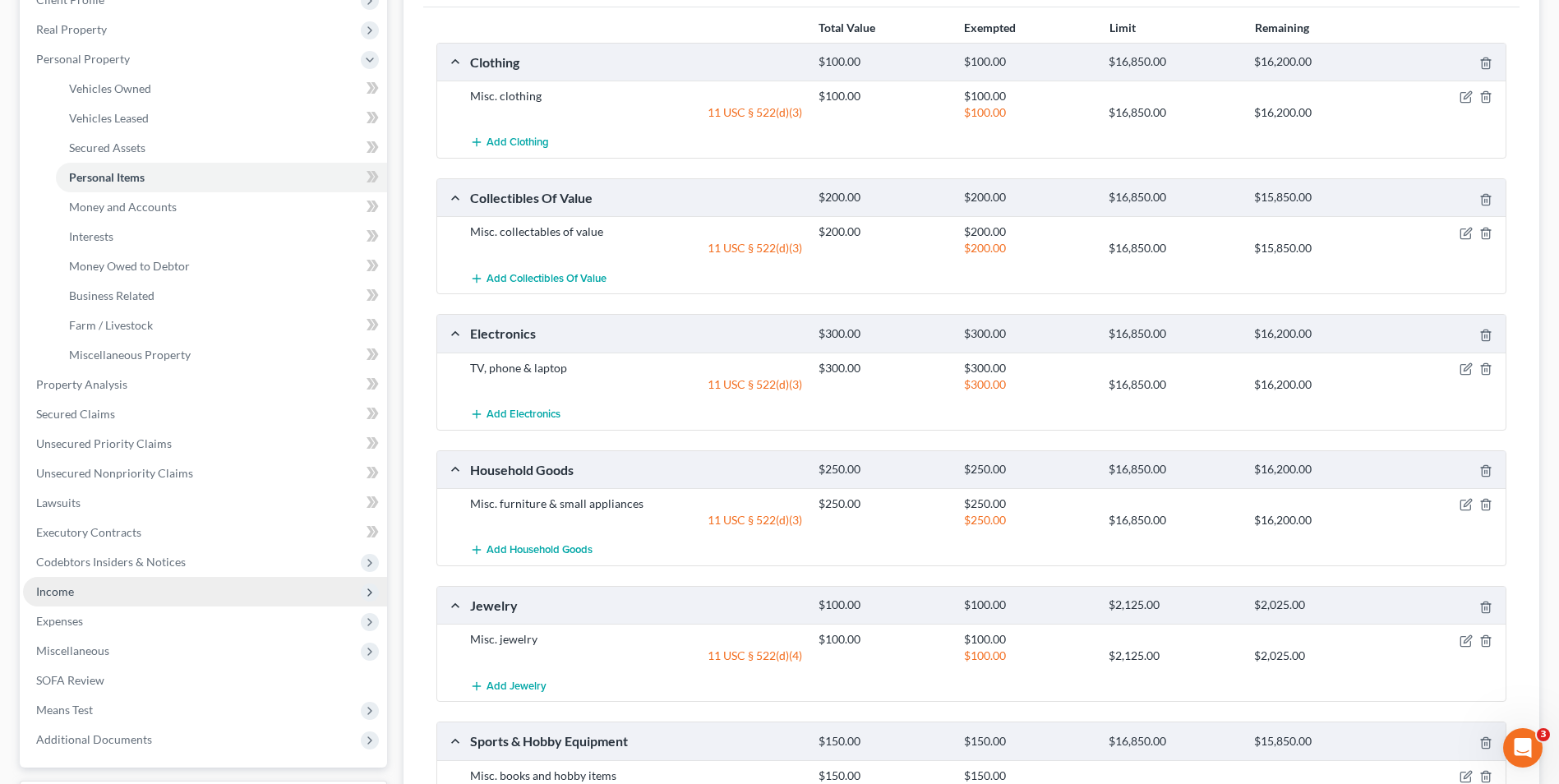
scroll to position [411, 0]
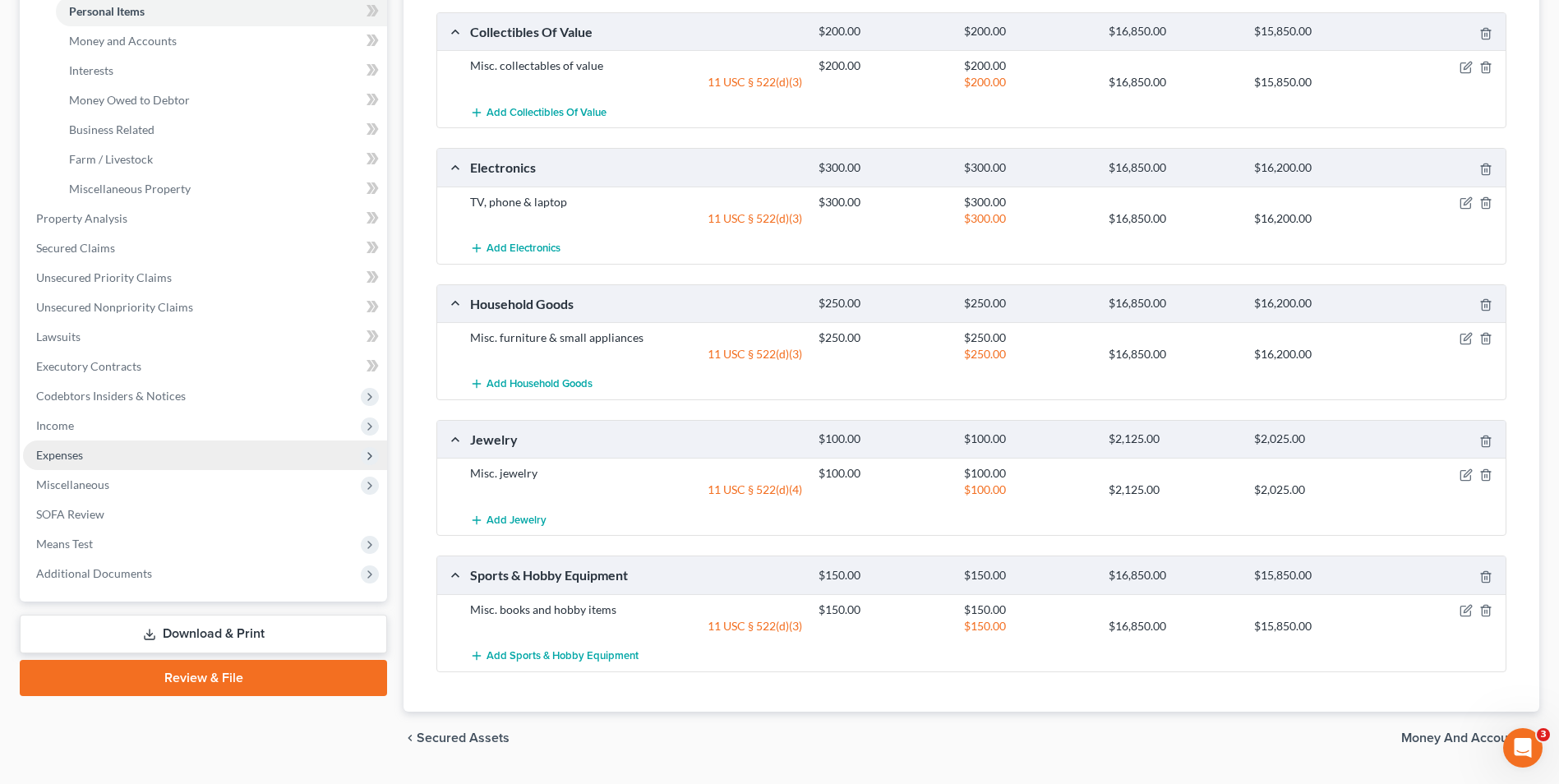
click at [75, 449] on span "Expenses" at bounding box center [59, 455] width 46 height 14
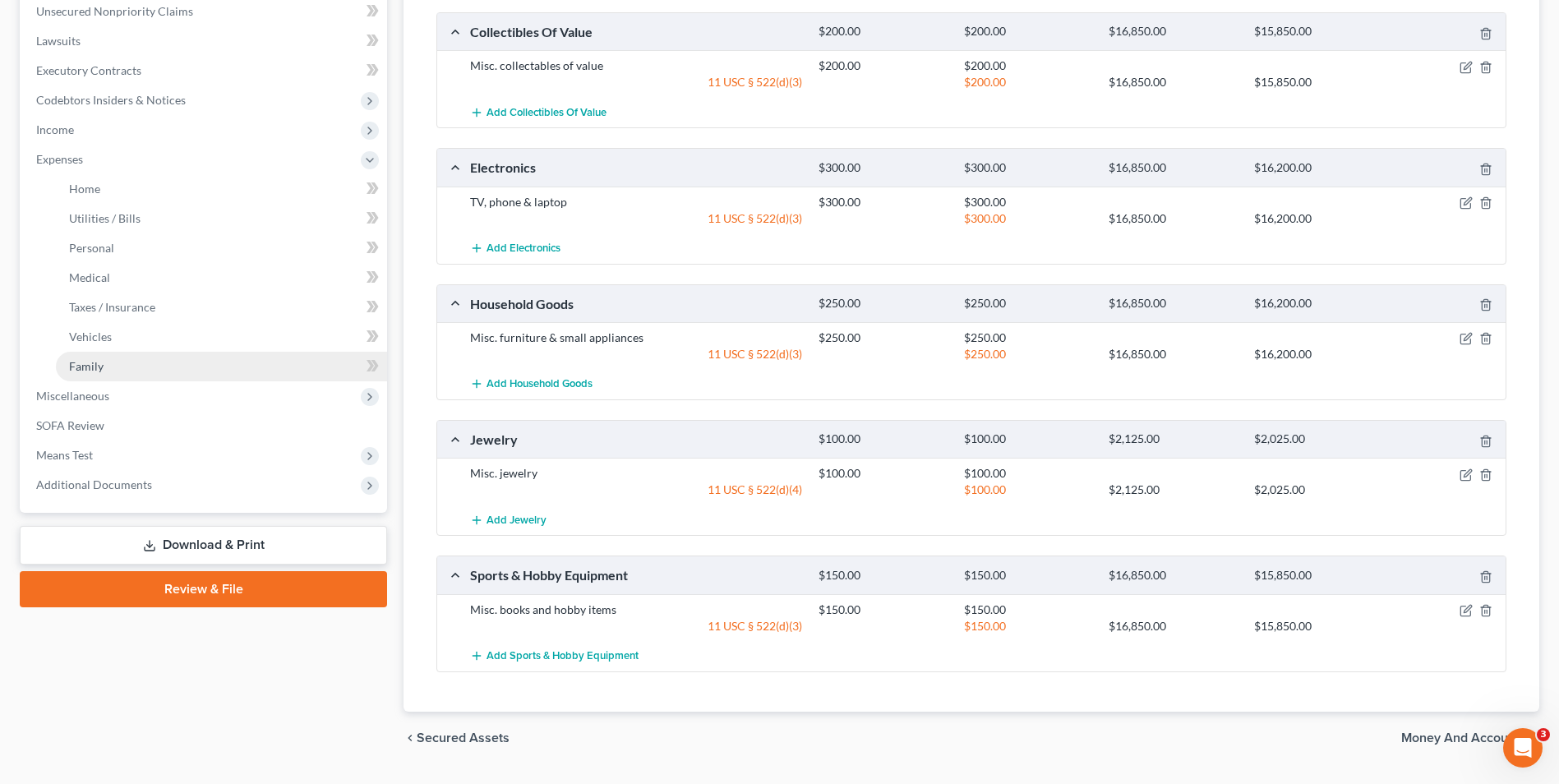
click at [87, 374] on link "Family" at bounding box center [221, 366] width 331 height 29
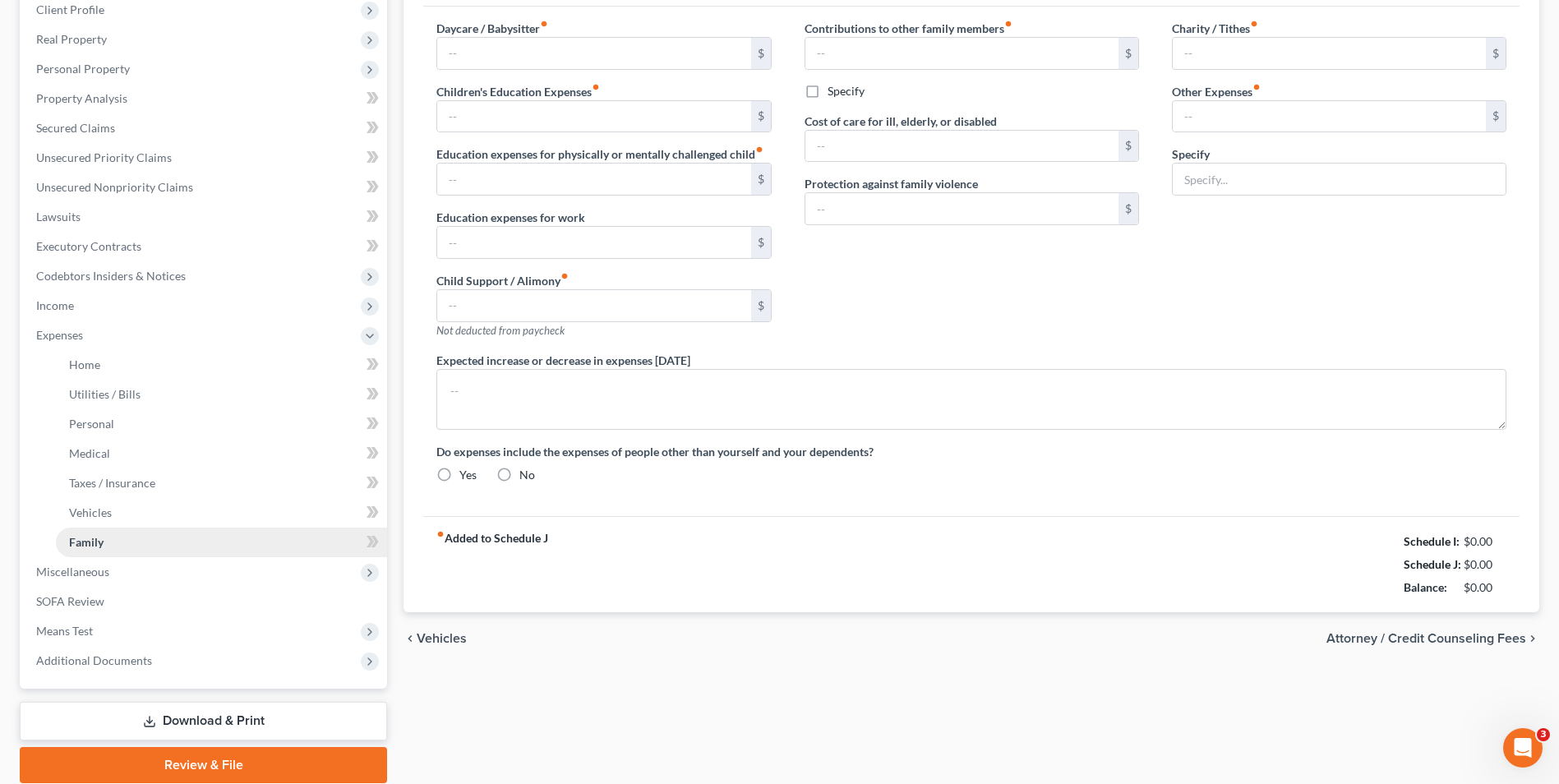
type input "0.00"
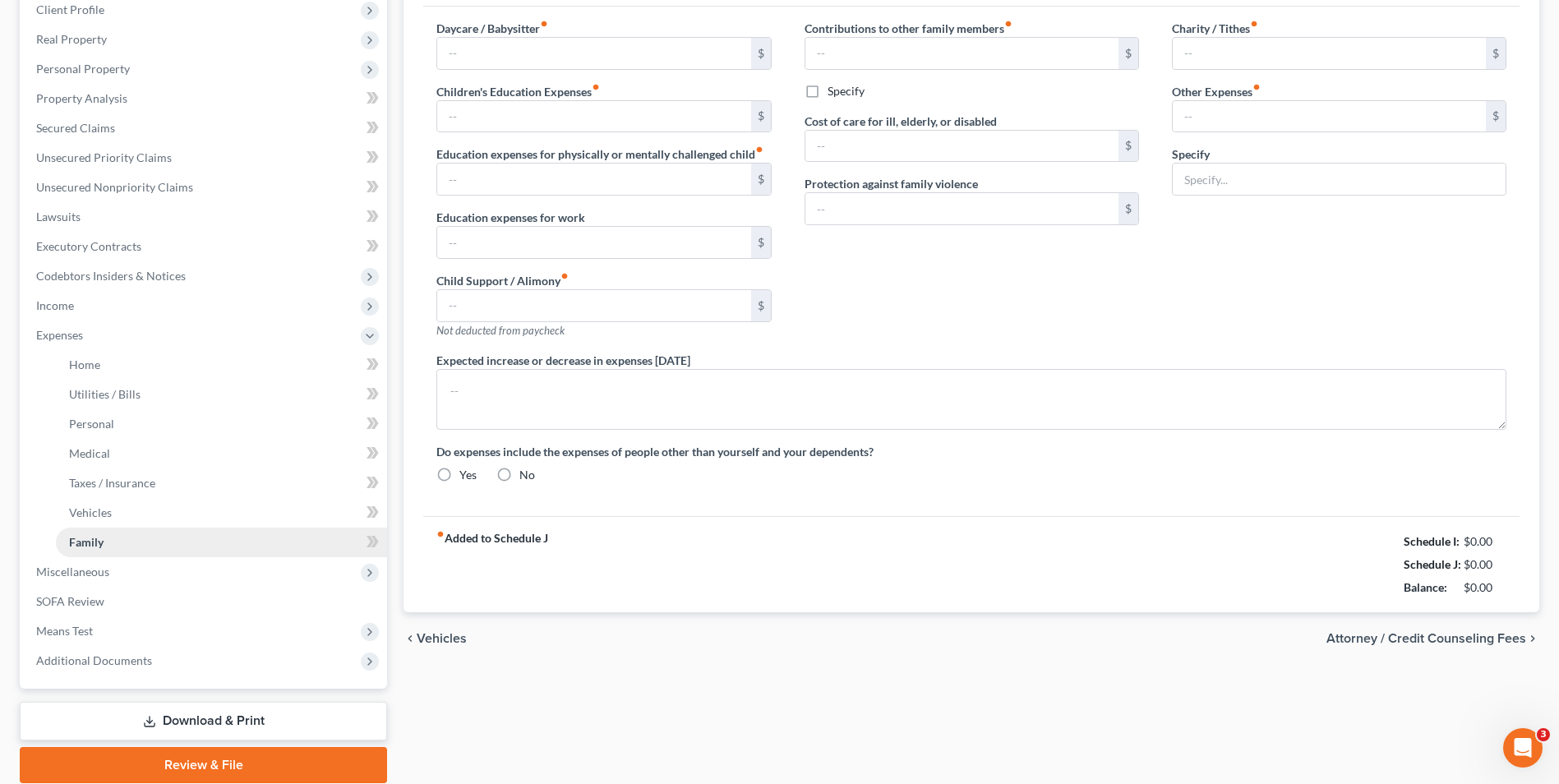
type input "0.00"
type input "25.00"
type input "22.00"
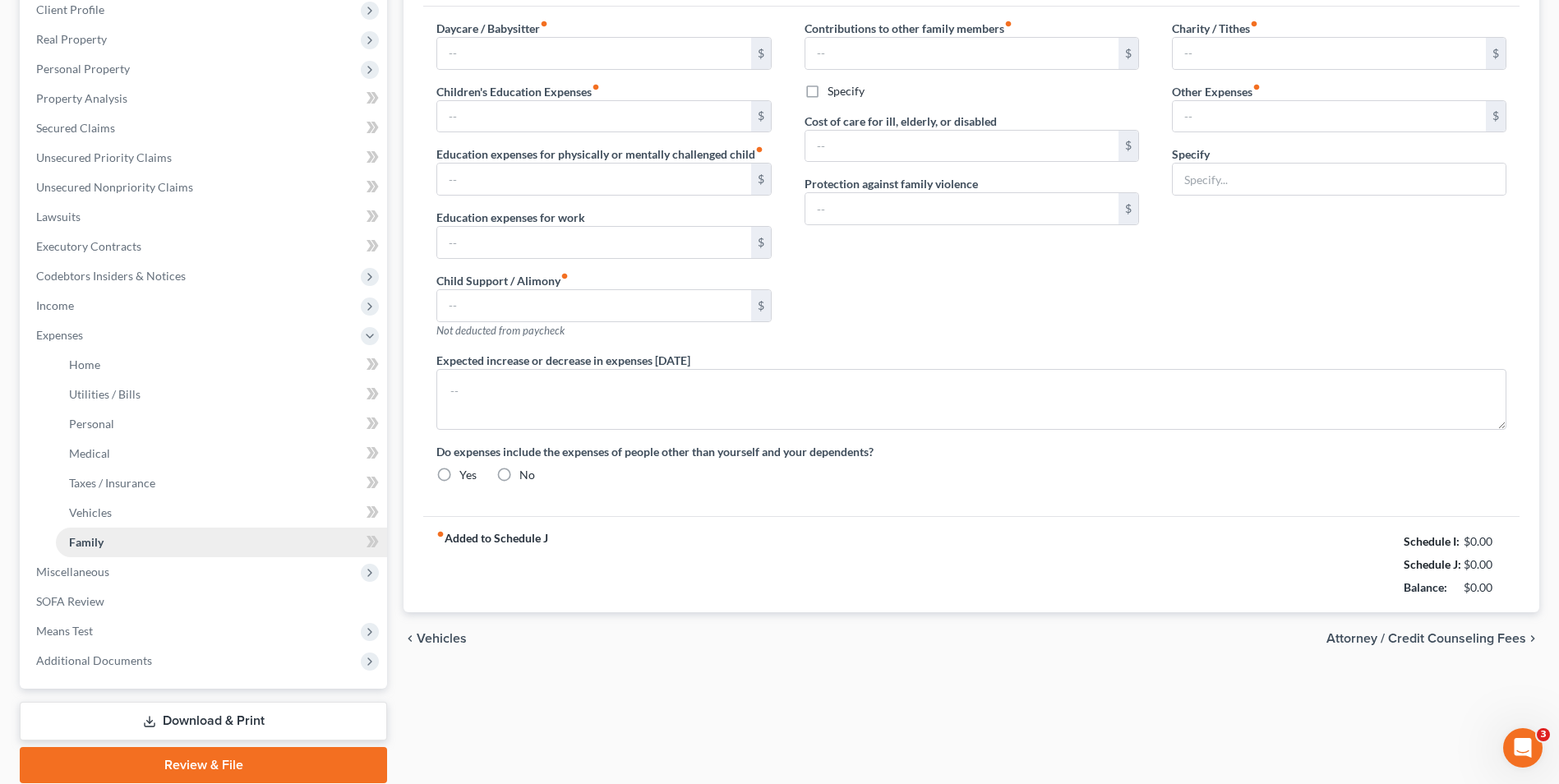
type input "gym"
radio input "true"
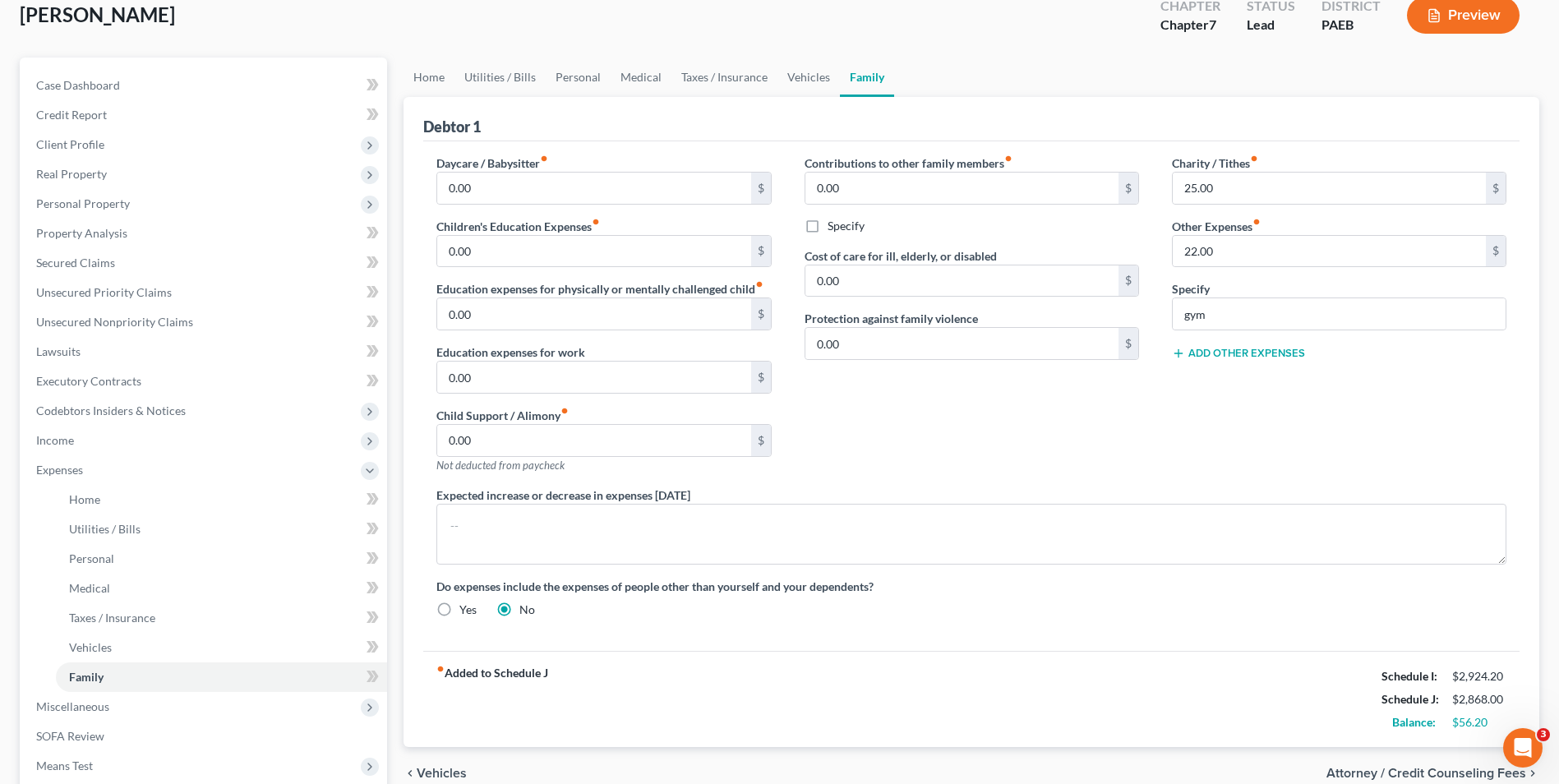
scroll to position [50, 0]
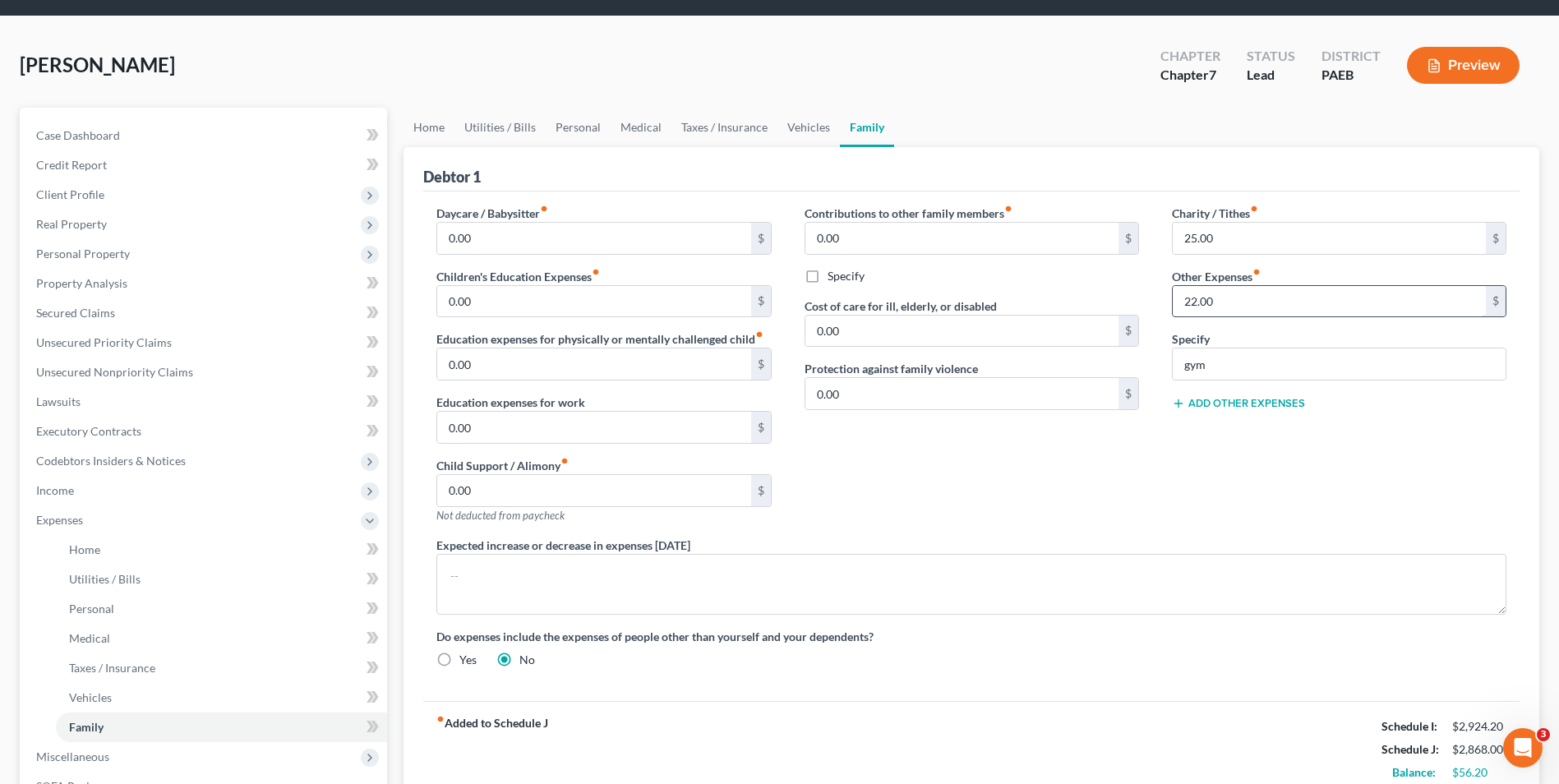
click at [1193, 302] on input "22.00" at bounding box center [1329, 302] width 313 height 31
click at [1195, 299] on input "22.00" at bounding box center [1329, 302] width 313 height 31
type input "0"
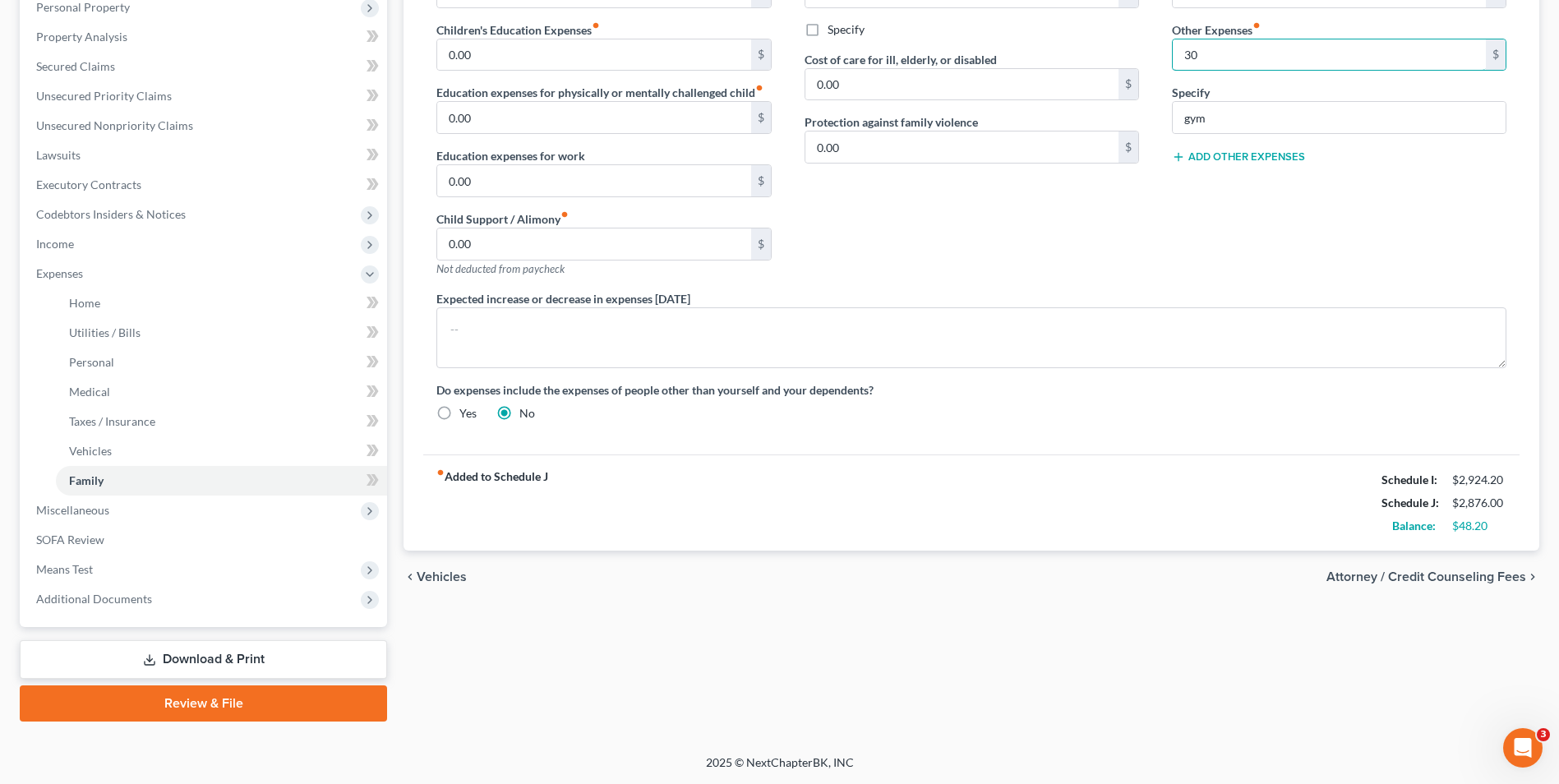
type input "30"
click at [423, 574] on span "Vehicles" at bounding box center [442, 576] width 50 height 13
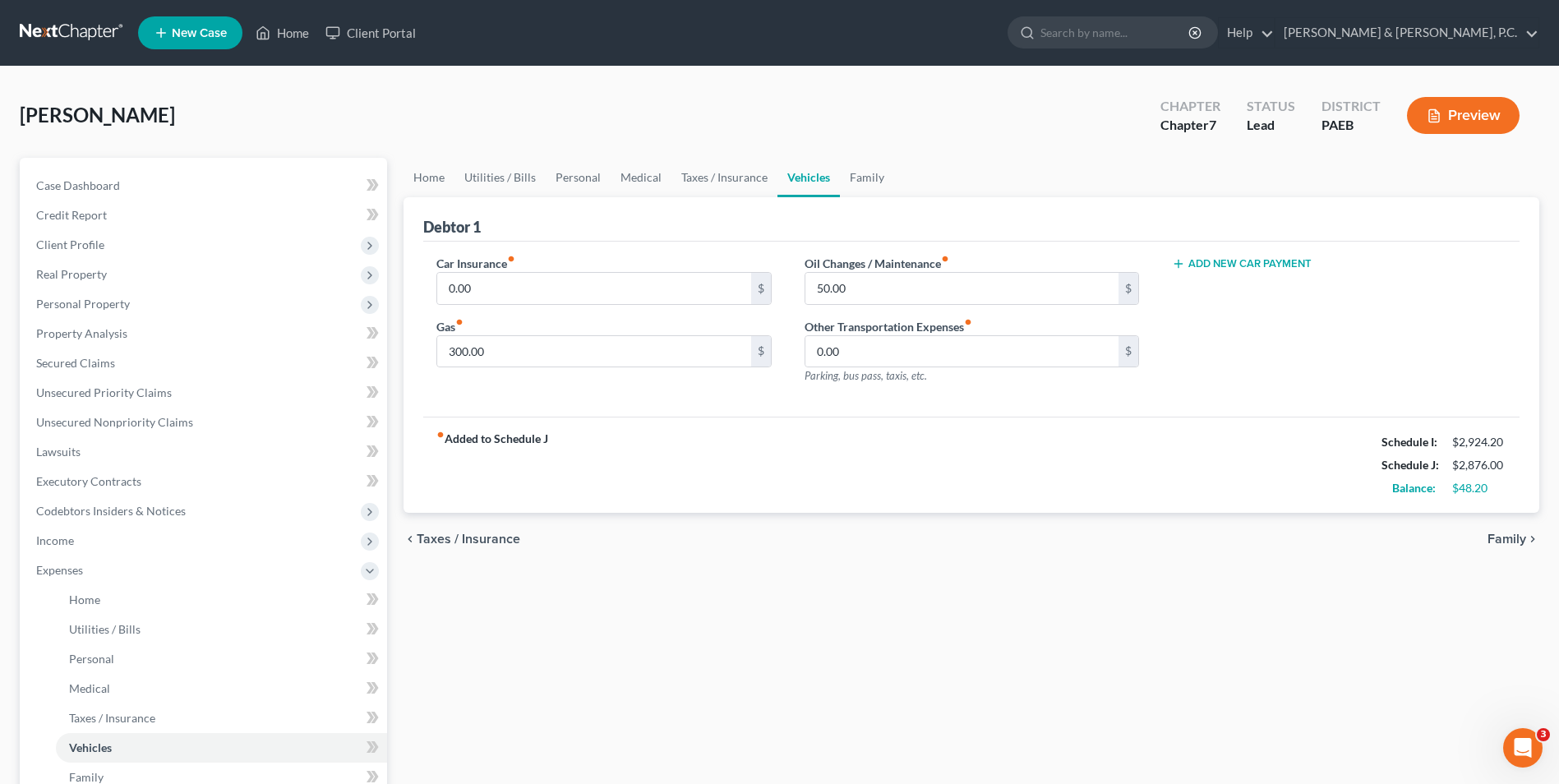
click at [433, 542] on span "Taxes / Insurance" at bounding box center [469, 538] width 103 height 13
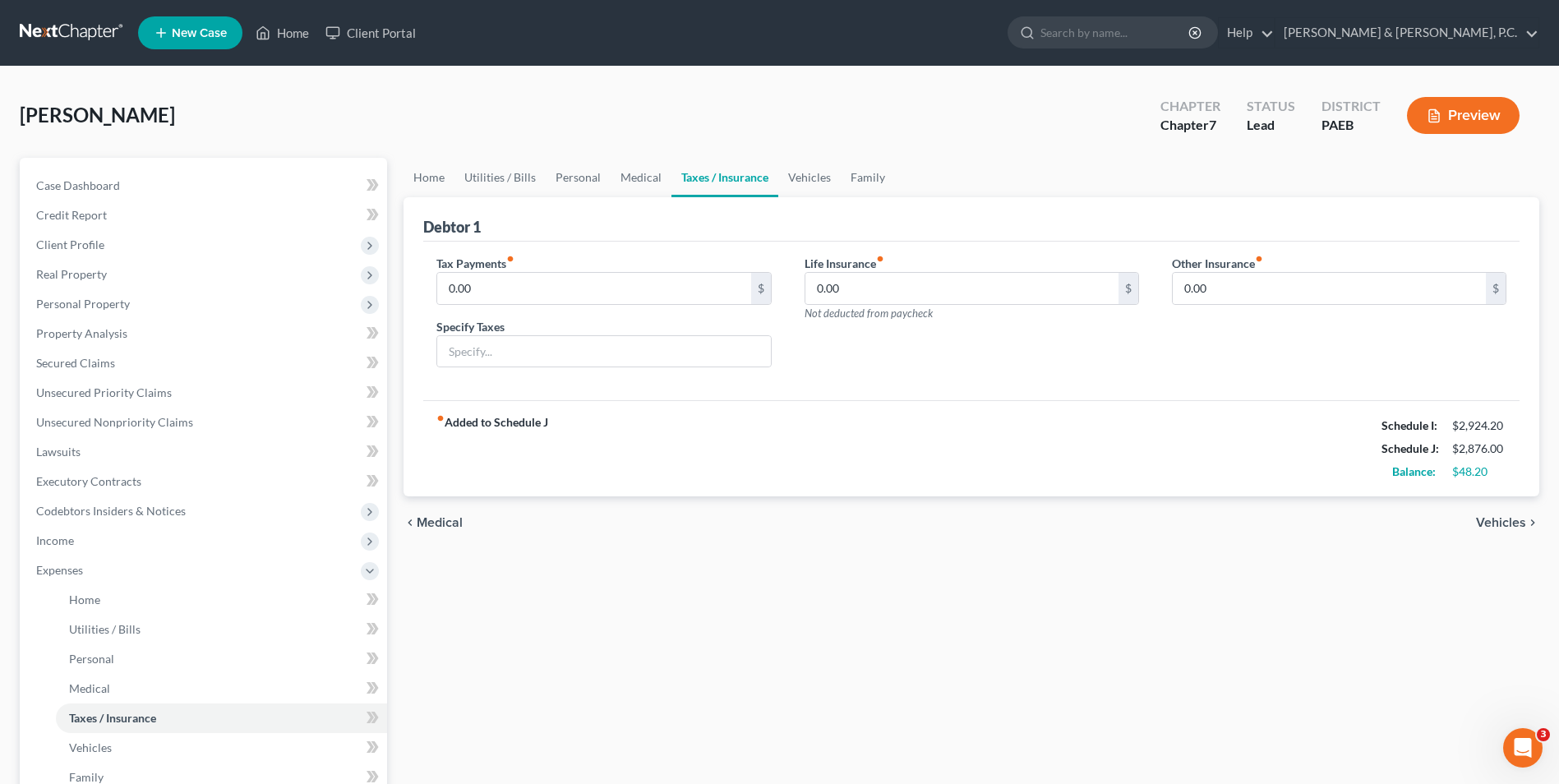
click at [438, 518] on span "Medical" at bounding box center [440, 522] width 46 height 13
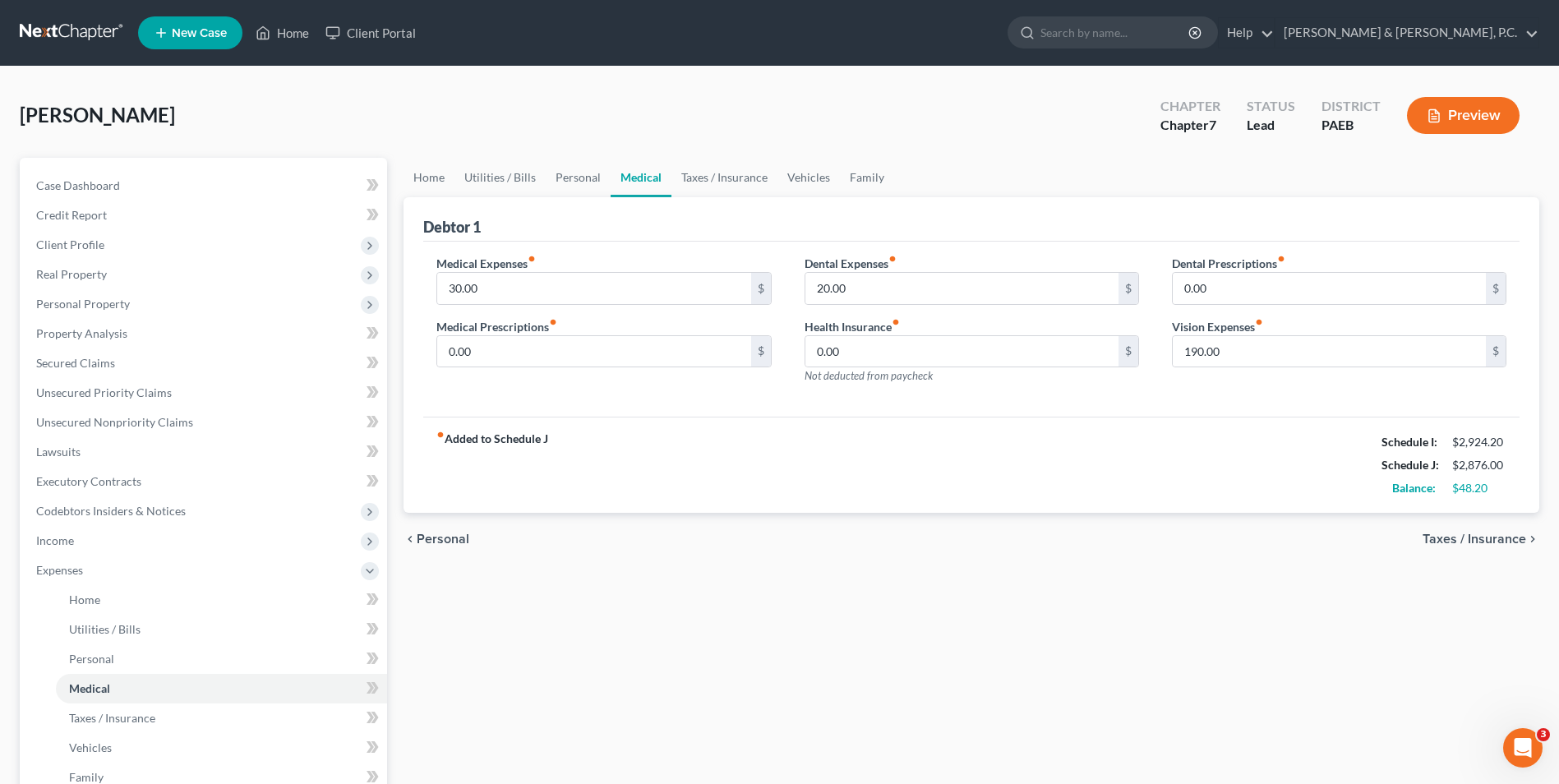
click at [443, 535] on span "Personal" at bounding box center [443, 538] width 52 height 13
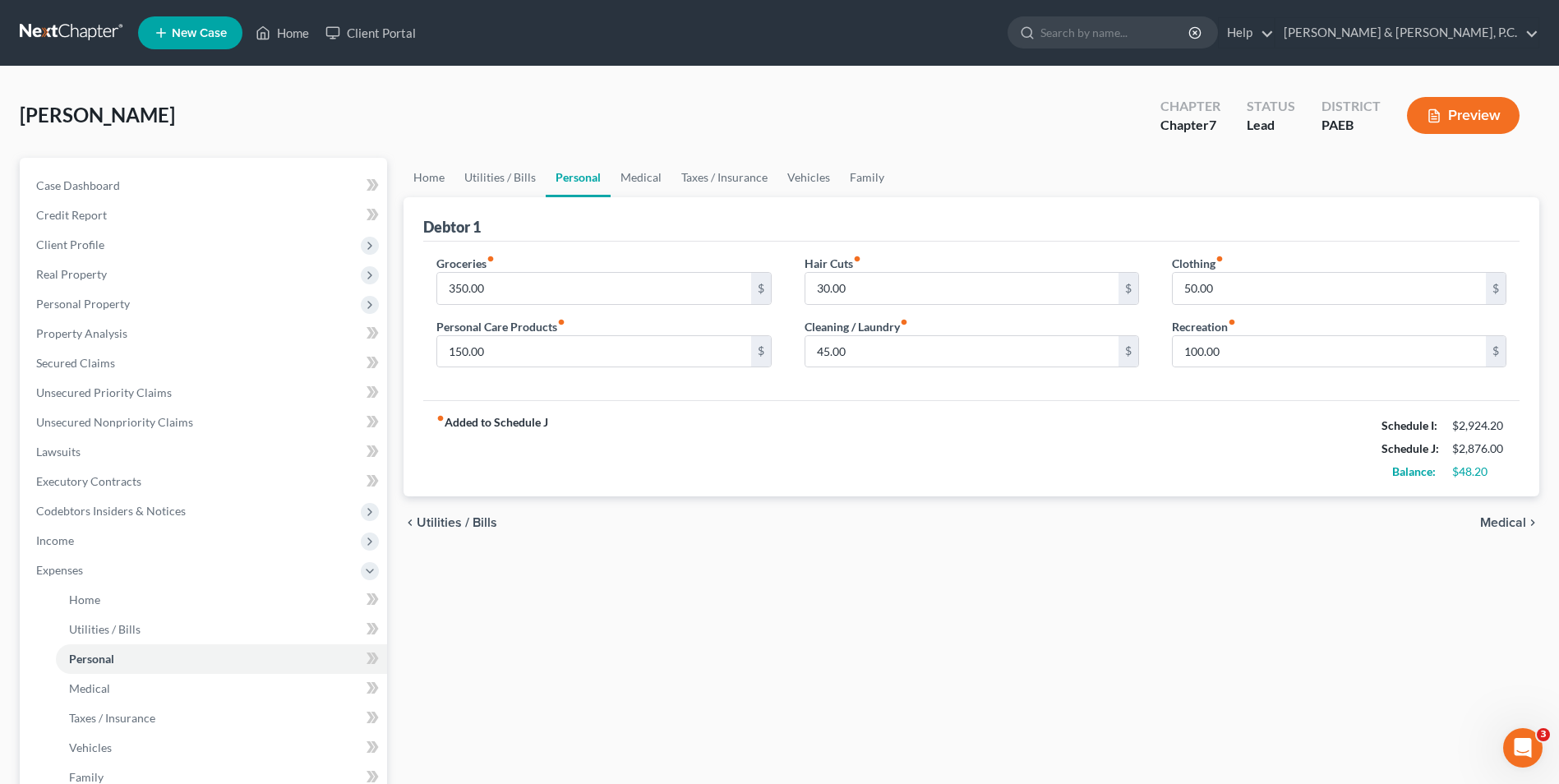
click at [444, 522] on span "Utilities / Bills" at bounding box center [457, 522] width 81 height 13
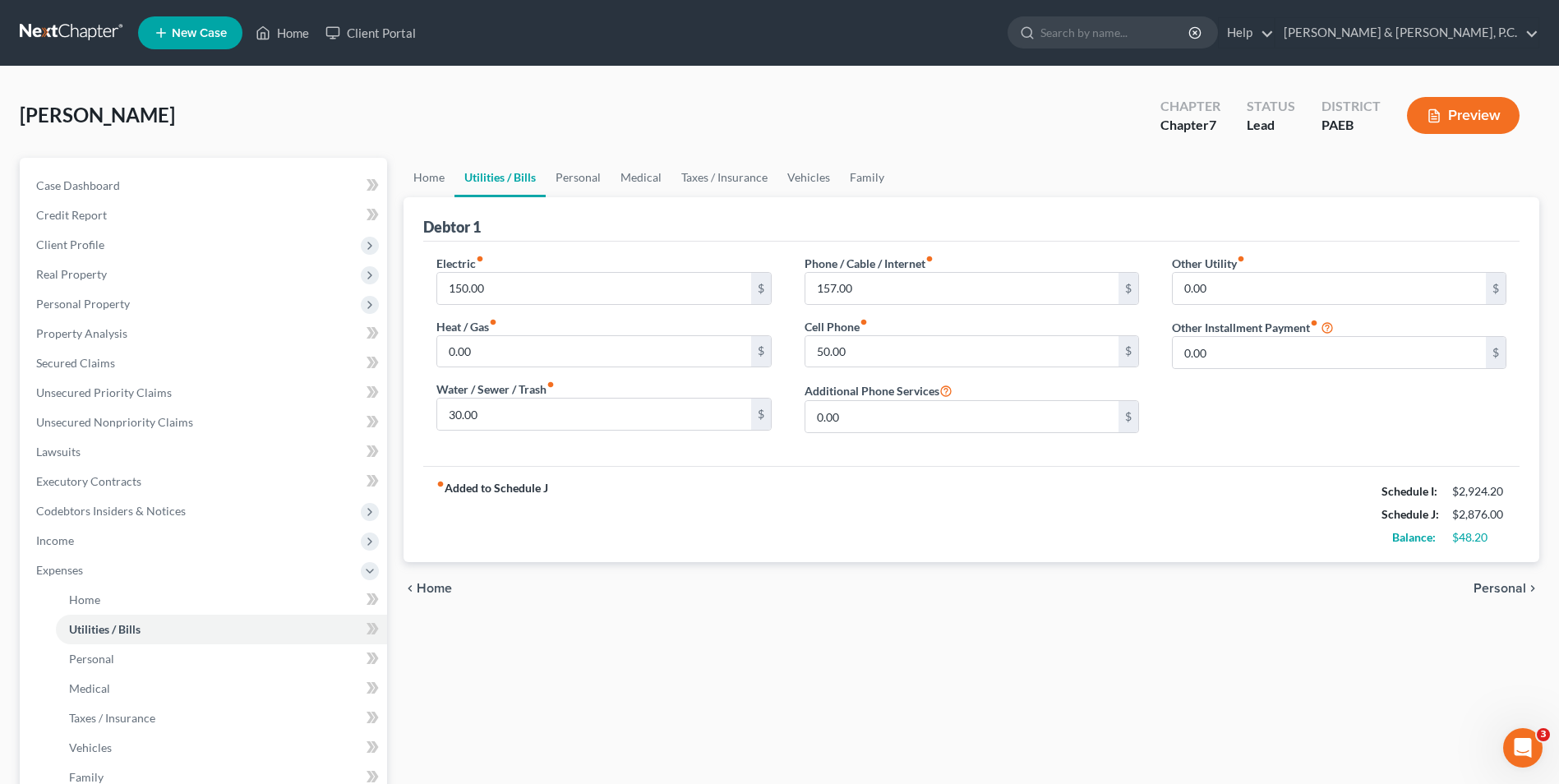
click at [435, 589] on span "Home" at bounding box center [434, 588] width 35 height 13
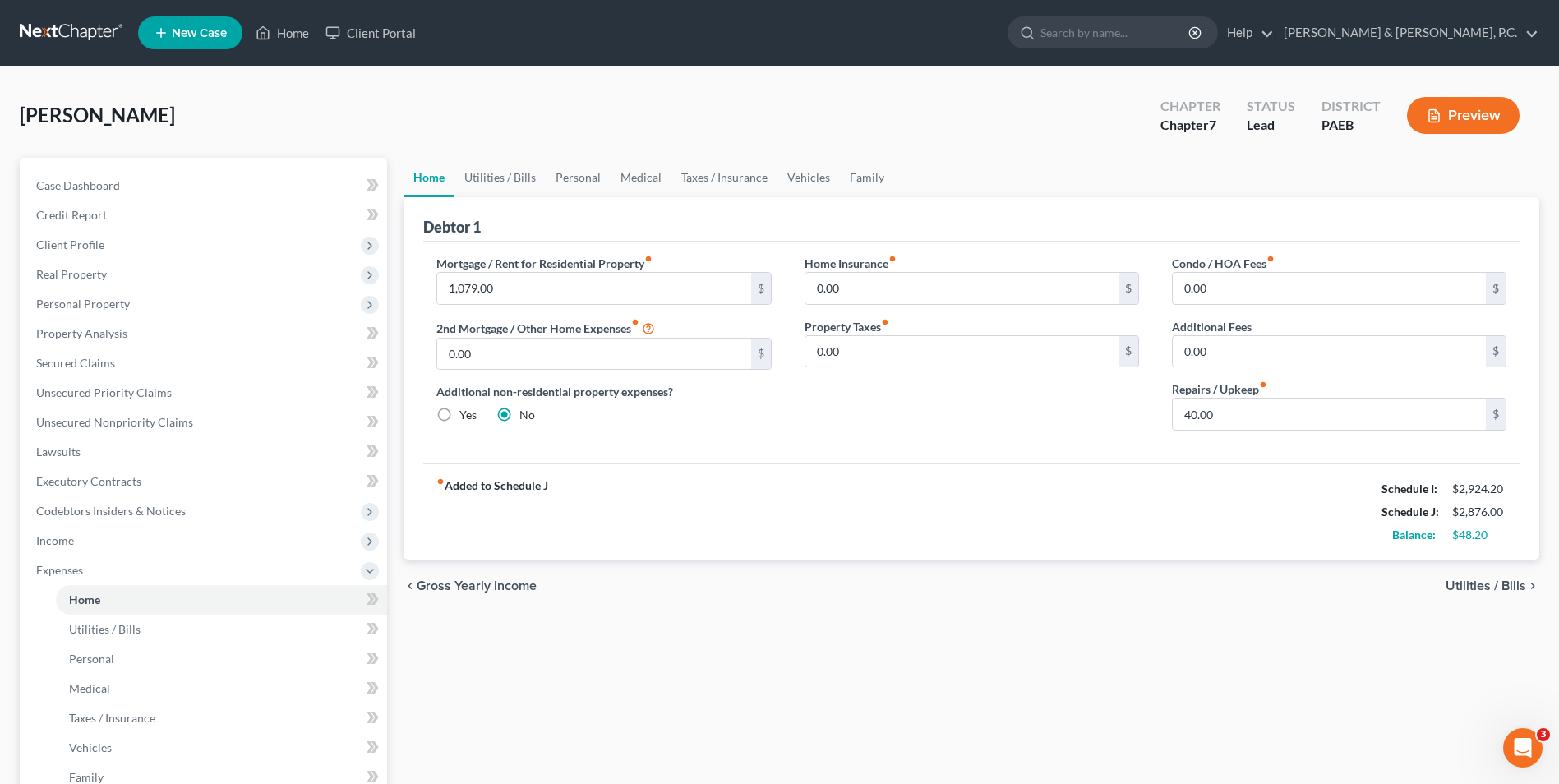
click at [435, 589] on span "Gross Yearly Income" at bounding box center [477, 585] width 120 height 13
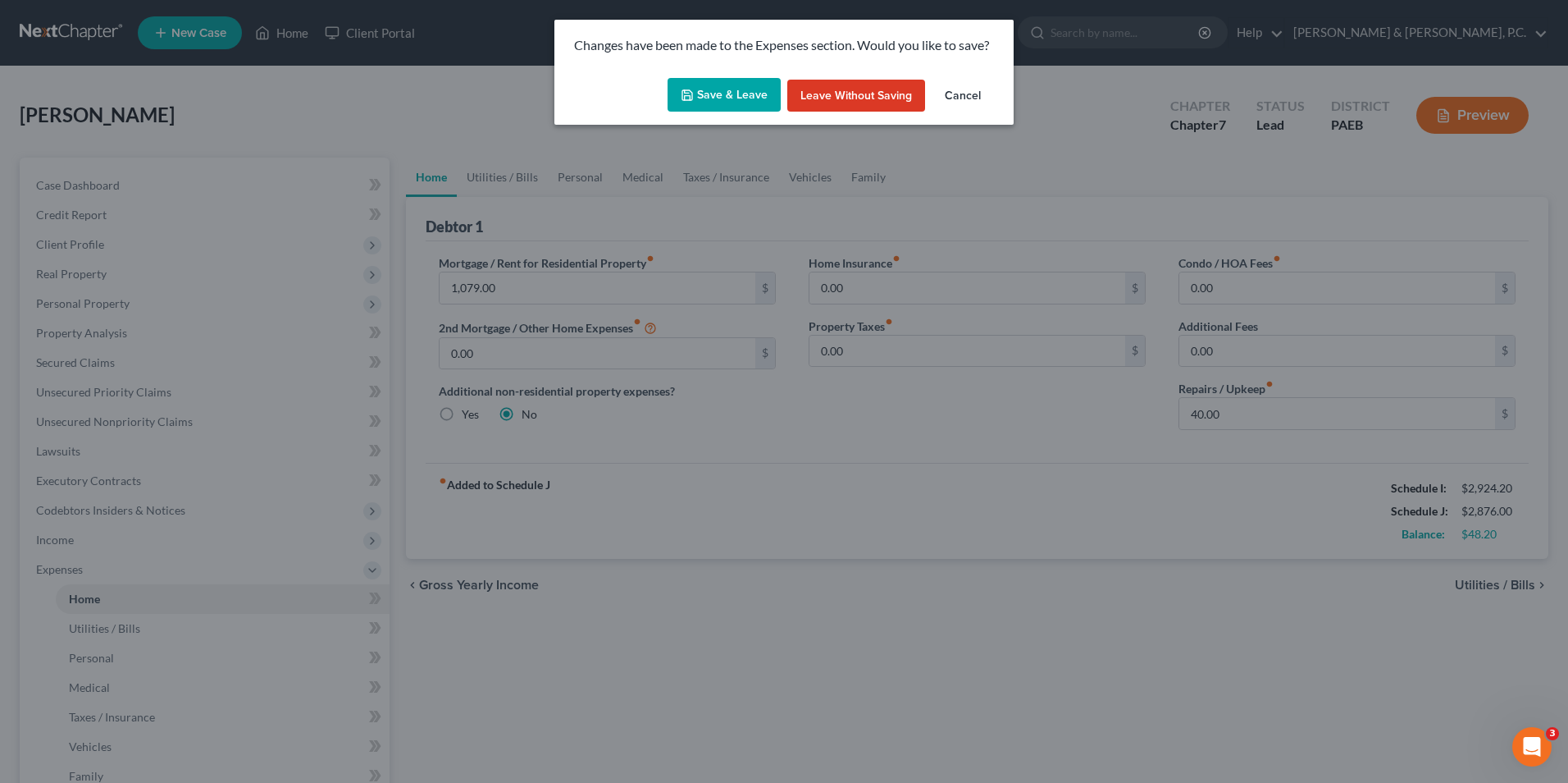
click at [714, 87] on button "Save & Leave" at bounding box center [724, 95] width 113 height 34
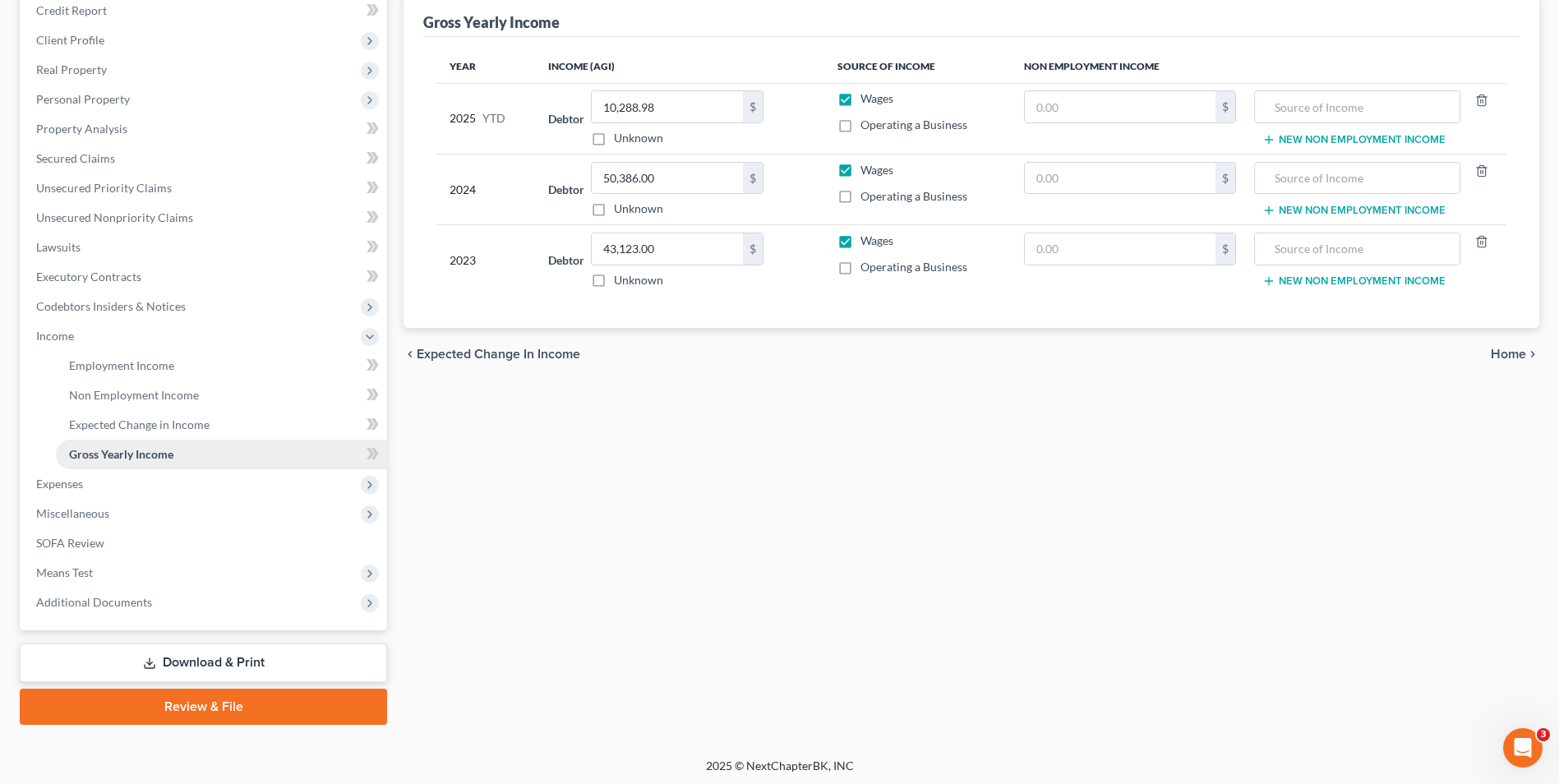
scroll to position [208, 0]
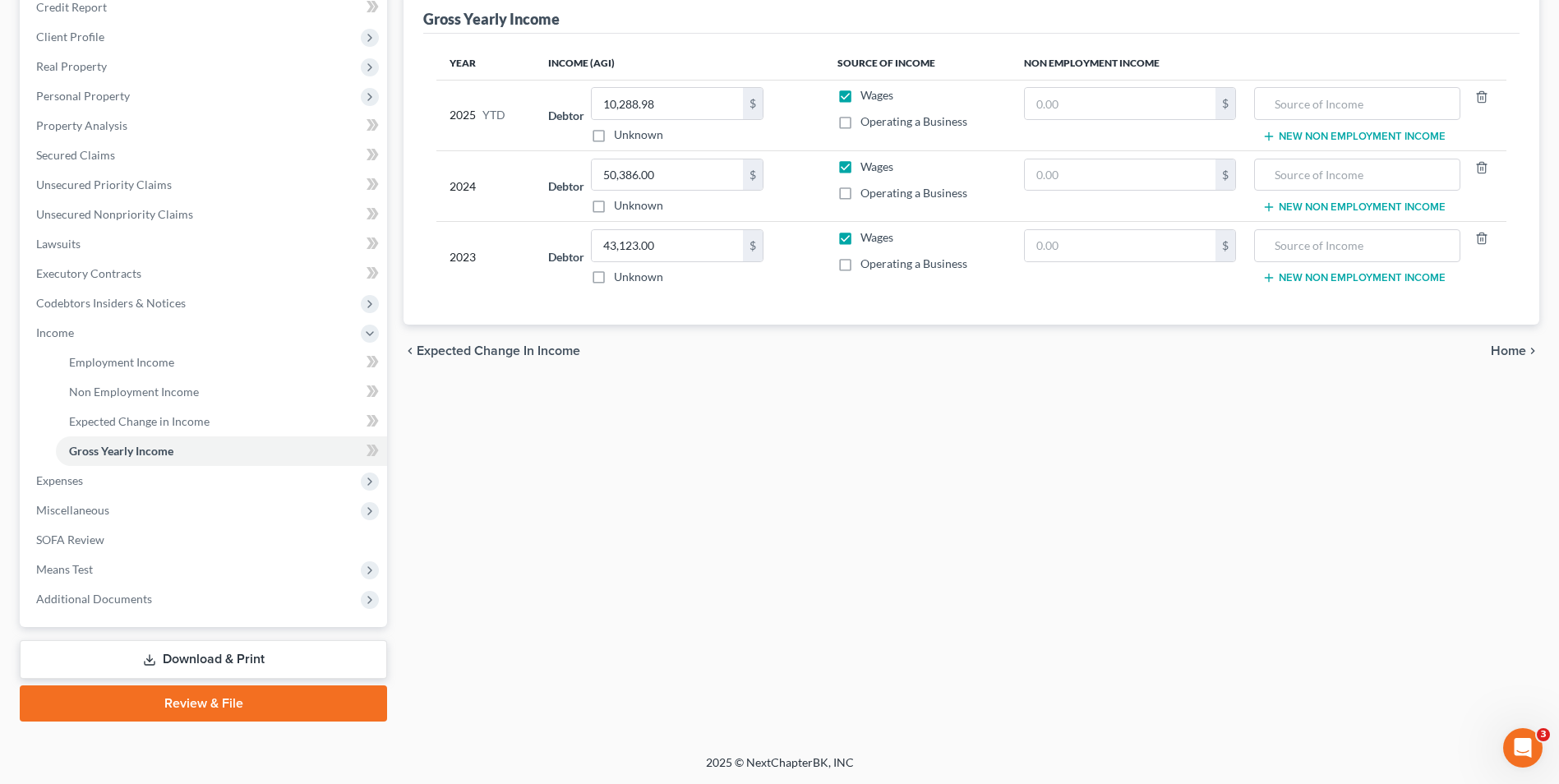
drag, startPoint x: 182, startPoint y: 661, endPoint x: 230, endPoint y: 636, distance: 54.1
click at [182, 661] on link "Download & Print" at bounding box center [203, 658] width 367 height 39
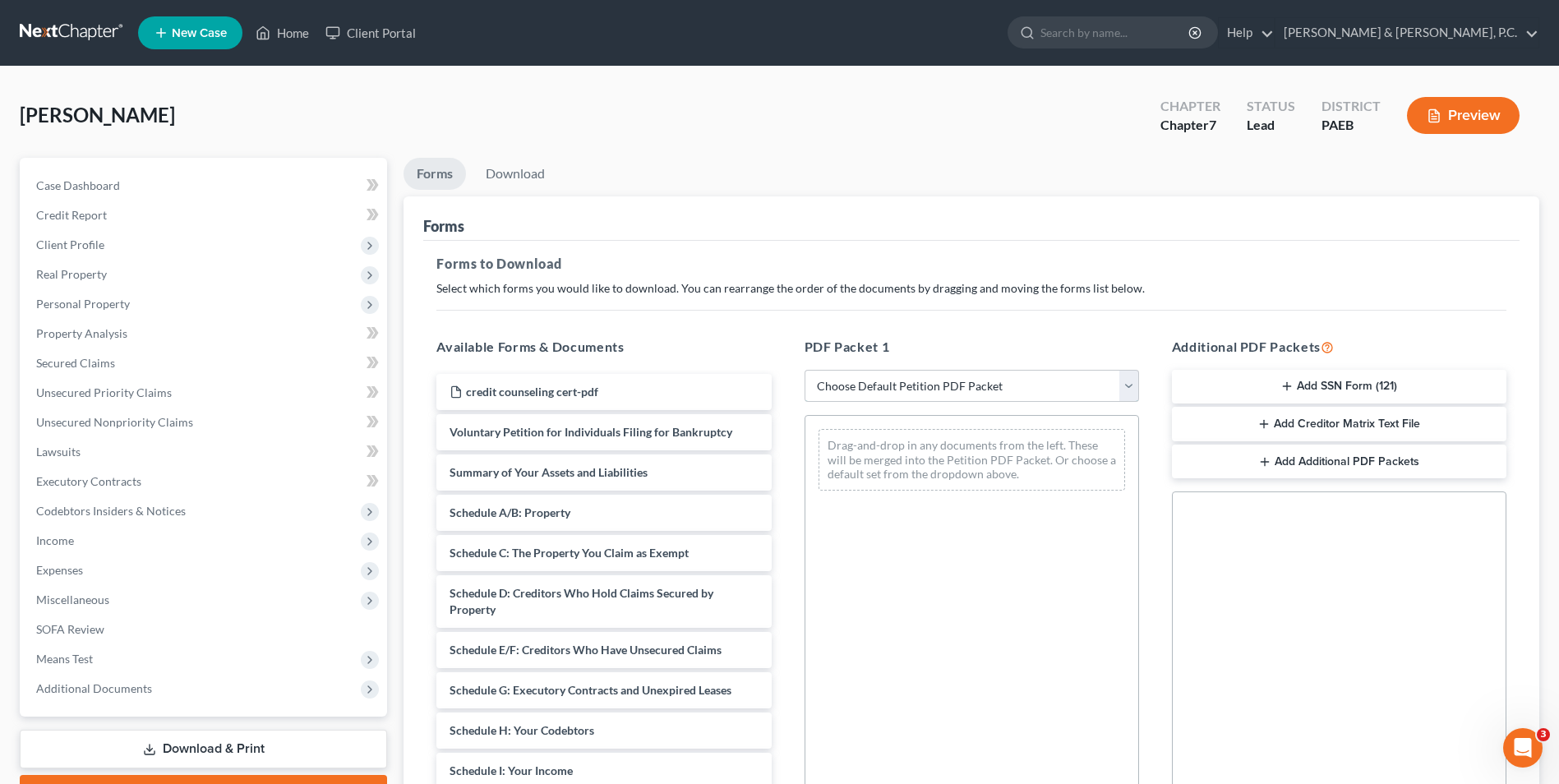
click at [1136, 392] on select "Choose Default Petition PDF Packet Complete Bankruptcy Petition (all forms and …" at bounding box center [972, 386] width 335 height 33
select select "0"
click at [805, 370] on select "Choose Default Petition PDF Packet Complete Bankruptcy Petition (all forms and …" at bounding box center [972, 386] width 335 height 33
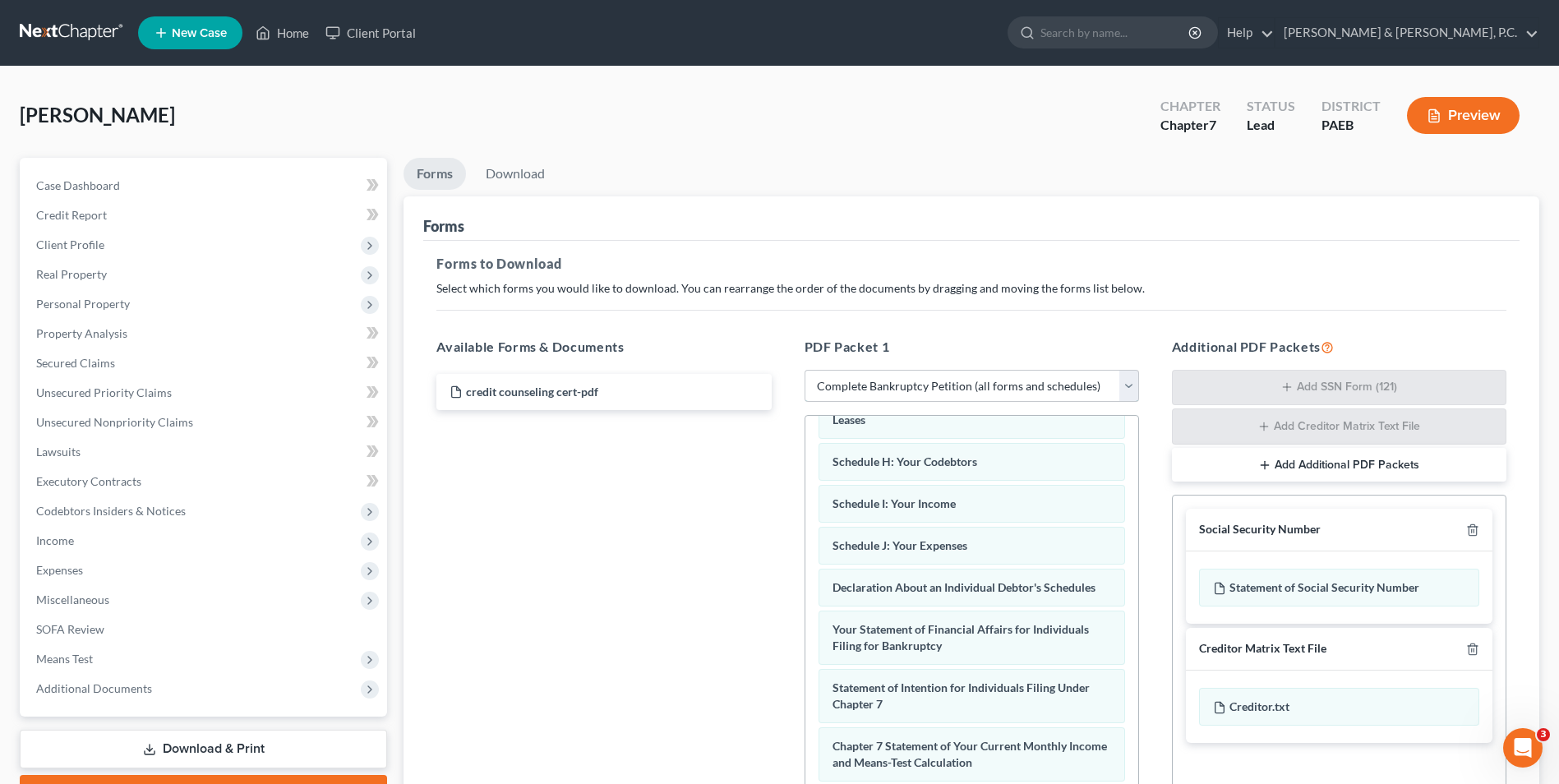
scroll to position [232, 0]
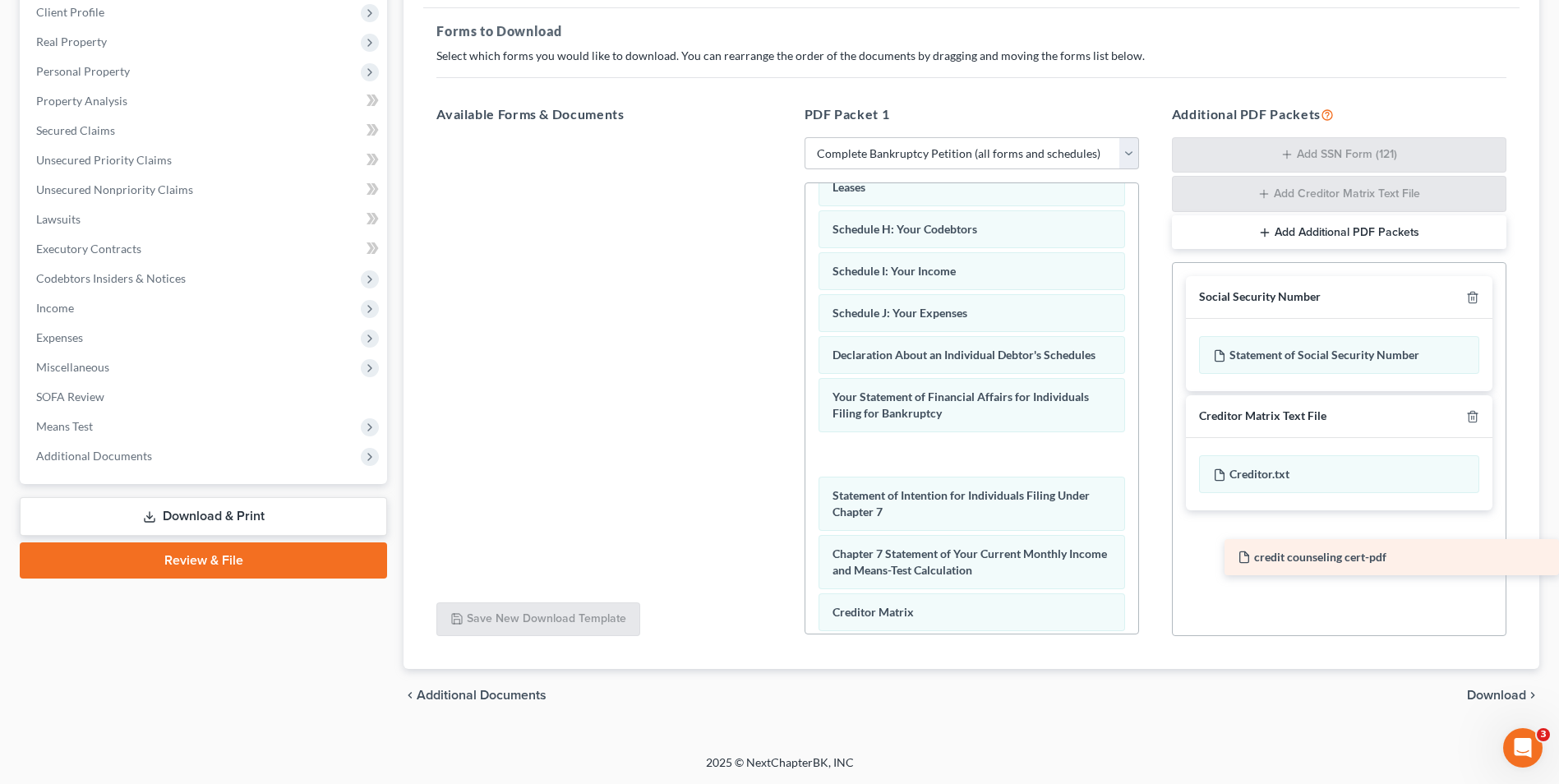
drag, startPoint x: 519, startPoint y: 159, endPoint x: 1307, endPoint y: 557, distance: 882.8
click at [784, 138] on div "credit counseling cert-pdf credit counseling cert-pdf" at bounding box center [604, 138] width 361 height 0
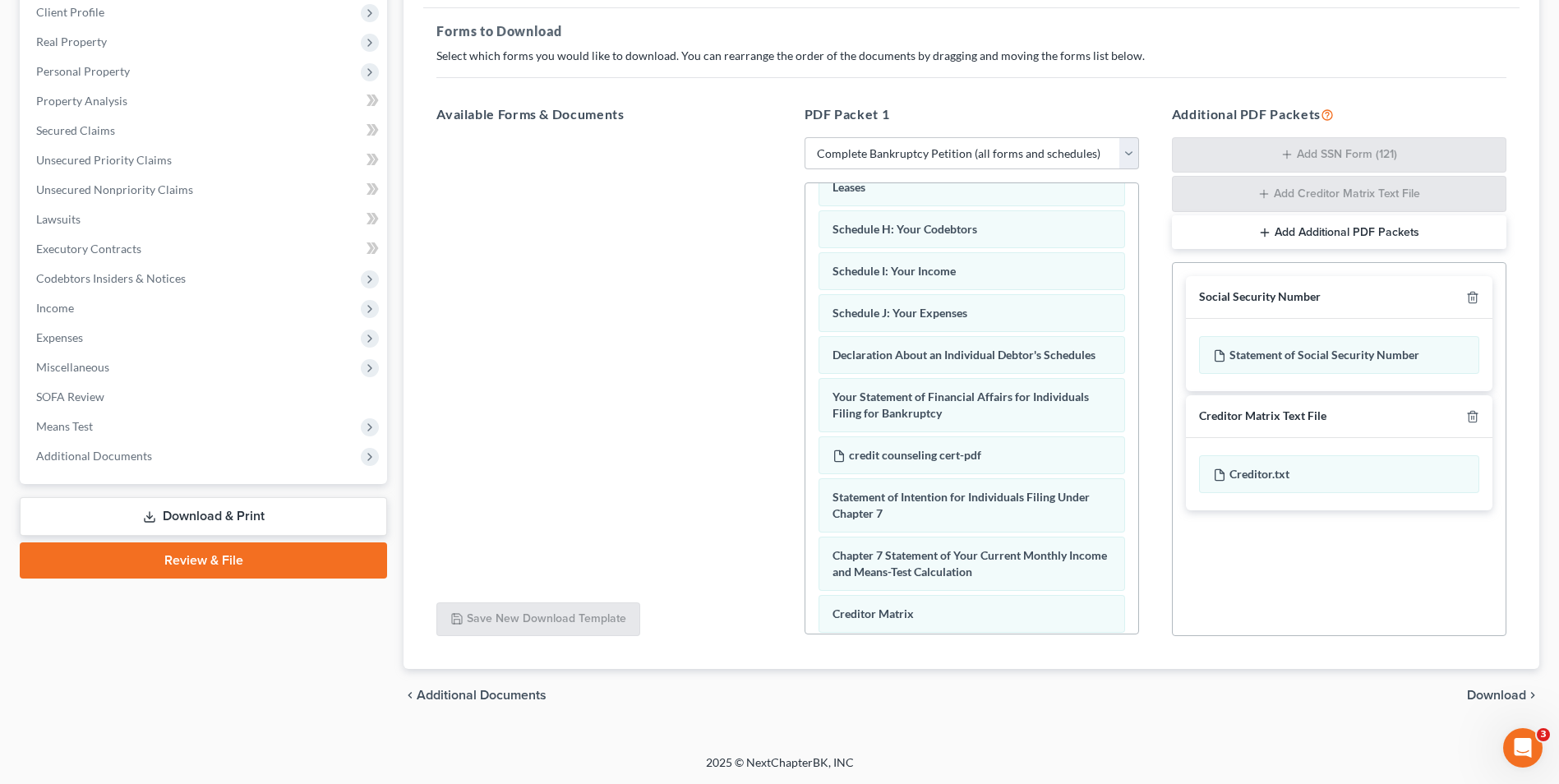
click at [1287, 230] on button "Add Additional PDF Packets" at bounding box center [1339, 232] width 335 height 34
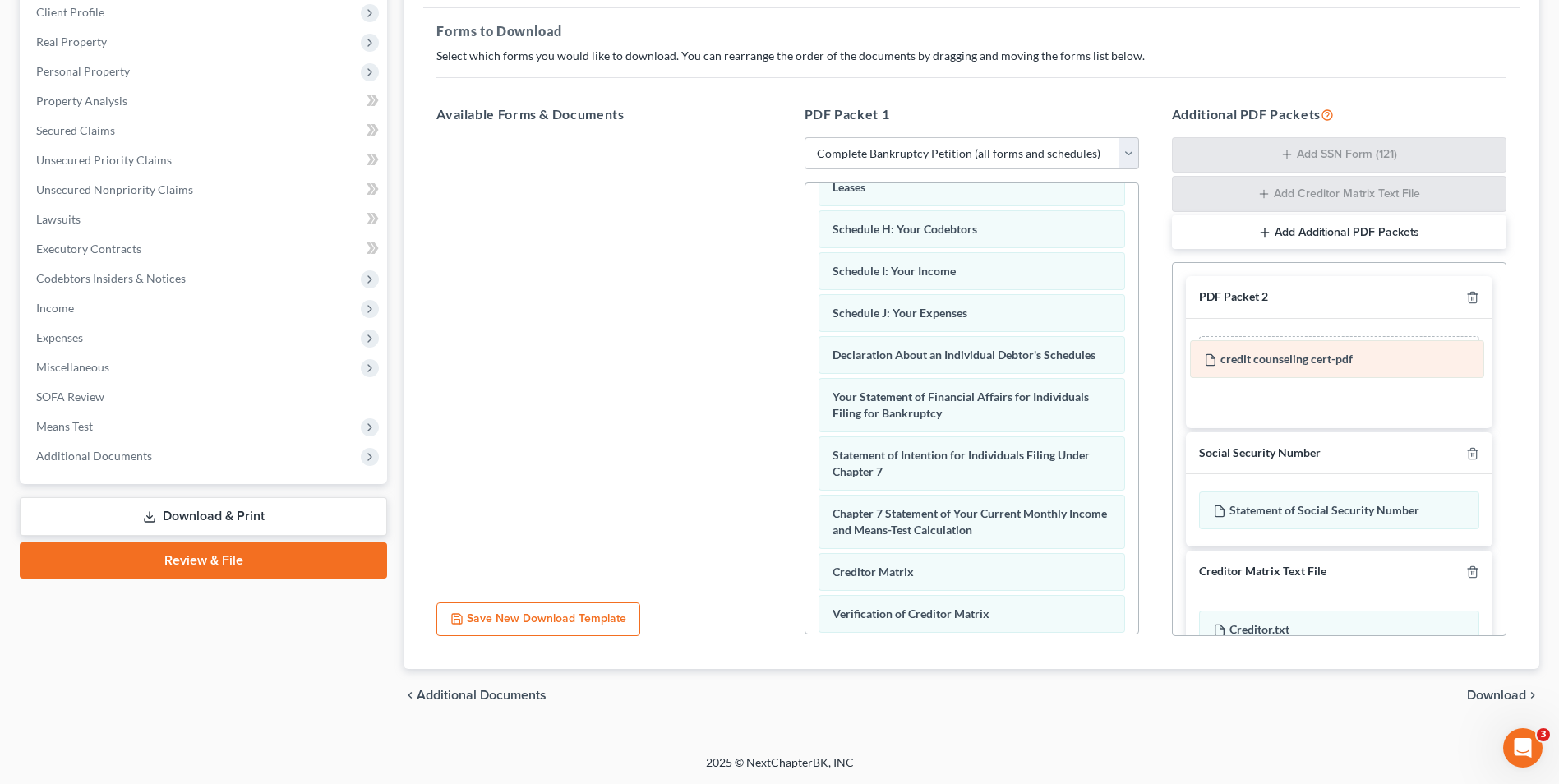
drag, startPoint x: 918, startPoint y: 471, endPoint x: 1291, endPoint y: 358, distance: 389.7
click at [1139, 358] on div "credit counseling cert-pdf Voluntary Petition for Individuals Filing for Bankru…" at bounding box center [972, 333] width 333 height 957
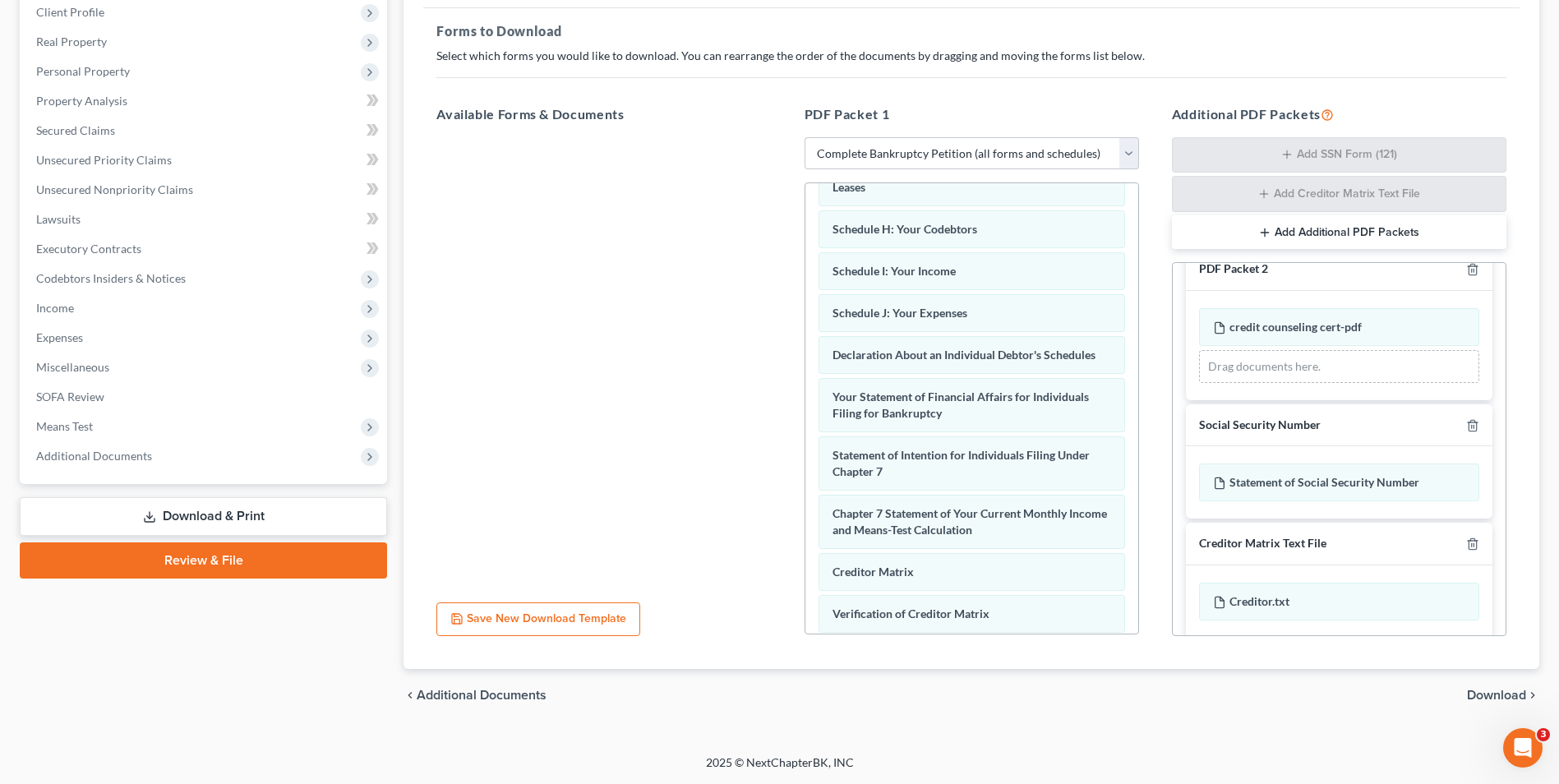
scroll to position [43, 0]
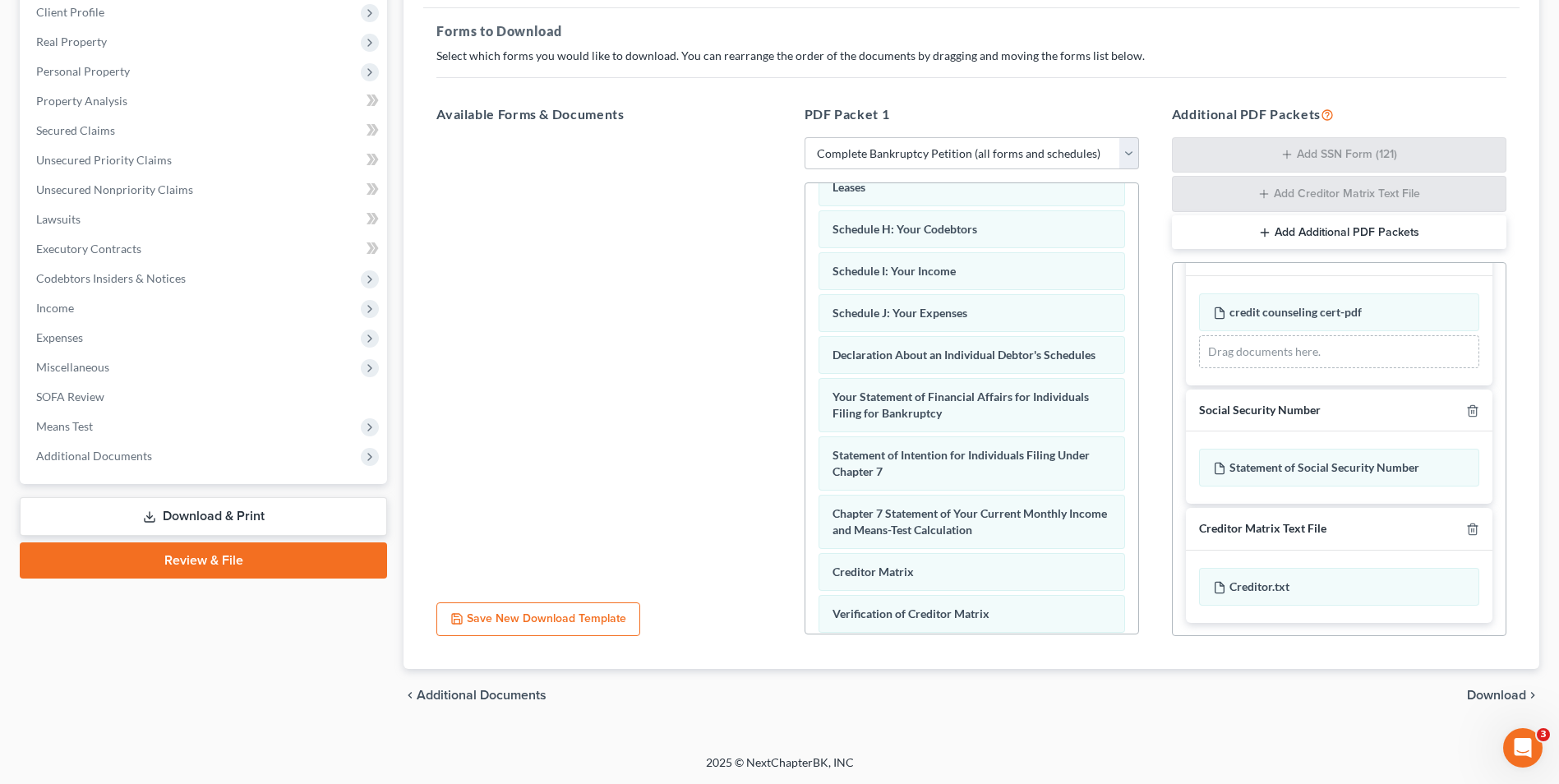
click at [1490, 692] on span "Download" at bounding box center [1496, 695] width 59 height 13
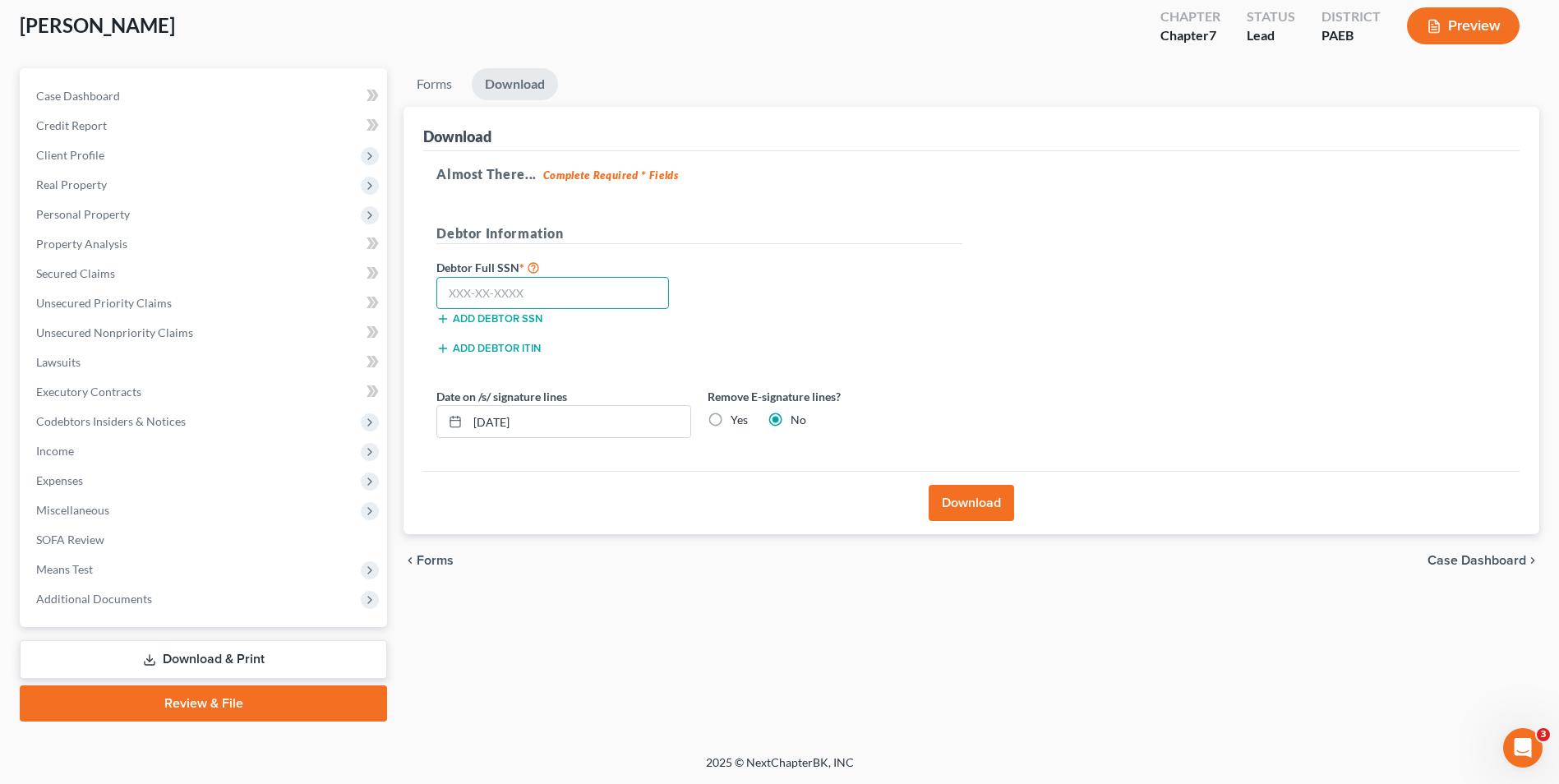
click at [507, 298] on input "text" at bounding box center [552, 293] width 232 height 33
type input "115-86-5872"
click at [982, 503] on button "Download" at bounding box center [971, 503] width 85 height 36
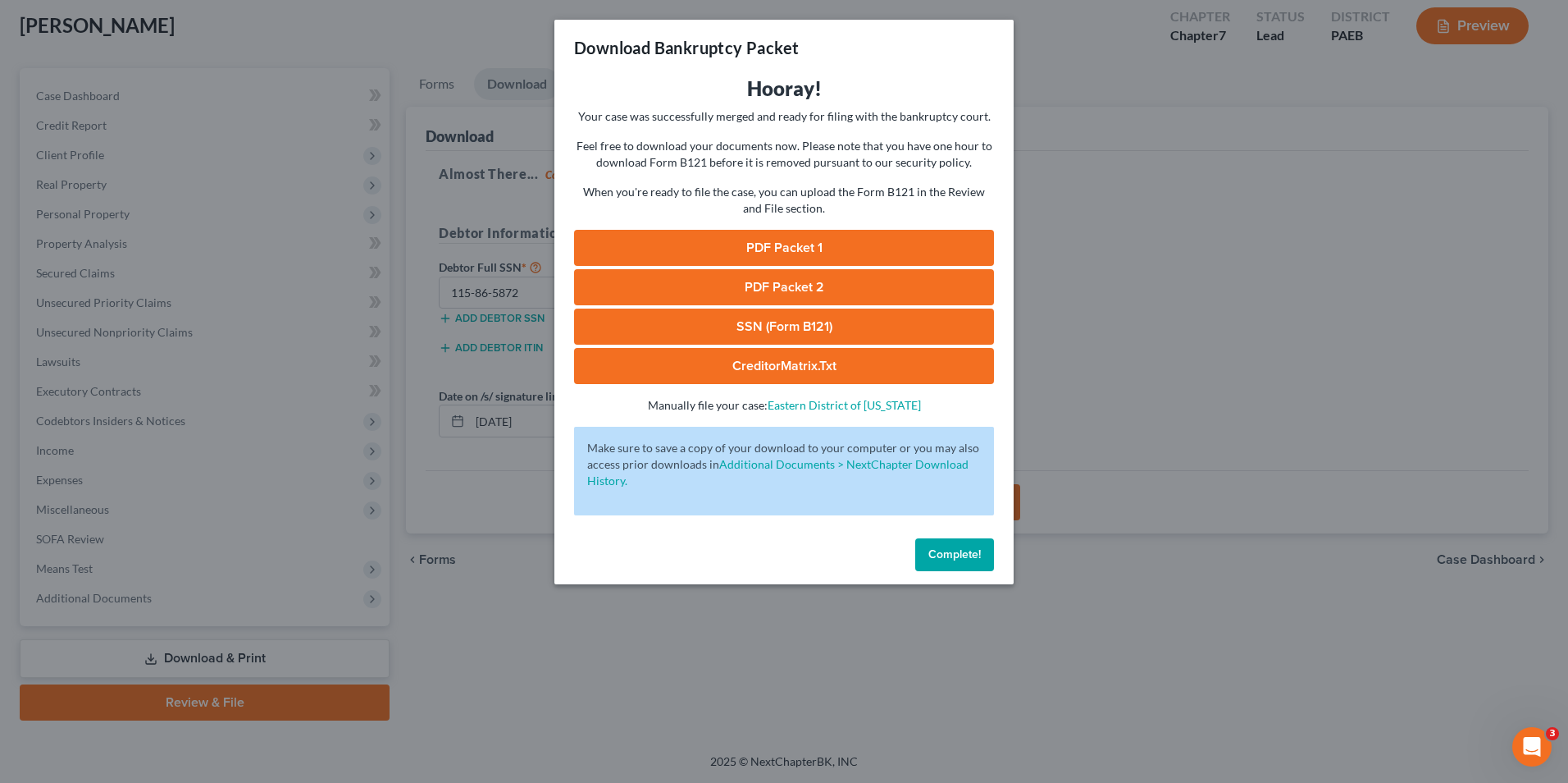
click at [797, 237] on link "PDF Packet 1" at bounding box center [784, 248] width 420 height 36
click at [765, 285] on link "PDF Packet 2" at bounding box center [784, 287] width 420 height 36
click at [726, 323] on link "SSN (Form B121)" at bounding box center [784, 326] width 420 height 36
click at [961, 561] on span "Complete!" at bounding box center [954, 554] width 52 height 14
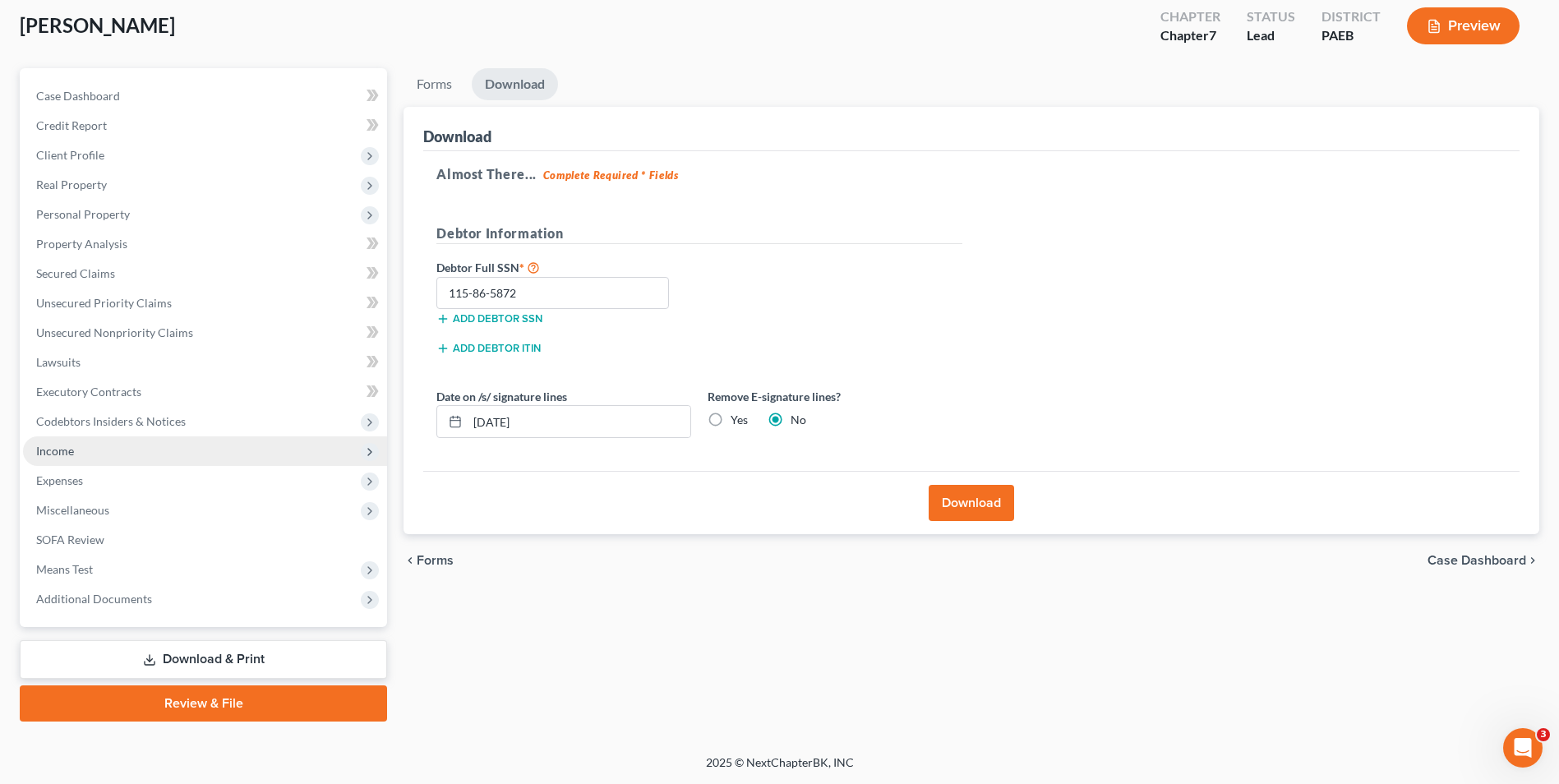
click at [105, 450] on span "Income" at bounding box center [205, 450] width 364 height 29
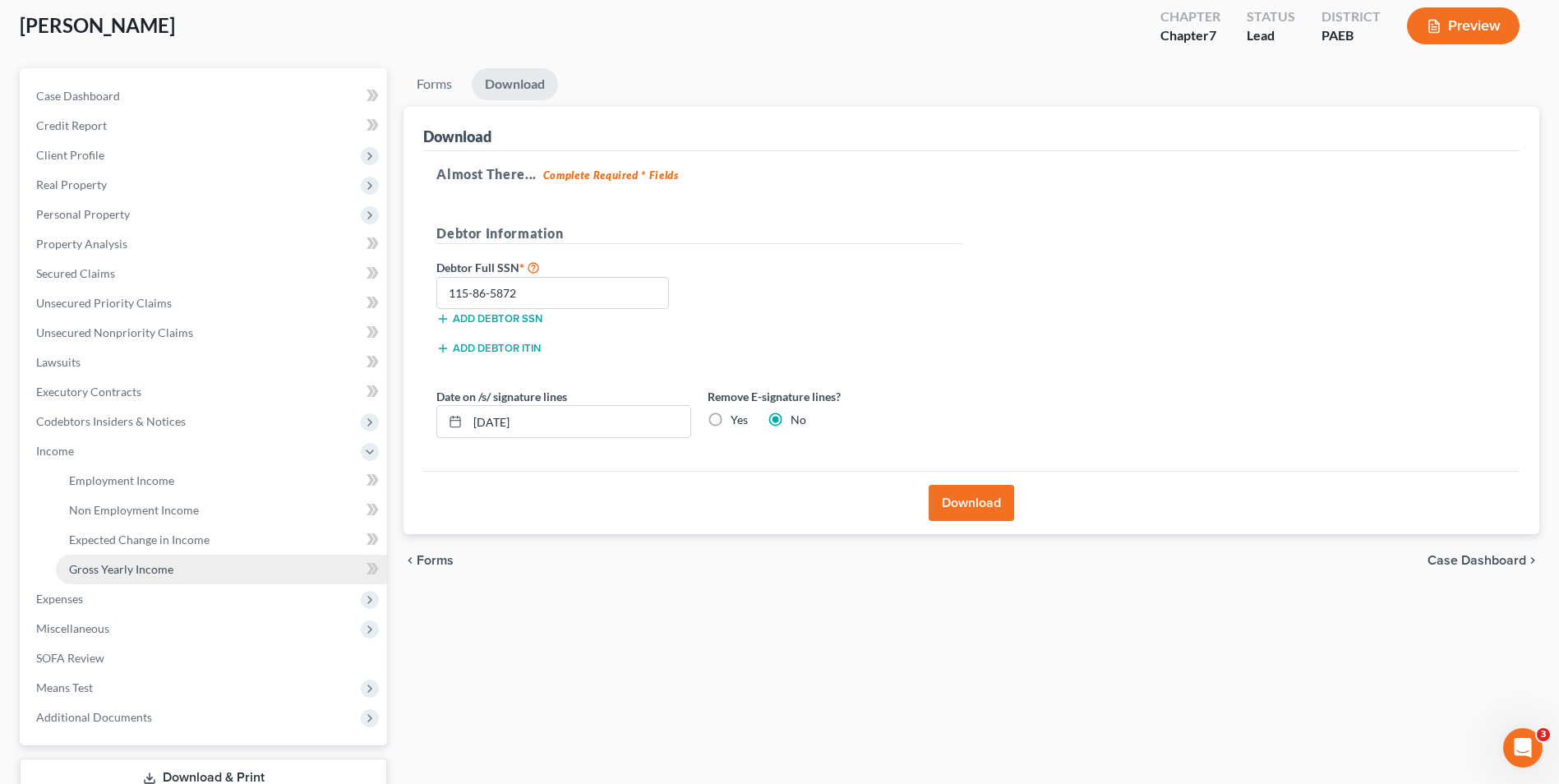
click at [132, 578] on link "Gross Yearly Income" at bounding box center [221, 569] width 331 height 29
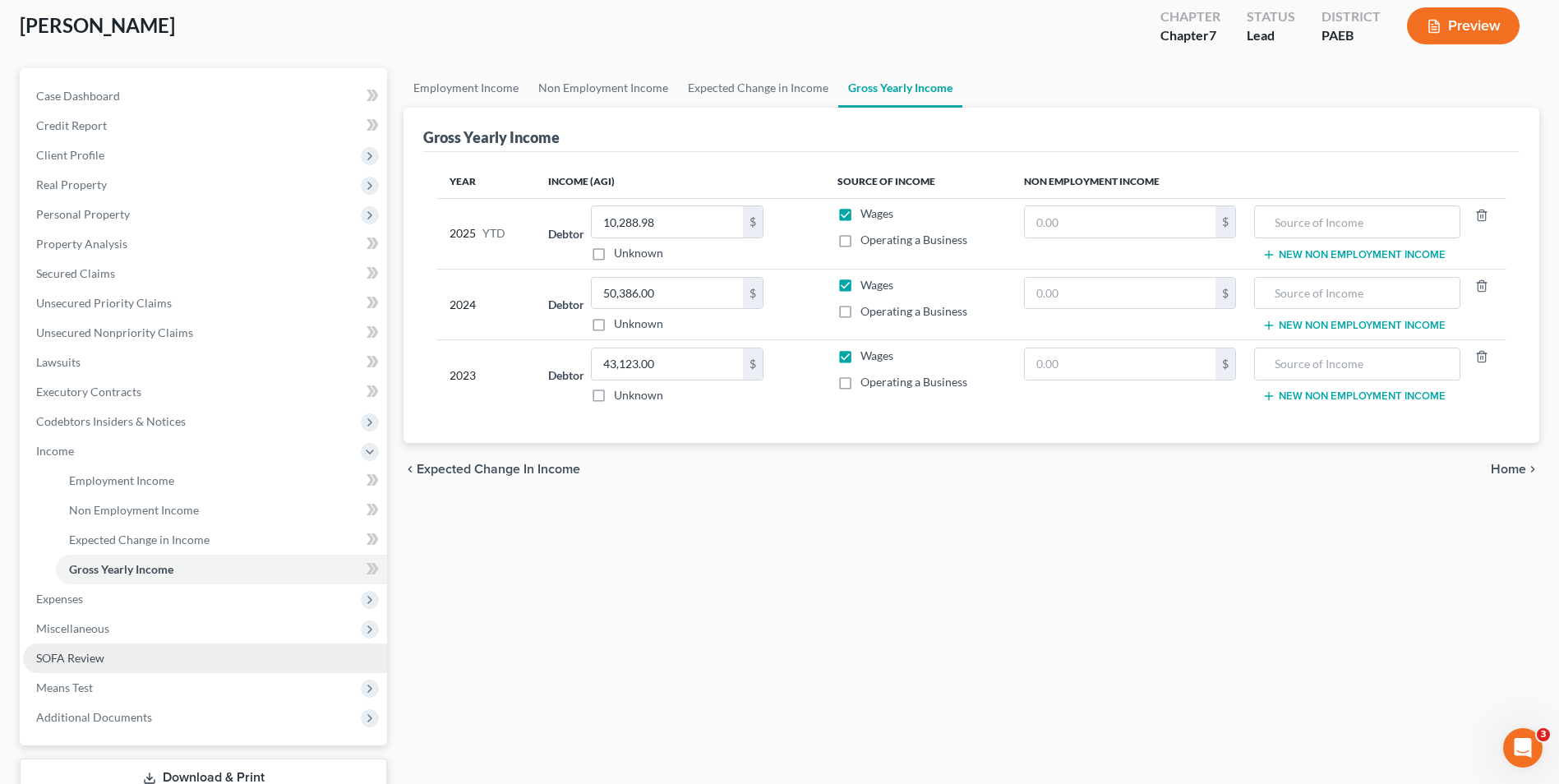
scroll to position [208, 0]
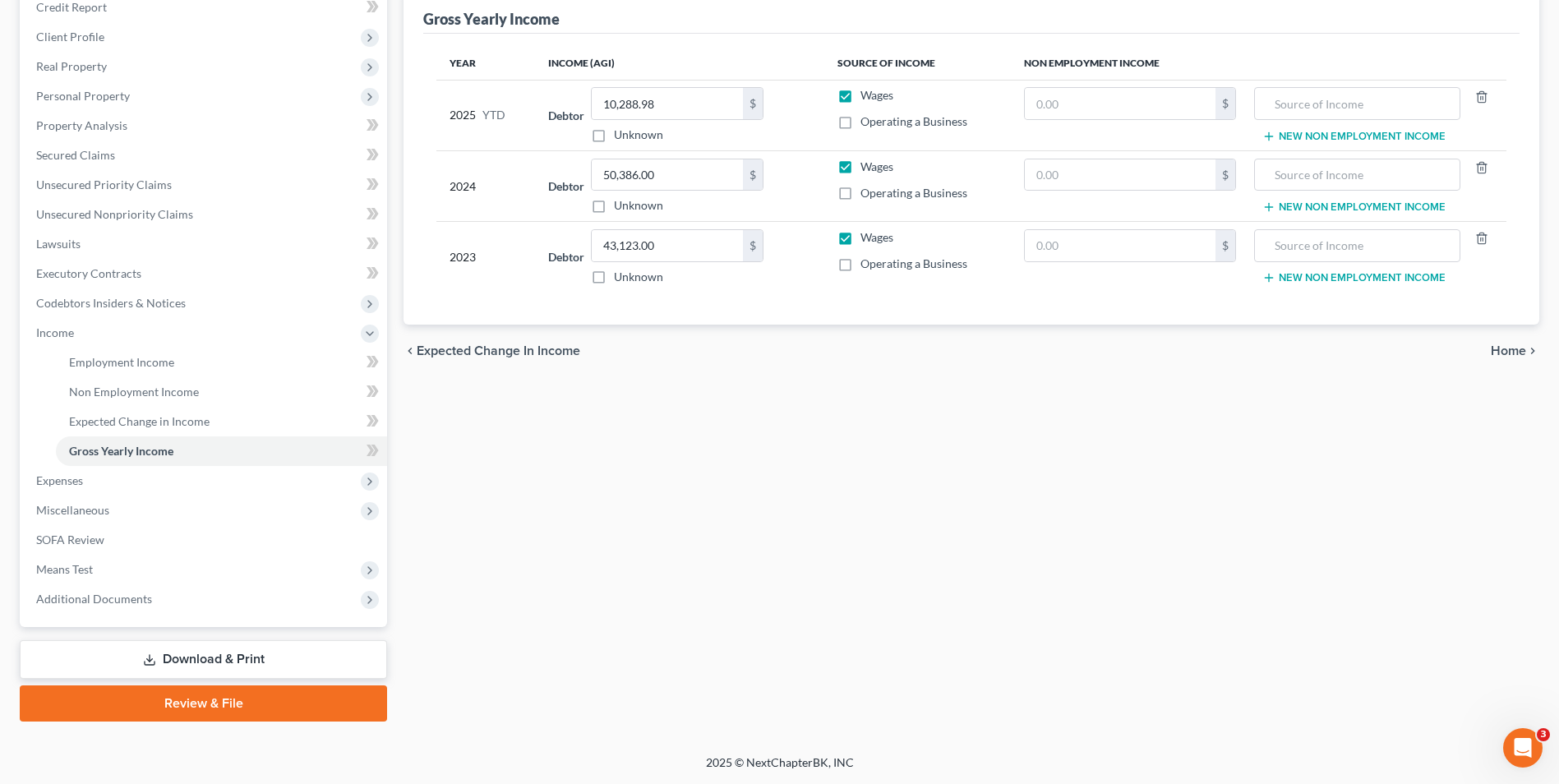
click at [242, 709] on link "Review & File" at bounding box center [203, 703] width 367 height 36
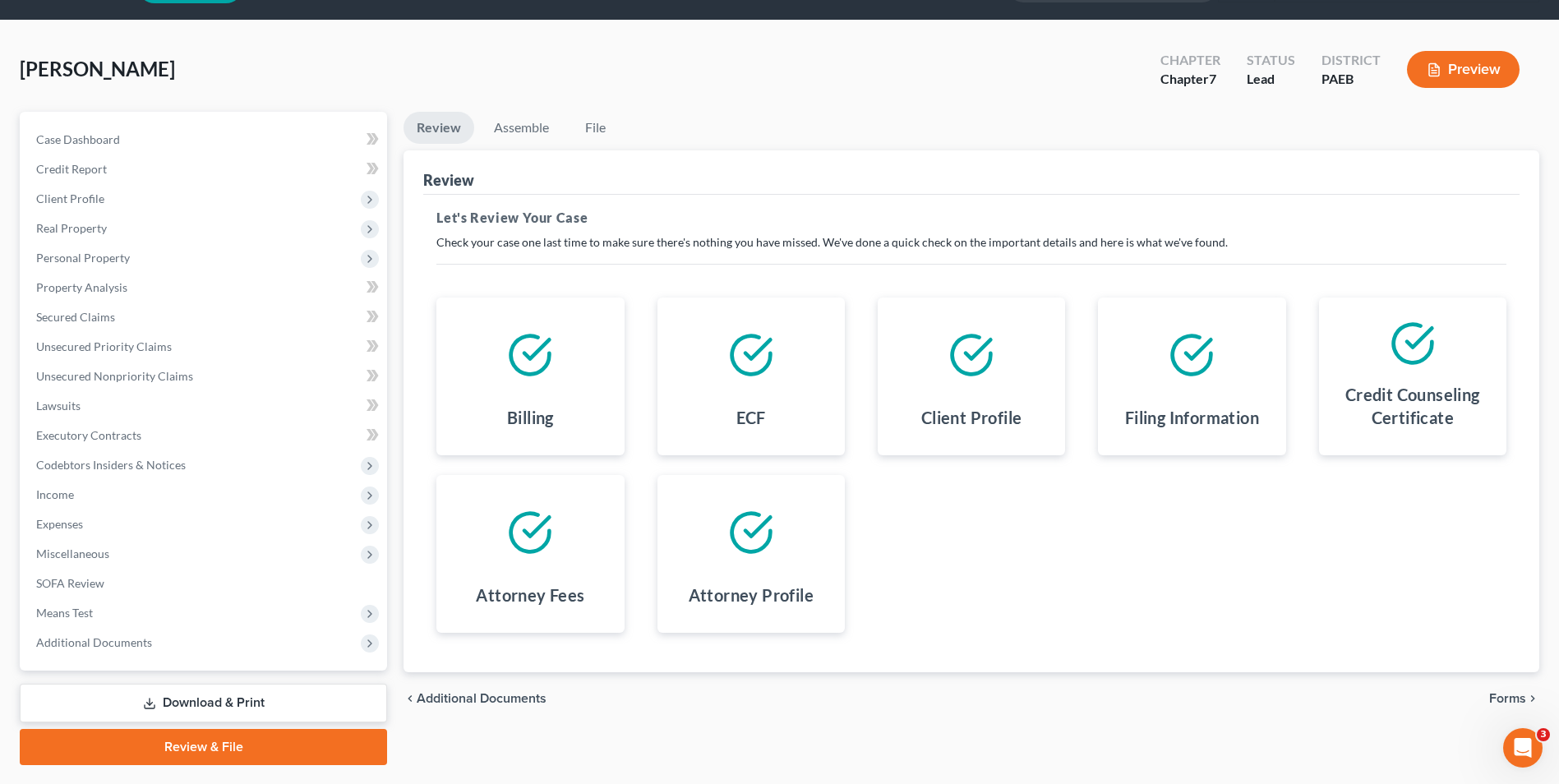
scroll to position [89, 0]
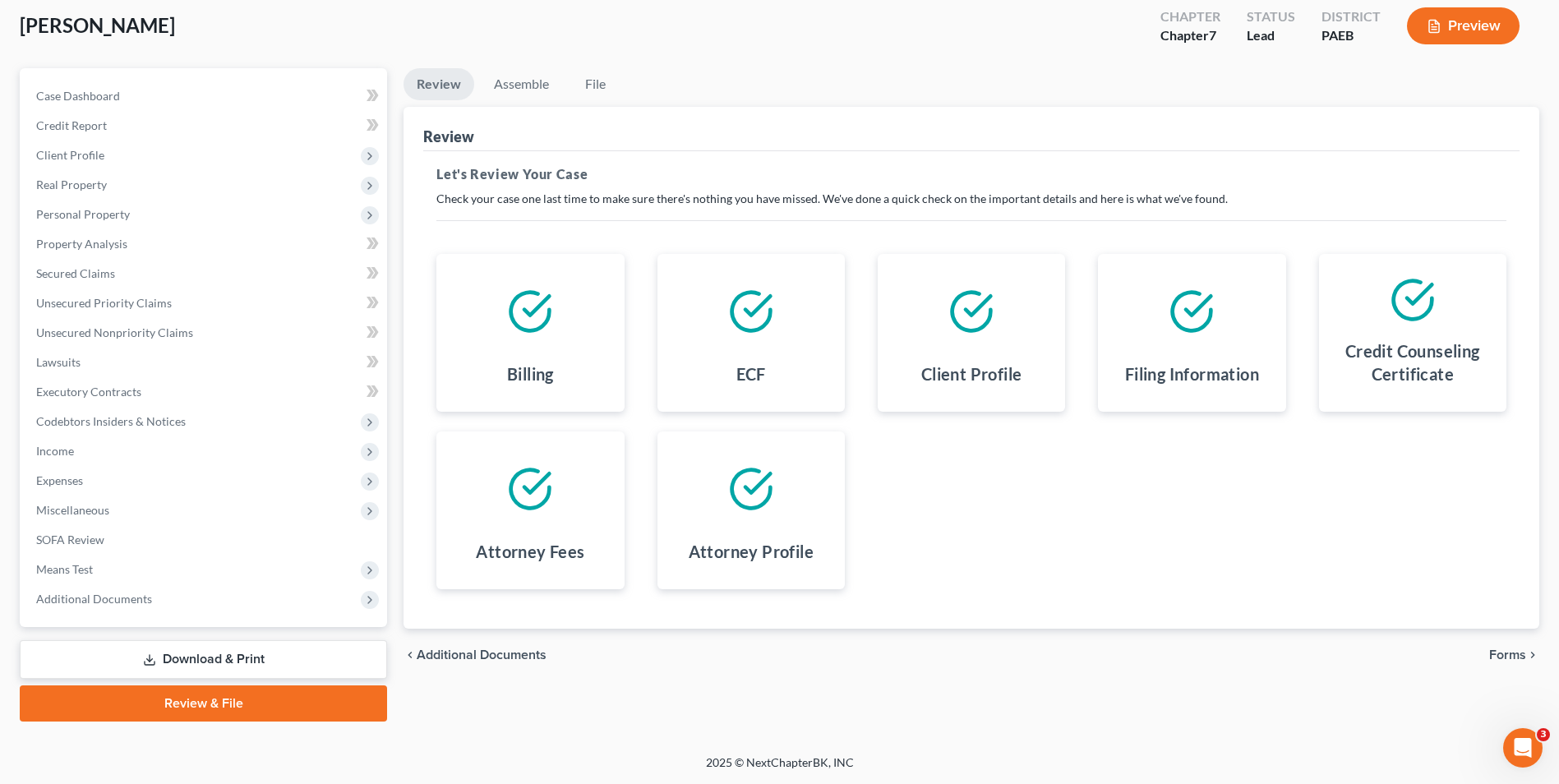
click at [1514, 656] on span "Forms" at bounding box center [1507, 654] width 37 height 13
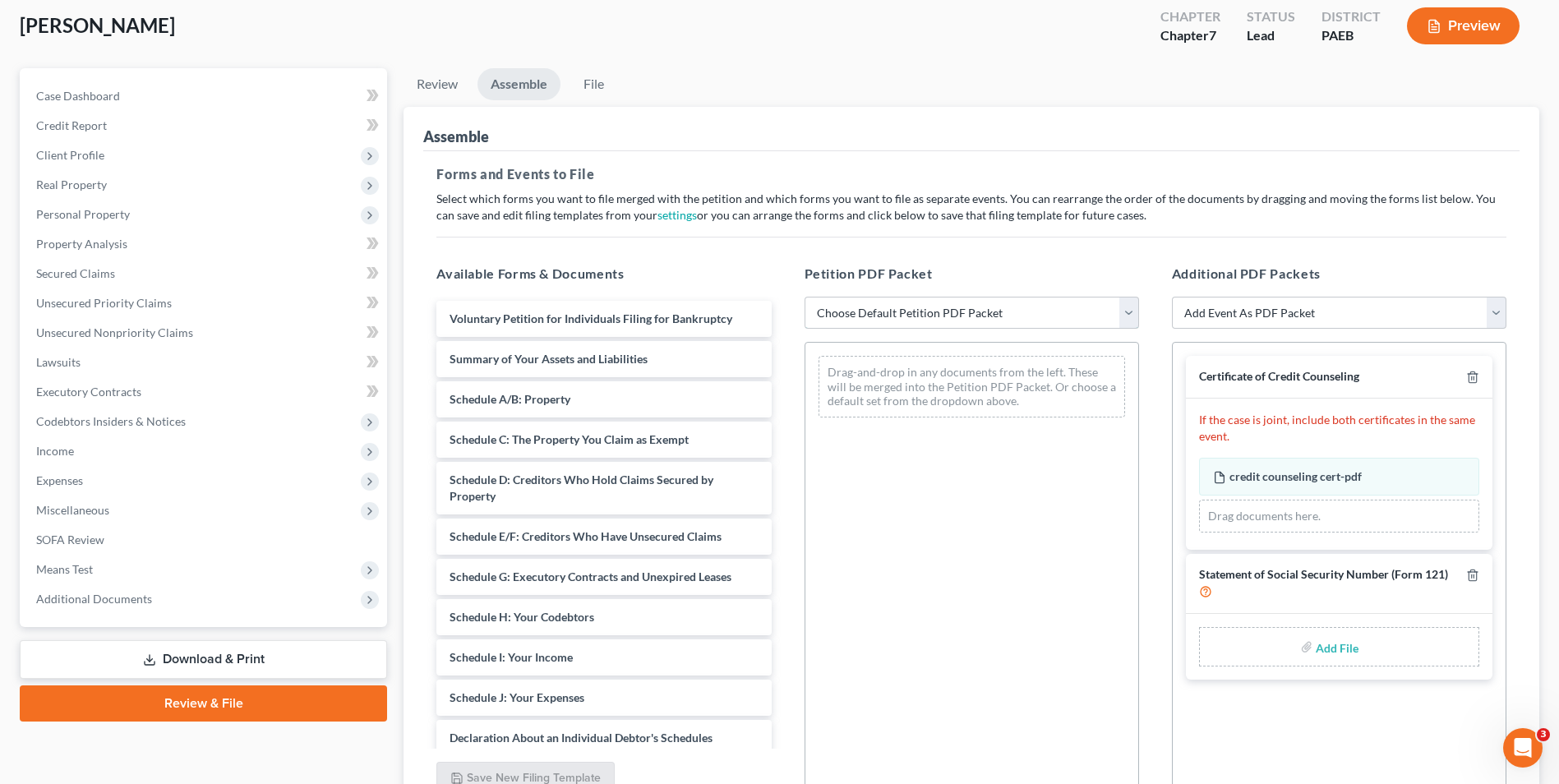
click at [1132, 305] on select "Choose Default Petition PDF Packet Emergency Filing (Voluntary Petition and Cre…" at bounding box center [972, 313] width 335 height 33
select select "2"
click at [805, 297] on select "Choose Default Petition PDF Packet Emergency Filing (Voluntary Petition and Cre…" at bounding box center [972, 313] width 335 height 33
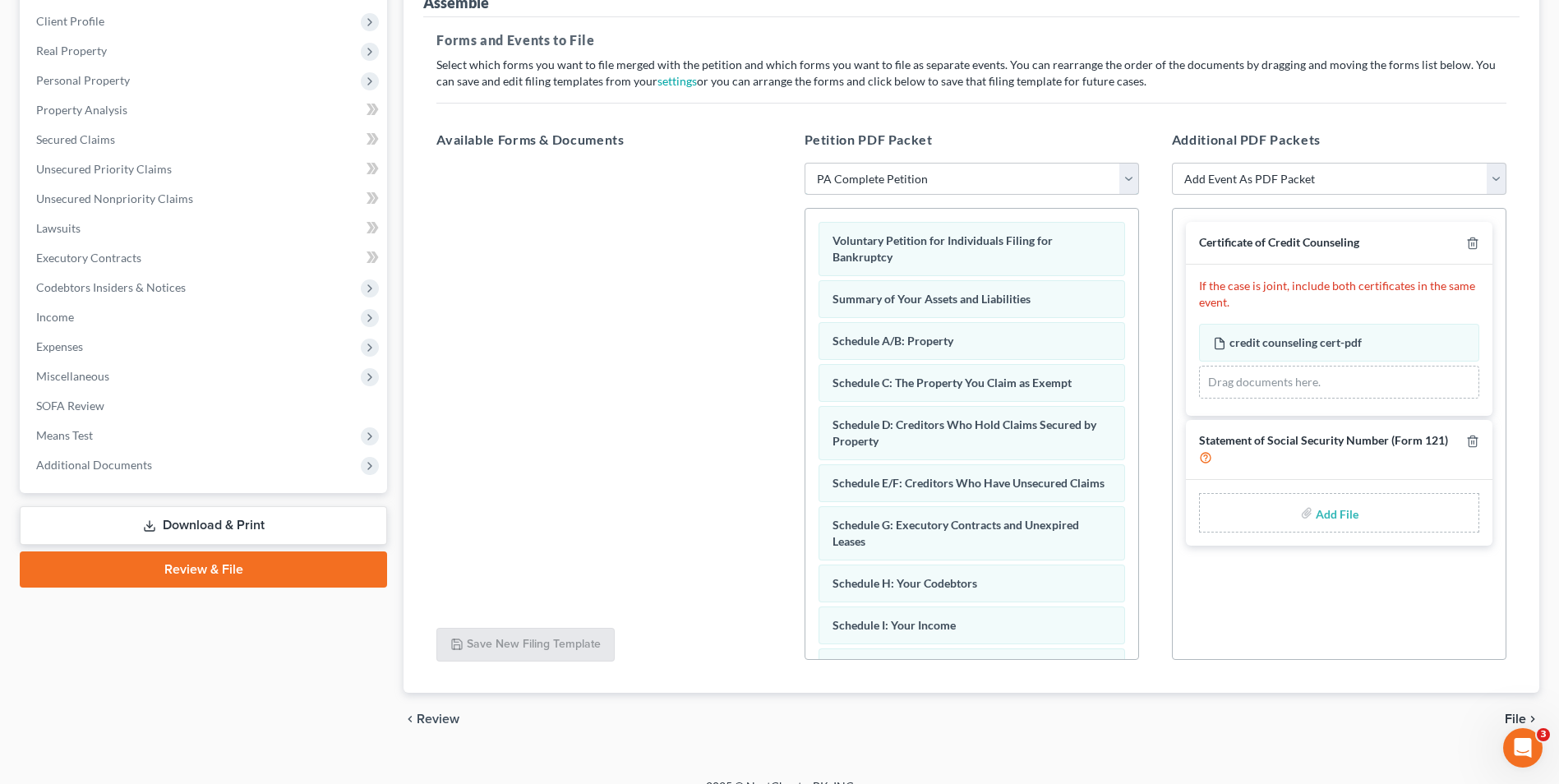
scroll to position [248, 0]
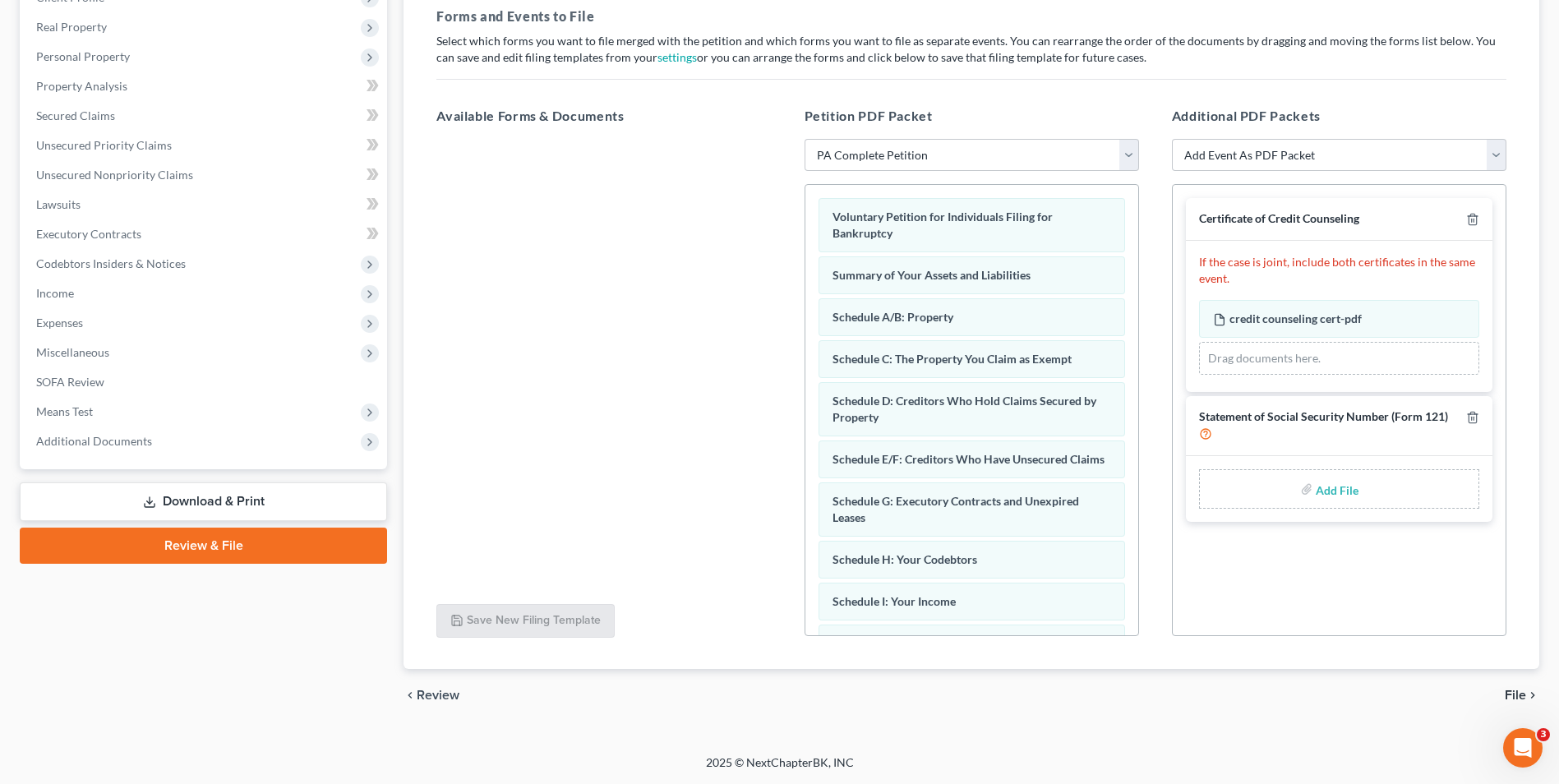
click at [1317, 494] on input "file" at bounding box center [1335, 488] width 40 height 29
type input "C:\fakepath\[PERSON_NAME] ss cert.pdf"
click at [1517, 691] on span "File" at bounding box center [1515, 695] width 21 height 13
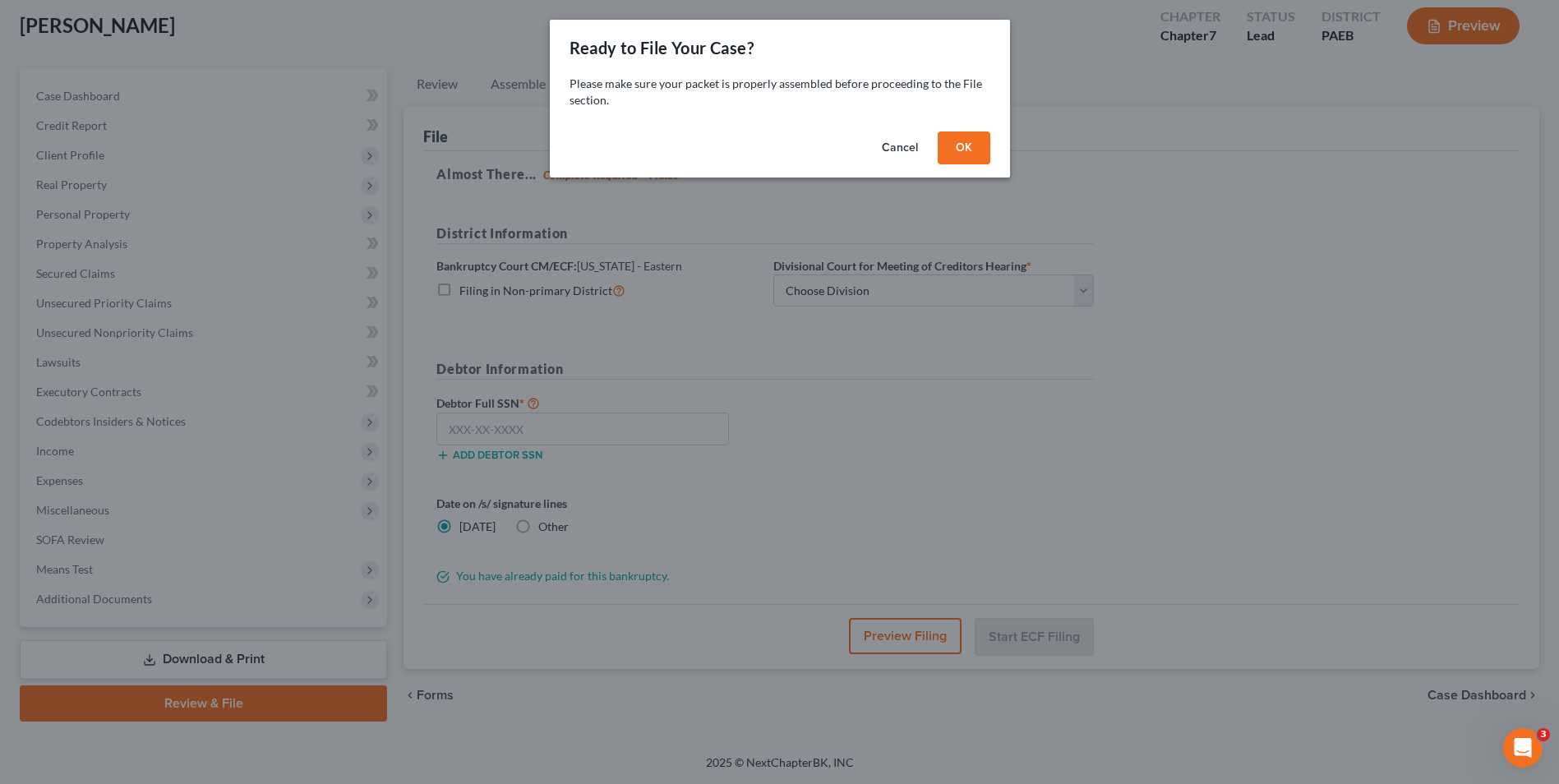
scroll to position [89, 0]
click at [973, 162] on button "OK" at bounding box center [969, 148] width 52 height 33
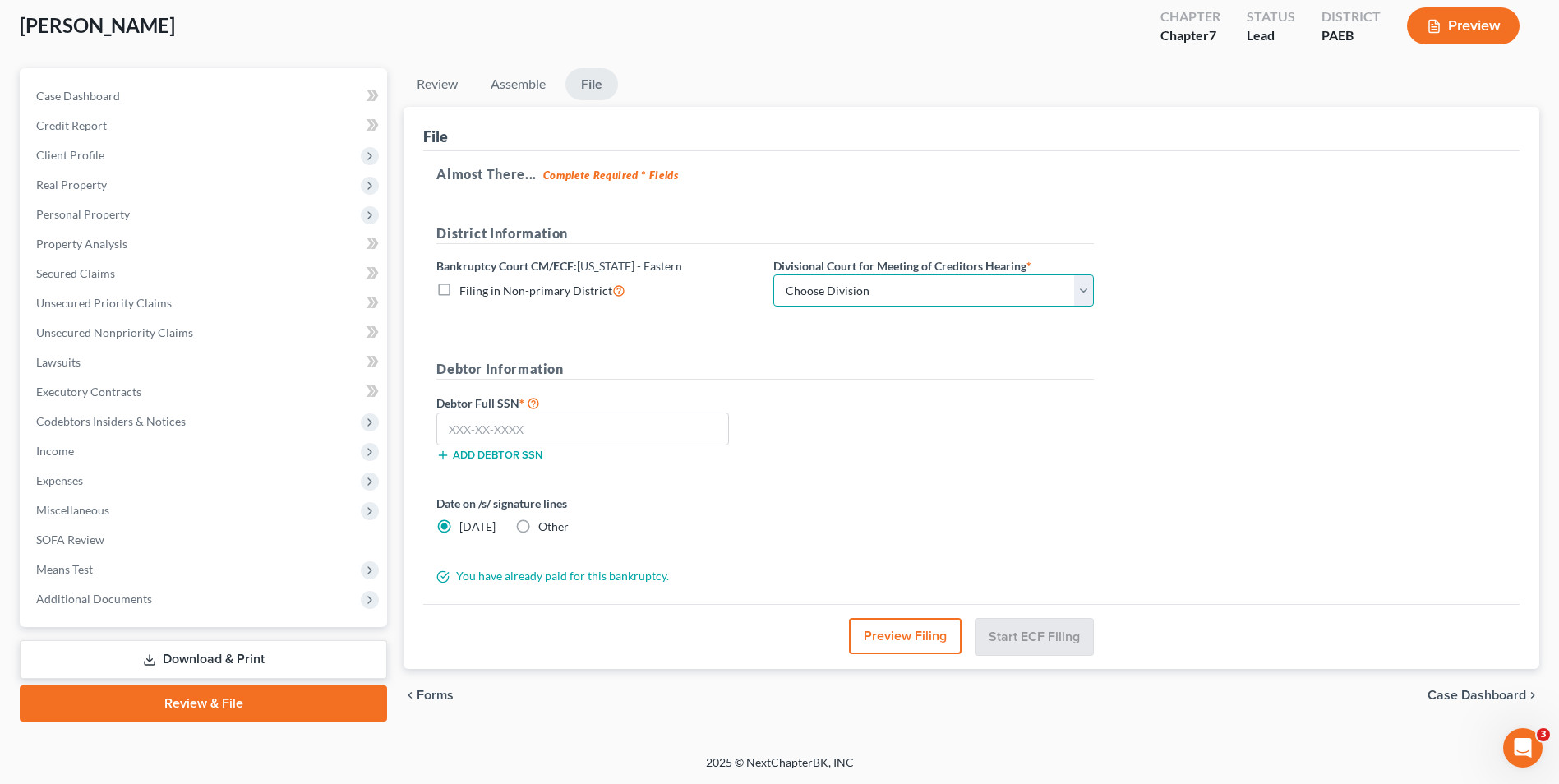
click at [885, 284] on select "Choose Division [GEOGRAPHIC_DATA] Reading" at bounding box center [933, 291] width 321 height 33
select select "1"
click at [773, 274] on select "Choose Division [GEOGRAPHIC_DATA] Reading" at bounding box center [933, 291] width 321 height 33
click at [459, 287] on label "Filing in Non-primary District" at bounding box center [542, 291] width 166 height 19
click at [466, 287] on input "Filing in Non-primary District" at bounding box center [471, 286] width 10 height 10
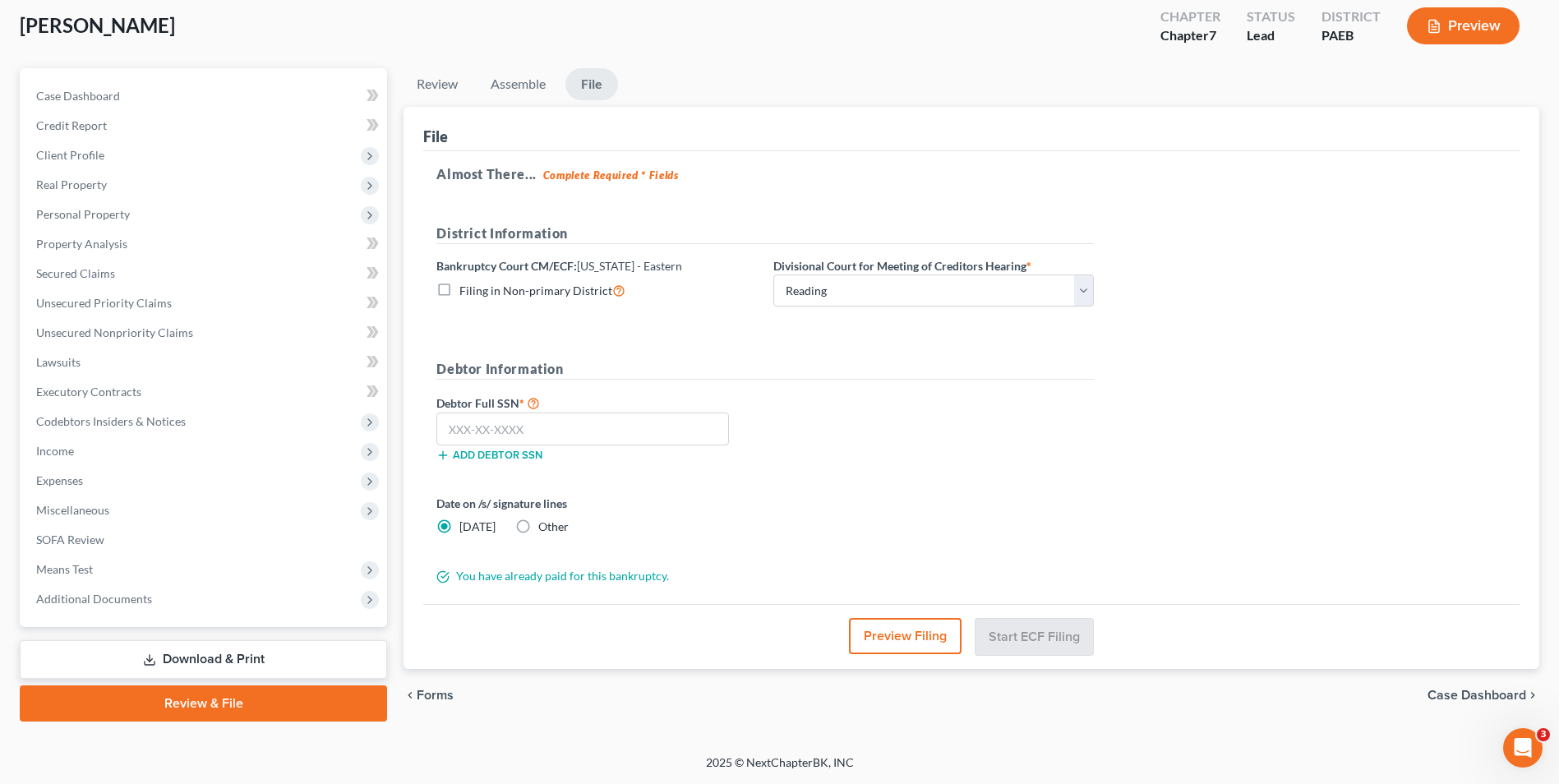
checkbox input "true"
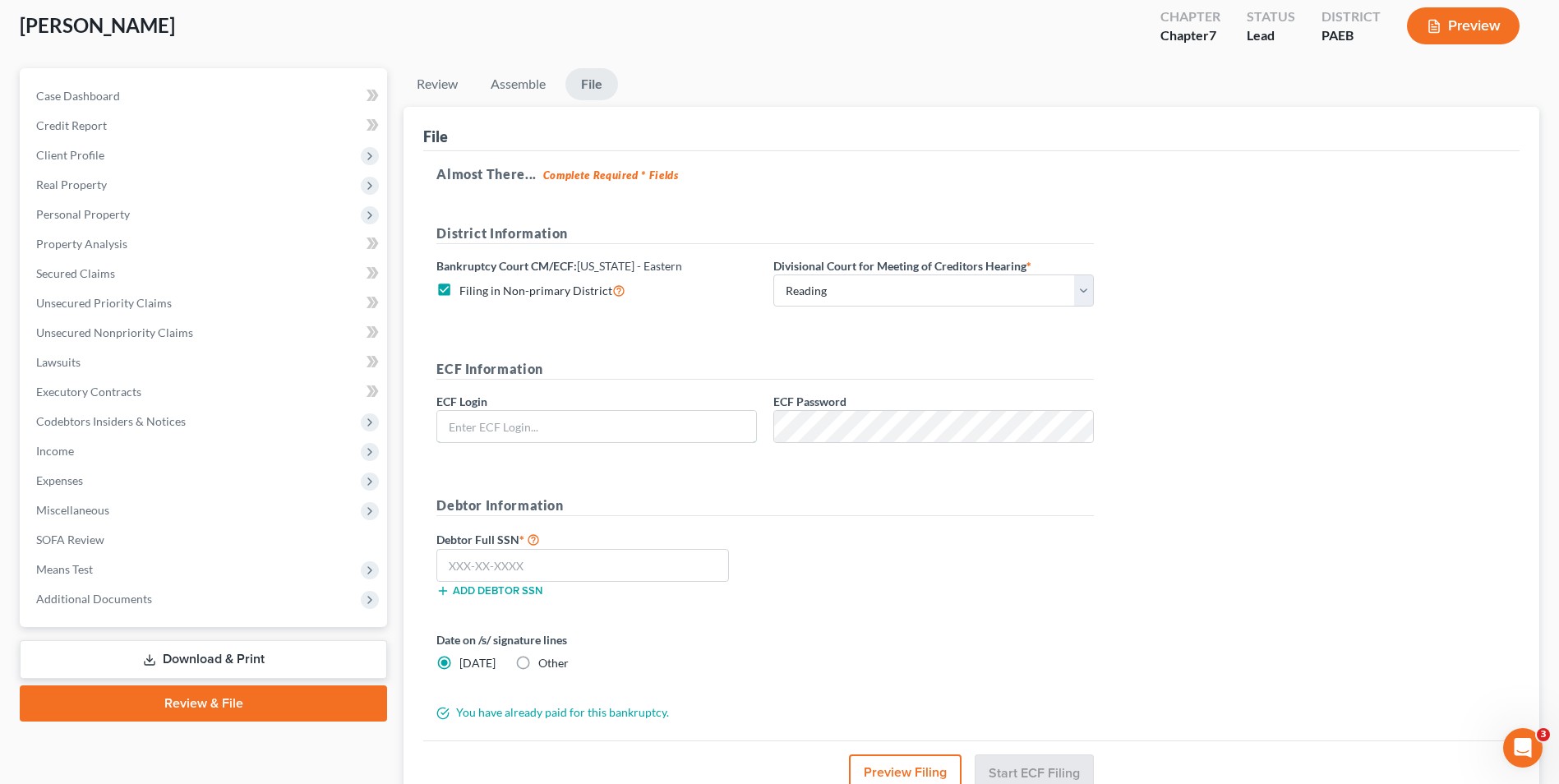
type input "WWGRlaw305"
click at [501, 565] on input "text" at bounding box center [582, 565] width 292 height 33
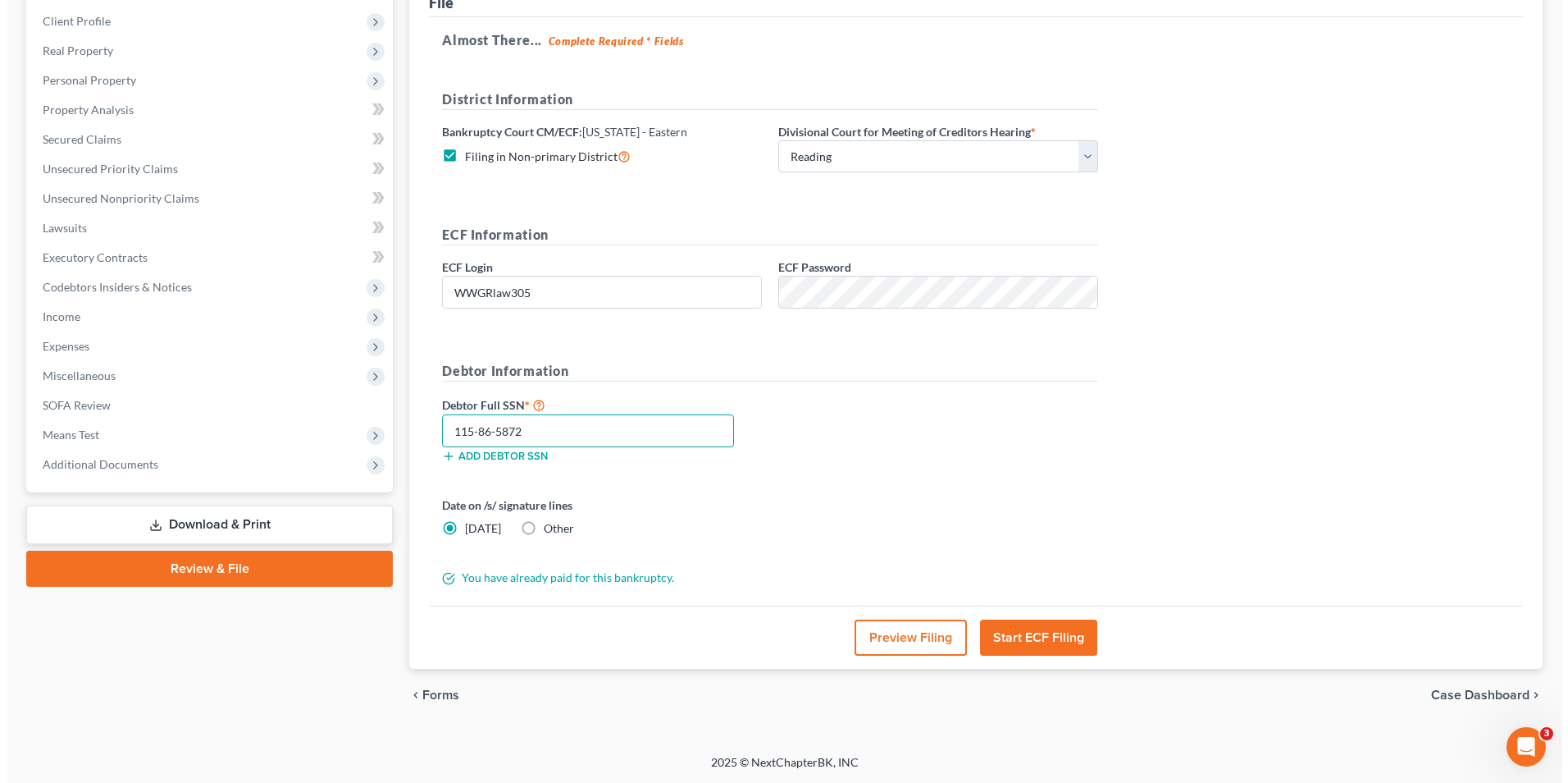
scroll to position [224, 0]
type input "115-86-5872"
click at [1036, 638] on button "Start ECF Filing" at bounding box center [1032, 637] width 118 height 36
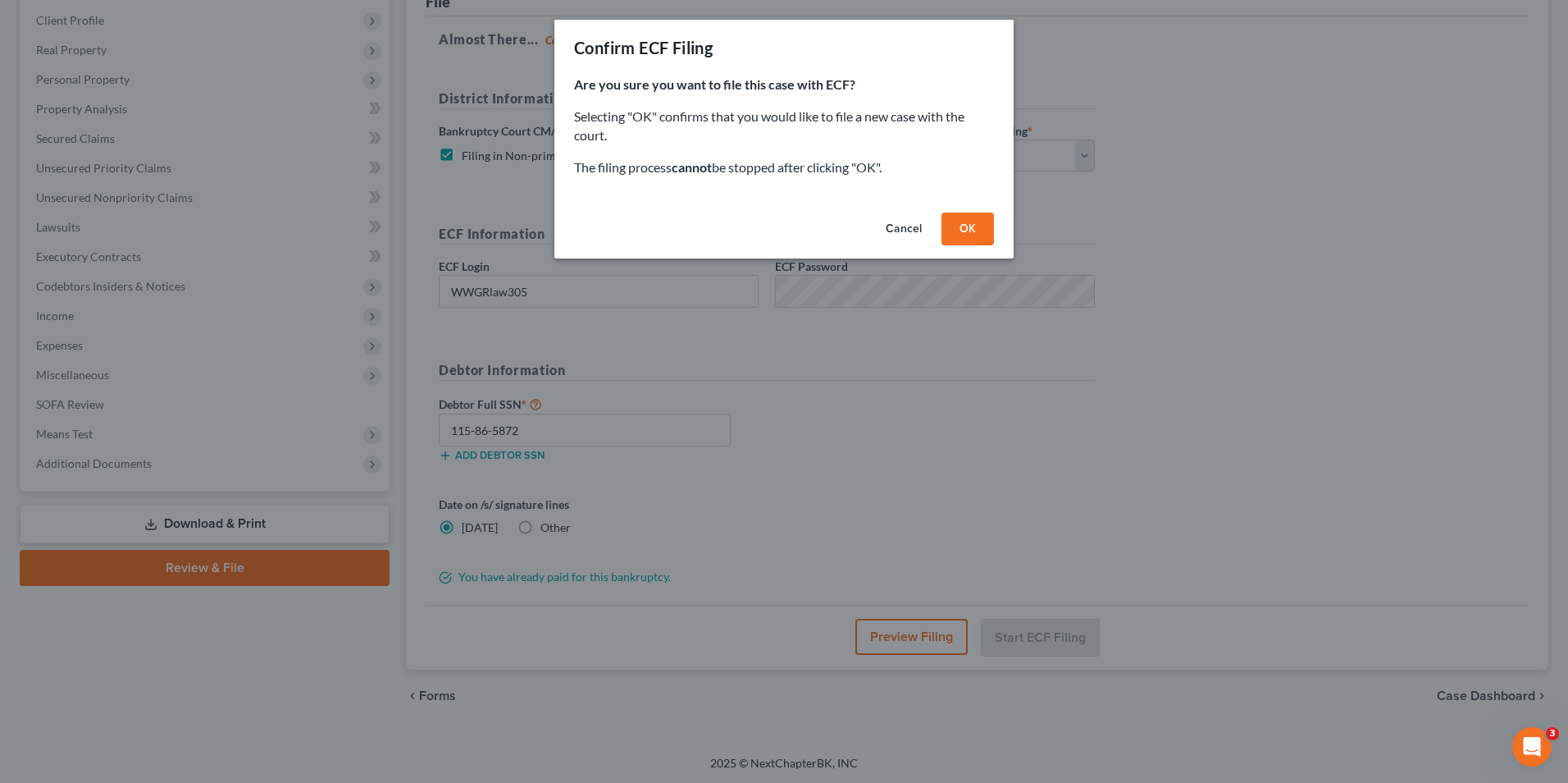
click at [967, 226] on button "OK" at bounding box center [967, 229] width 52 height 33
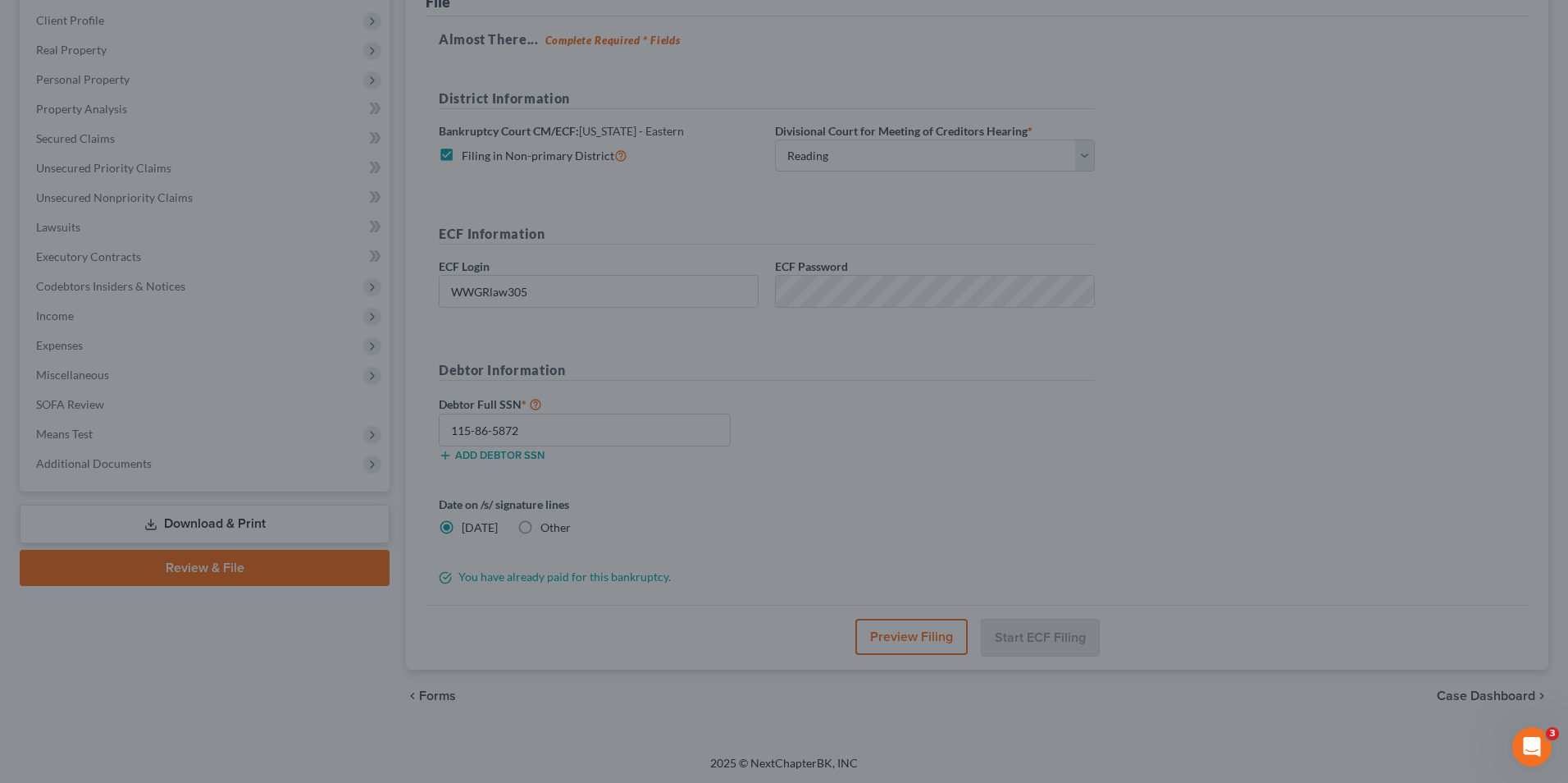
scroll to position [89, 0]
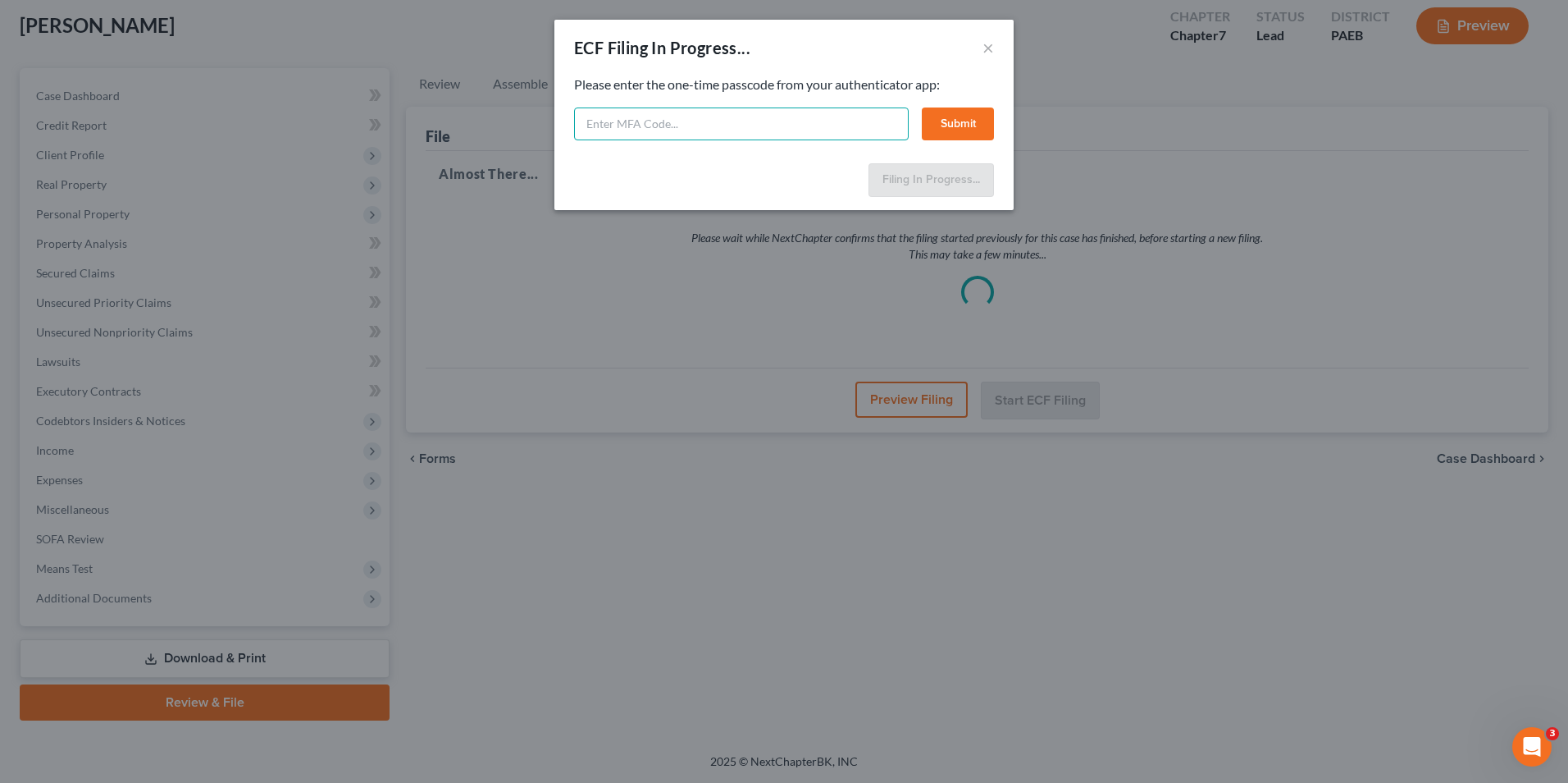
click at [664, 124] on input "text" at bounding box center [742, 124] width 335 height 33
type input "907849"
click at [965, 118] on button "Submit" at bounding box center [958, 124] width 72 height 33
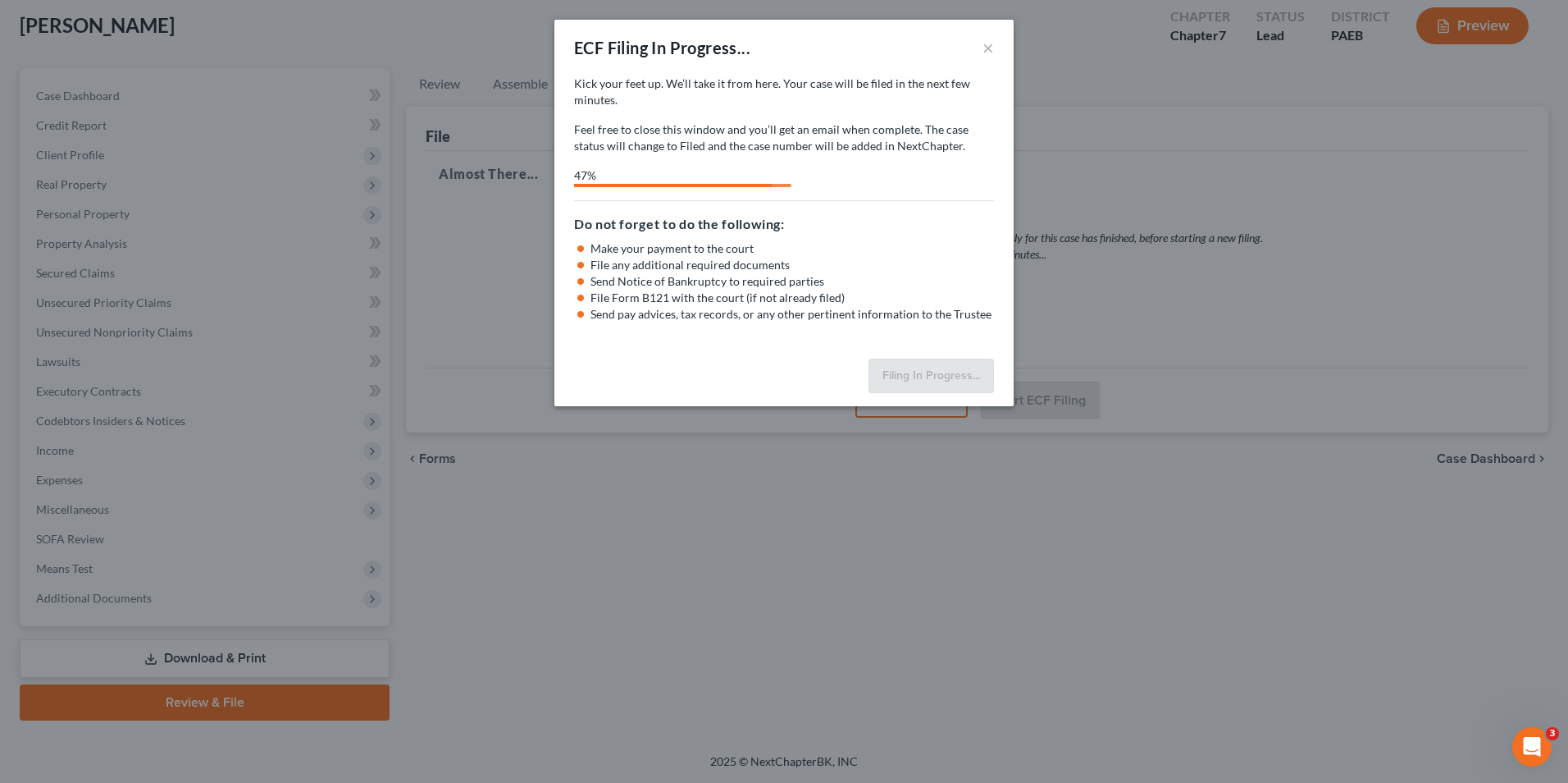
select select "1"
